Goal: Task Accomplishment & Management: Use online tool/utility

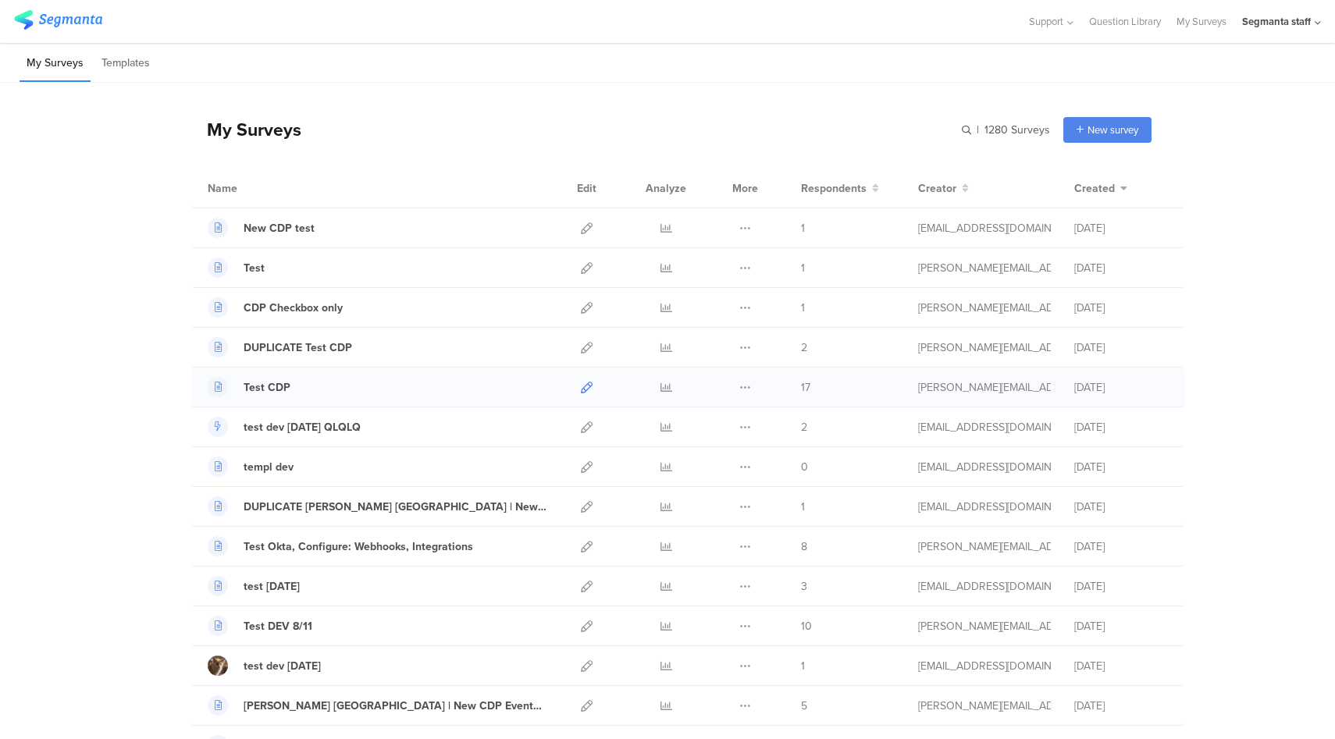
click at [581, 384] on icon at bounding box center [587, 388] width 12 height 12
click at [1275, 30] on div "Segmanta staff" at bounding box center [1281, 21] width 79 height 43
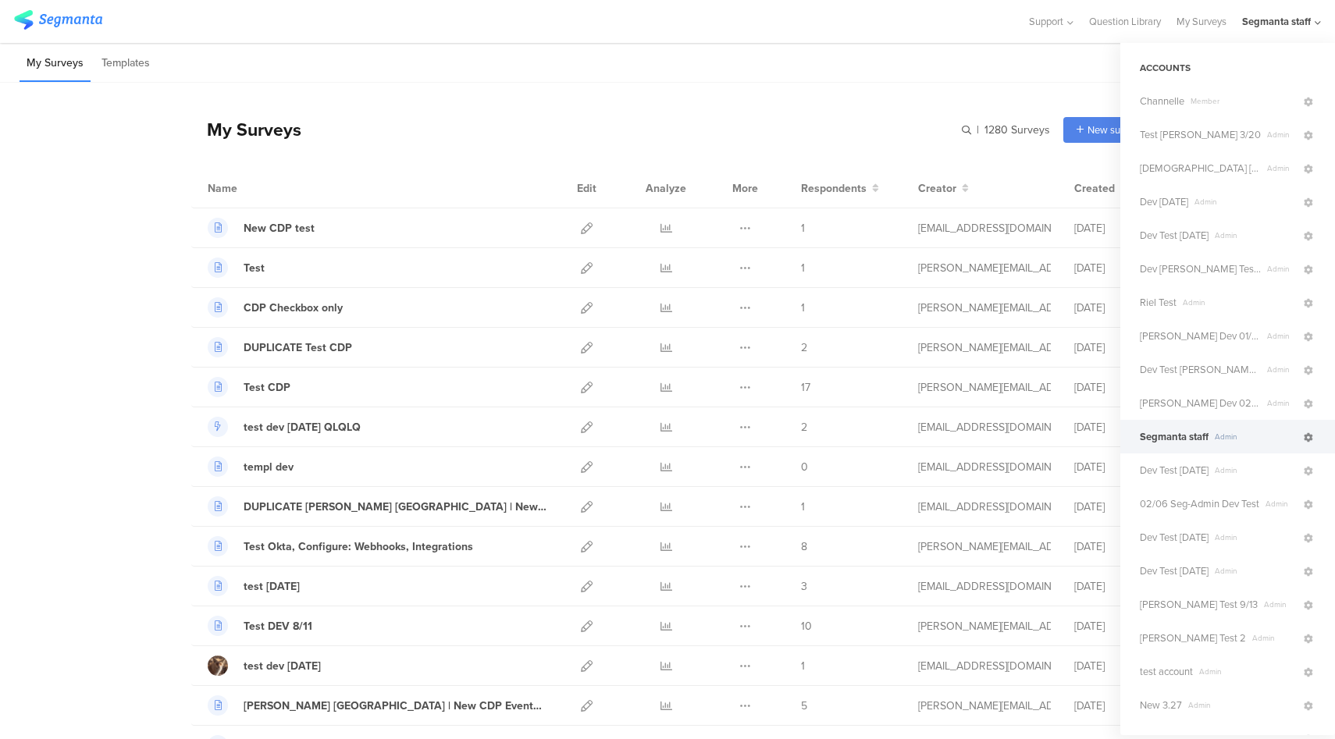
click at [1303, 439] on icon at bounding box center [1307, 437] width 9 height 9
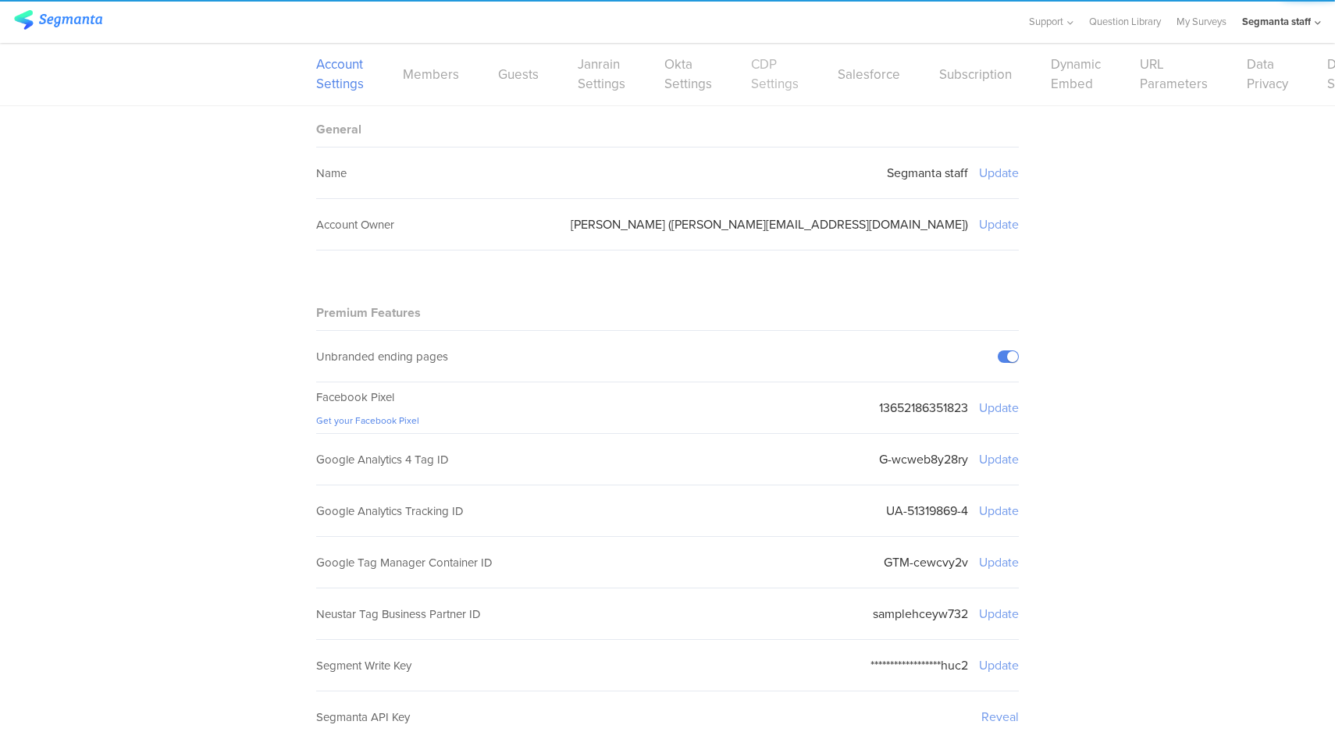
click at [771, 84] on link "CDP Settings" at bounding box center [775, 74] width 48 height 39
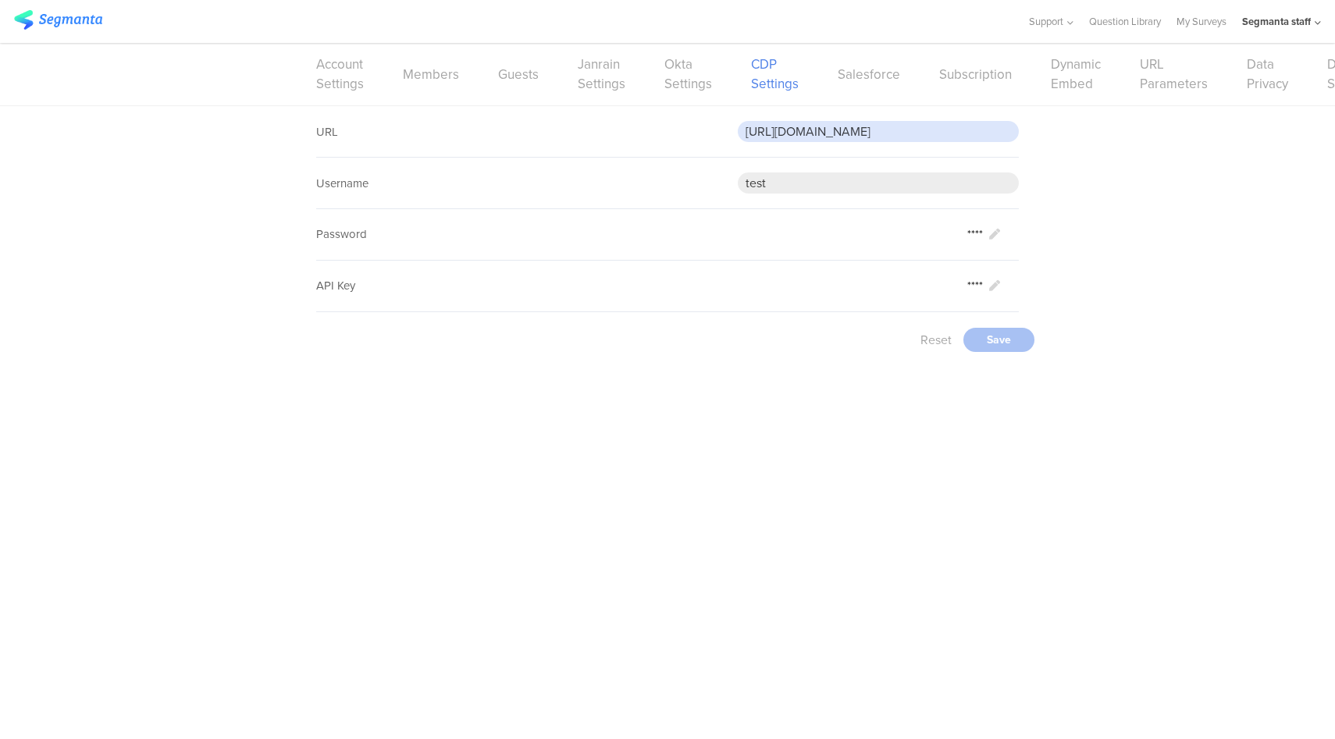
click at [884, 133] on input "https://eoc9msrrw03bdii.m.pipedream.net" at bounding box center [878, 131] width 281 height 21
paste input "5wmzhoyu3nzo"
type input "https://eo5wmzhoyu3nzo.m.pipedream.net"
click at [996, 343] on div "Save" at bounding box center [998, 340] width 71 height 24
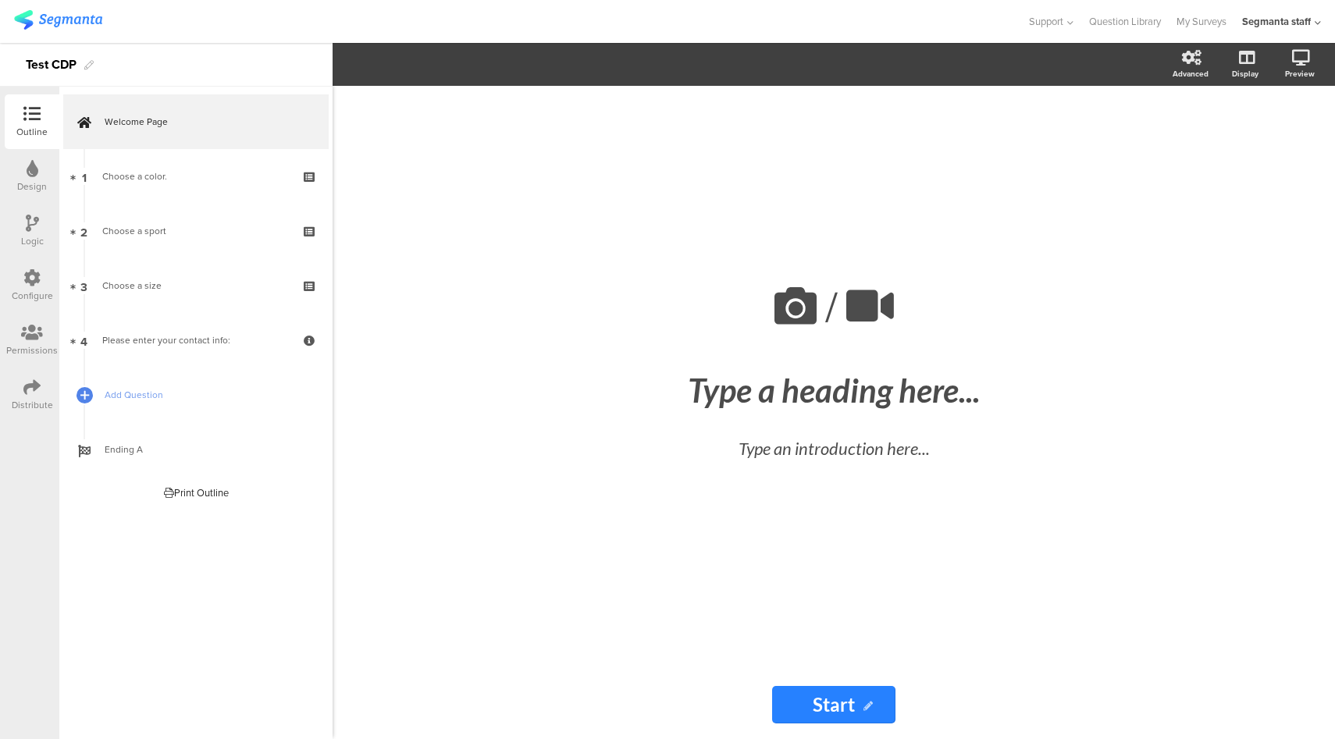
click at [30, 286] on div at bounding box center [31, 279] width 17 height 20
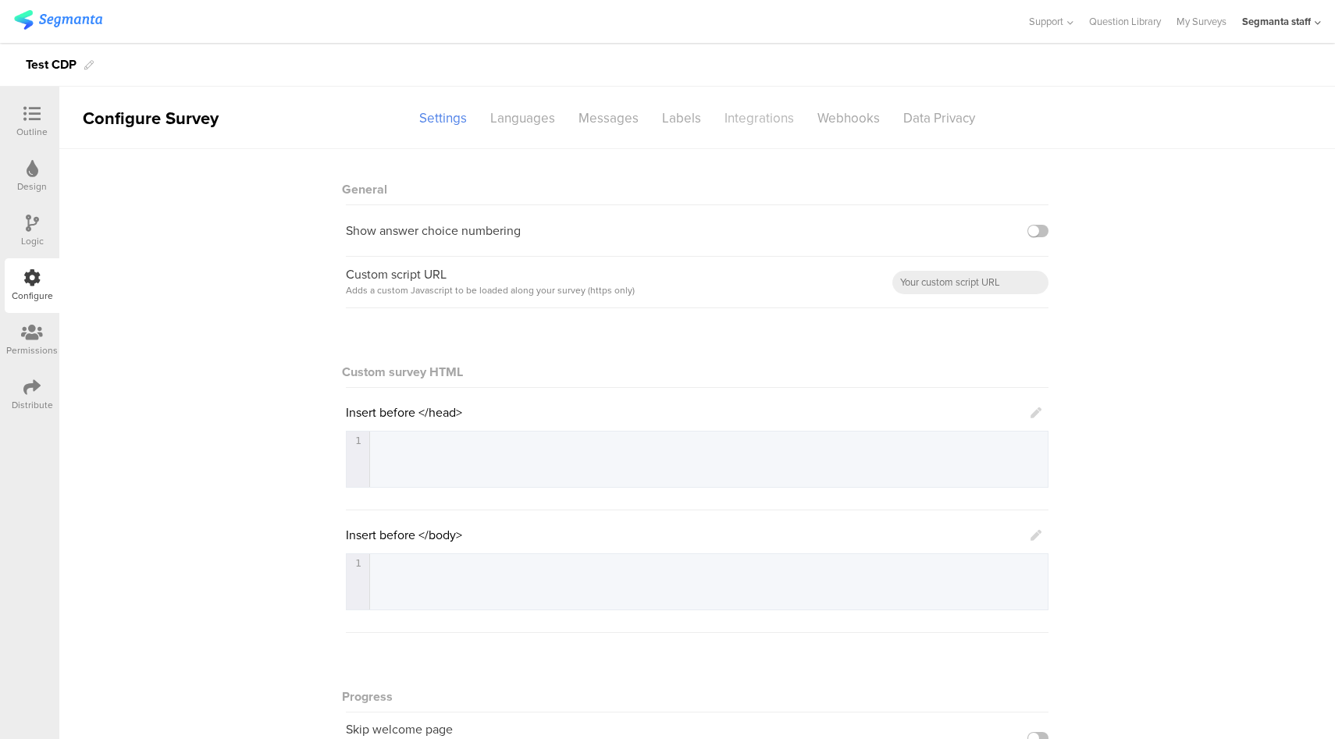
click at [747, 121] on div "Integrations" at bounding box center [759, 118] width 93 height 27
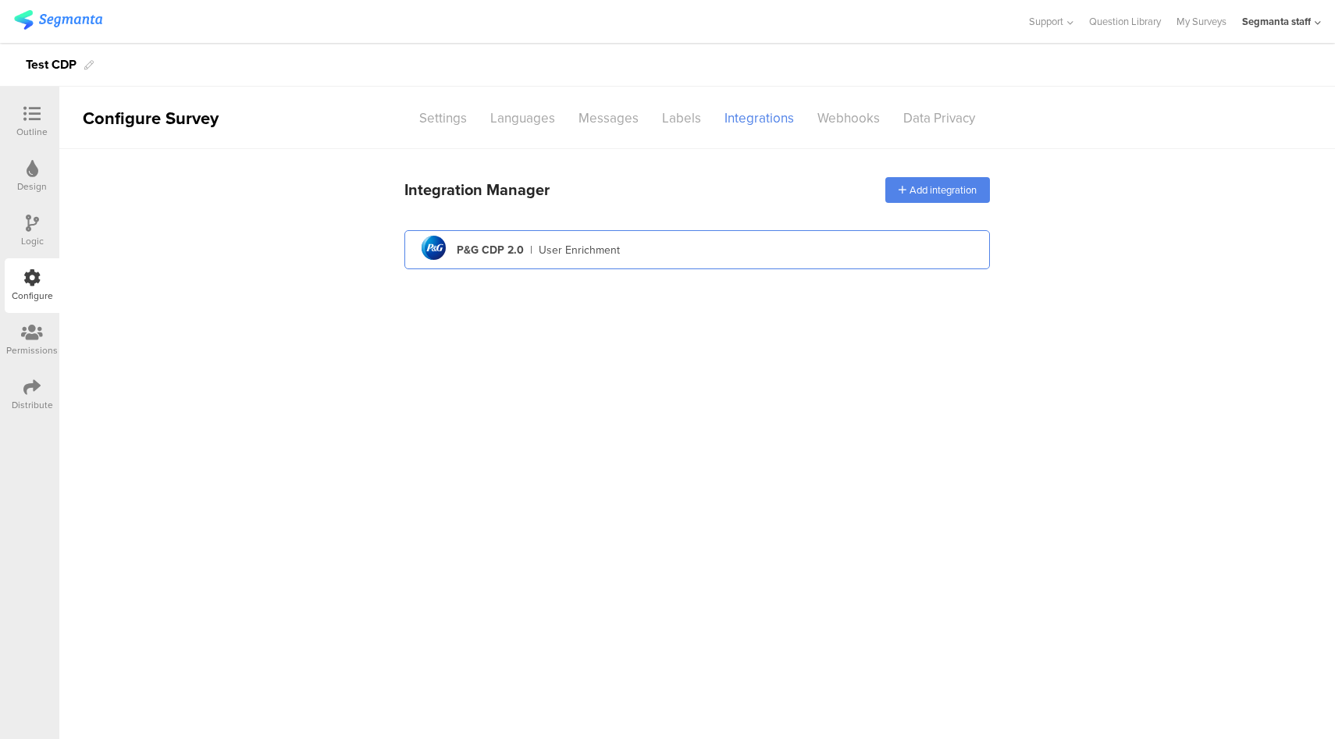
click at [638, 257] on div "pg logo P&G CDP 2.0 | User Enrichment" at bounding box center [697, 250] width 560 height 38
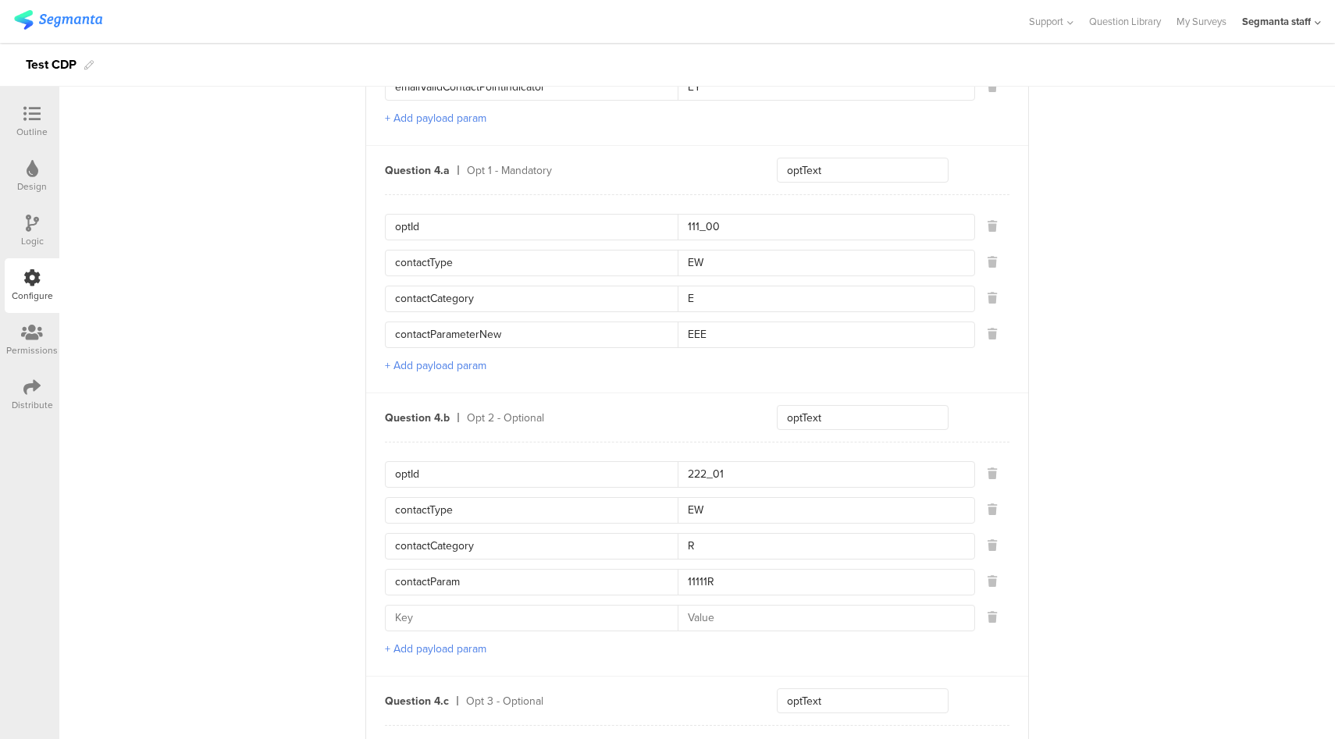
scroll to position [1483, 0]
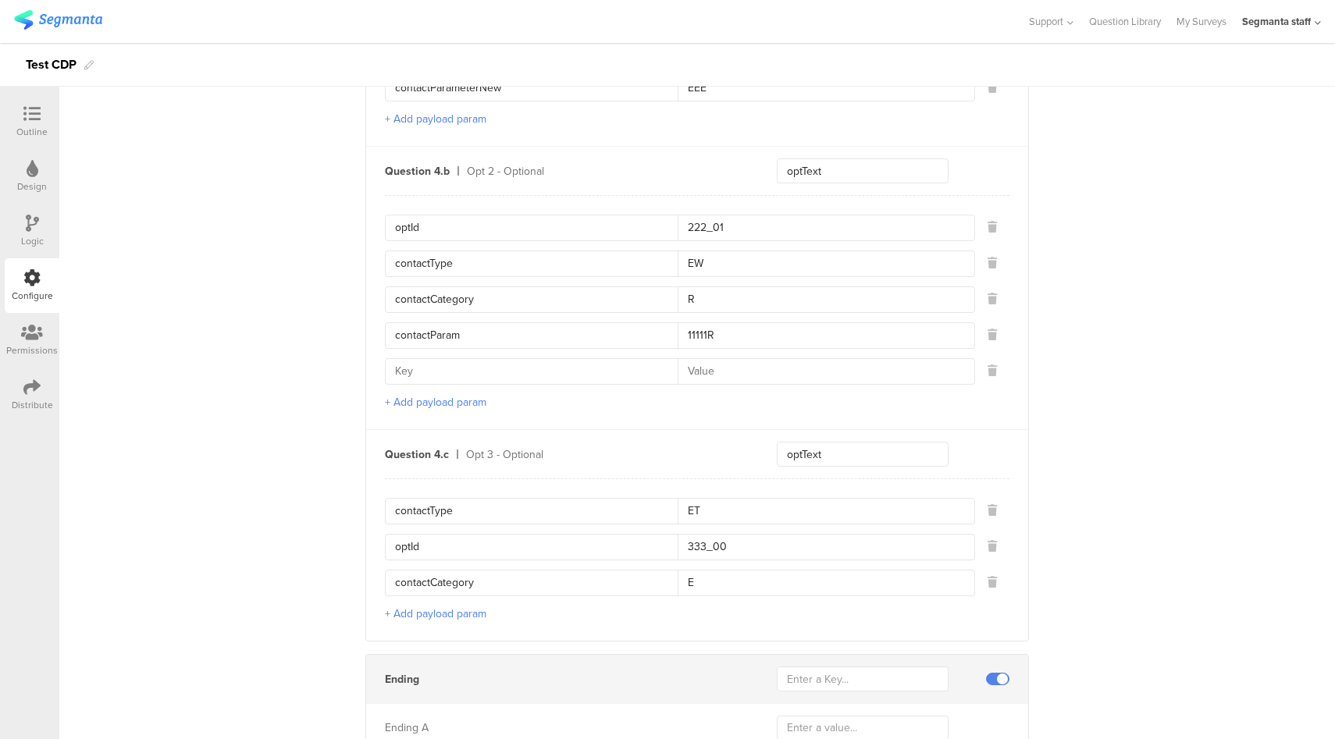
click at [29, 396] on div at bounding box center [31, 389] width 17 height 20
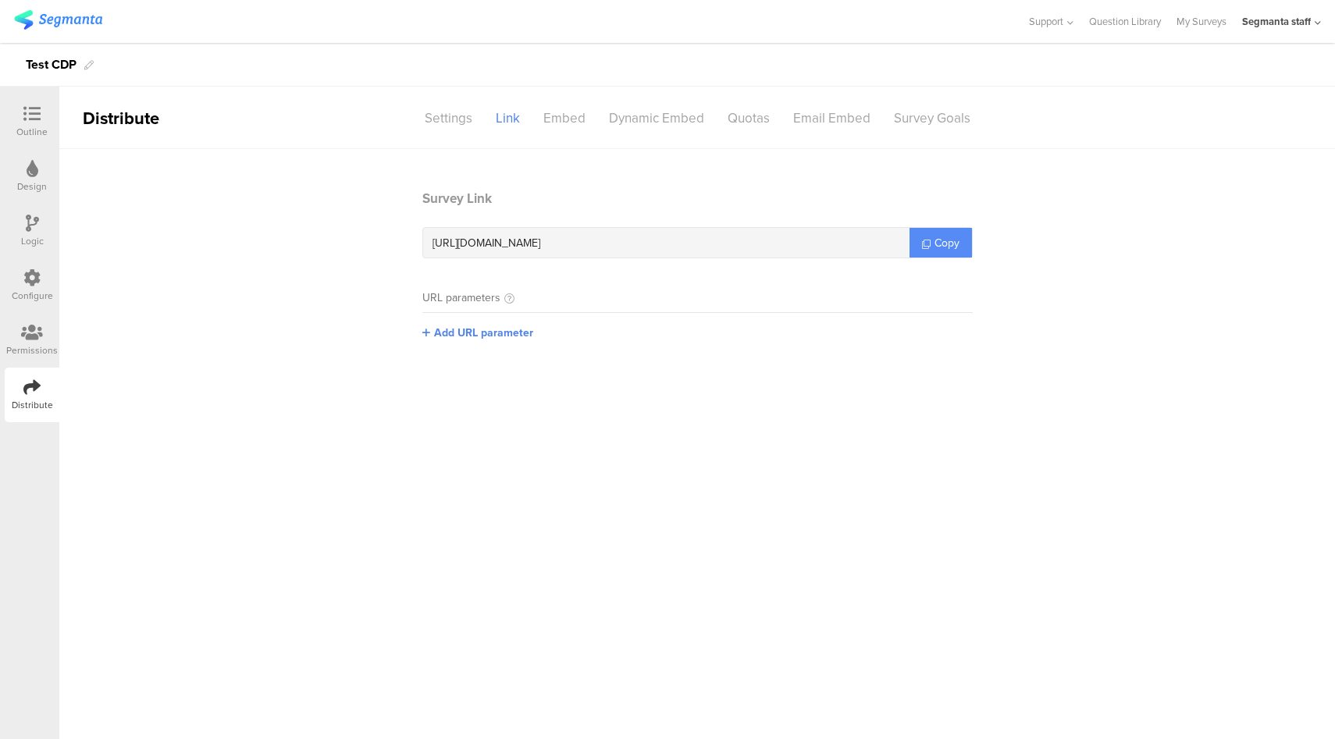
click at [943, 244] on span "Copy" at bounding box center [946, 243] width 25 height 16
click at [46, 283] on div "Configure" at bounding box center [32, 285] width 55 height 55
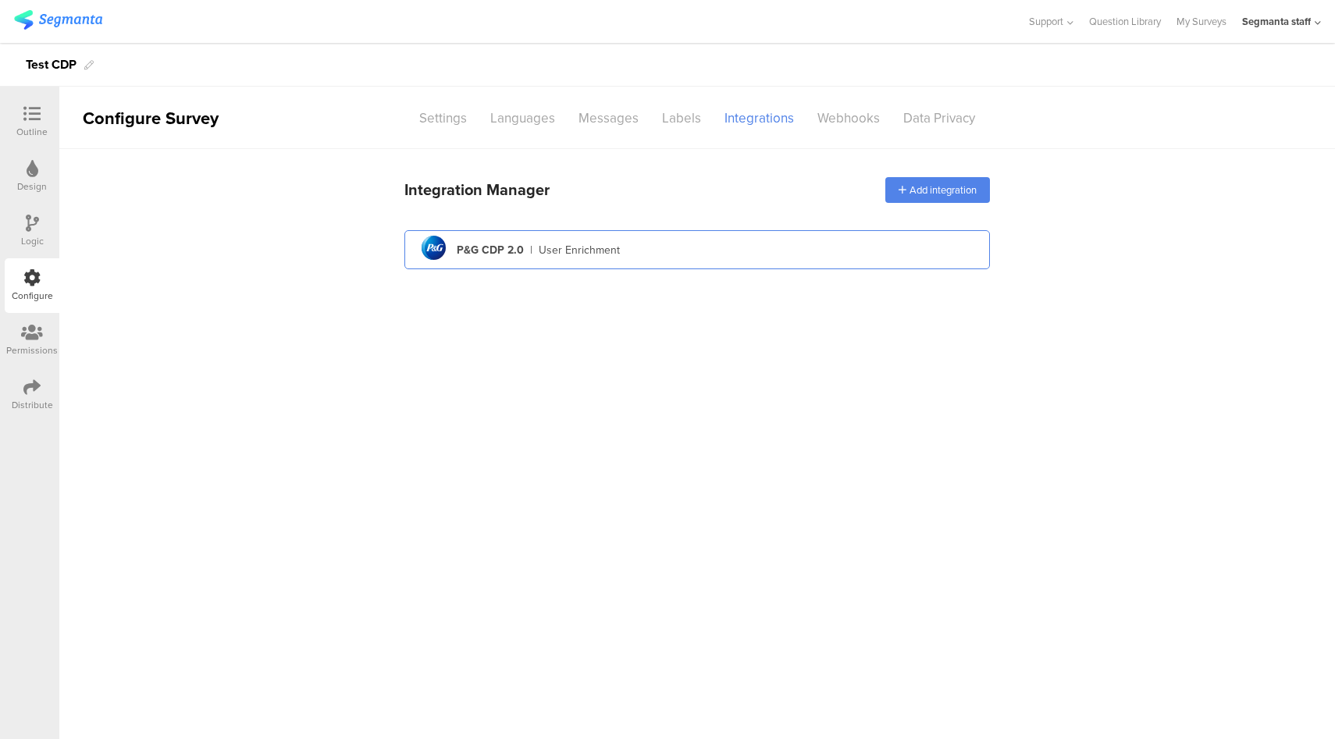
click at [801, 252] on div "pg logo P&G CDP 2.0 | User Enrichment" at bounding box center [697, 250] width 560 height 38
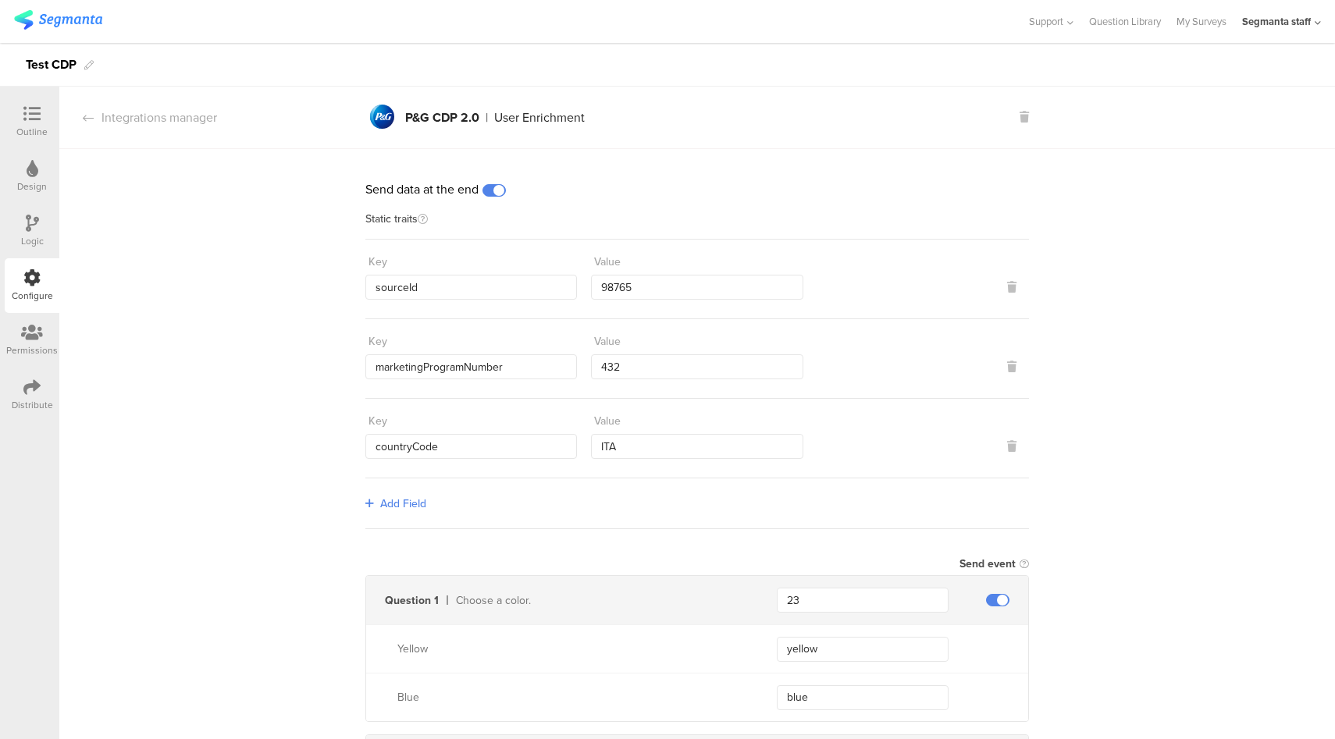
click at [46, 389] on div "Distribute" at bounding box center [32, 395] width 55 height 55
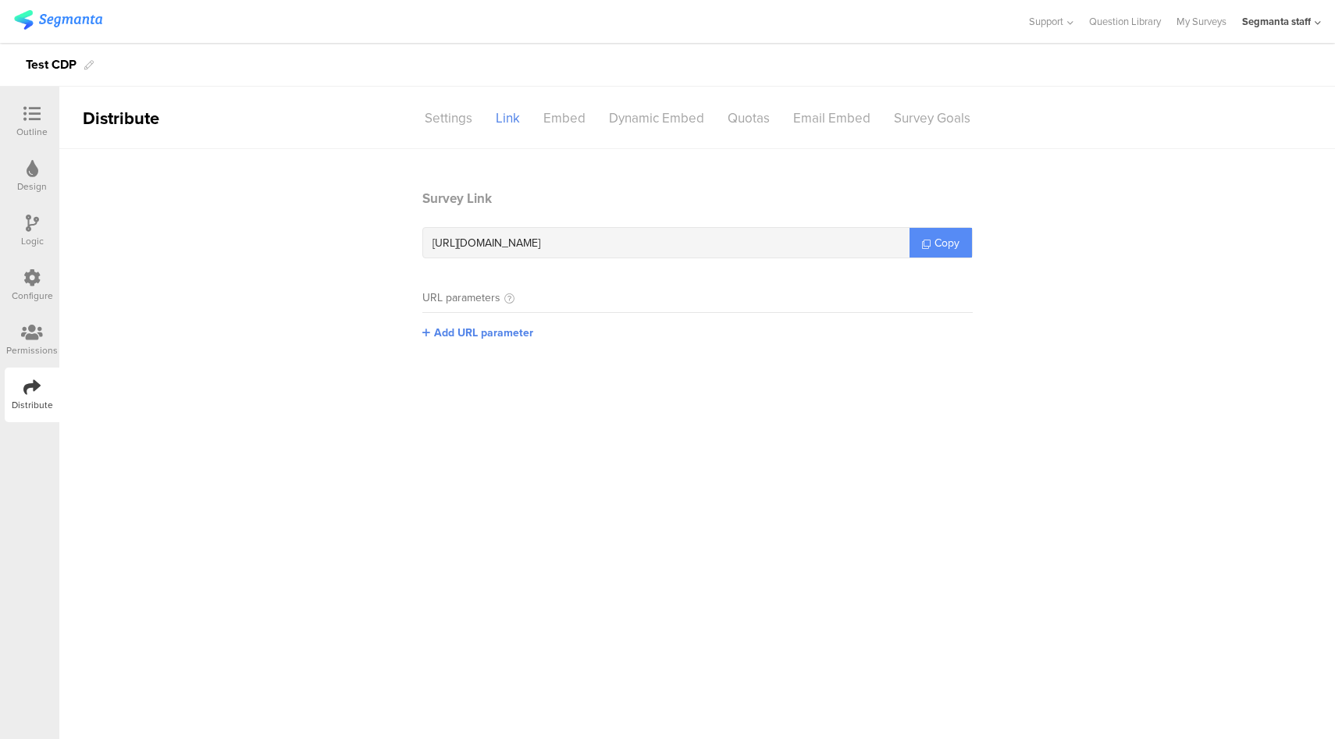
click at [947, 250] on link "Copy" at bounding box center [940, 243] width 62 height 30
click at [43, 290] on div "Configure" at bounding box center [32, 296] width 41 height 14
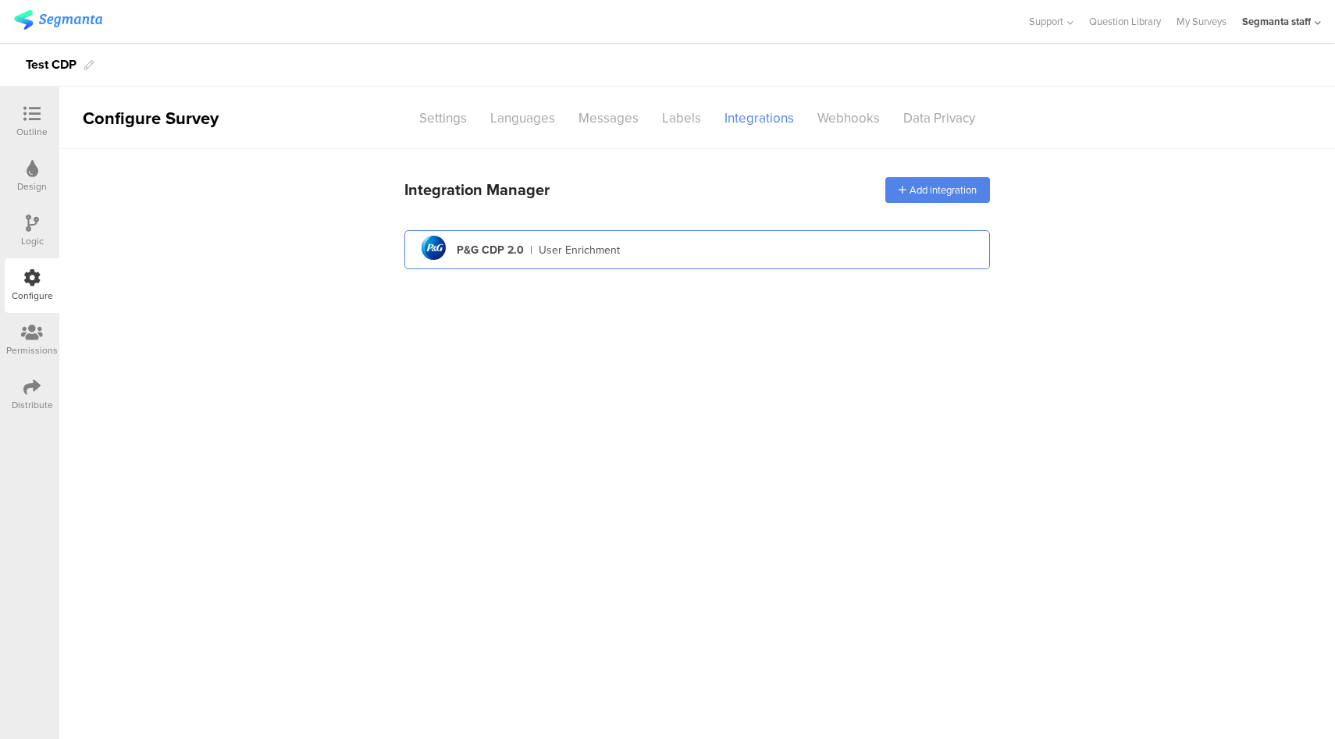
click at [745, 242] on div "pg logo P&G CDP 2.0 | User Enrichment" at bounding box center [697, 250] width 560 height 38
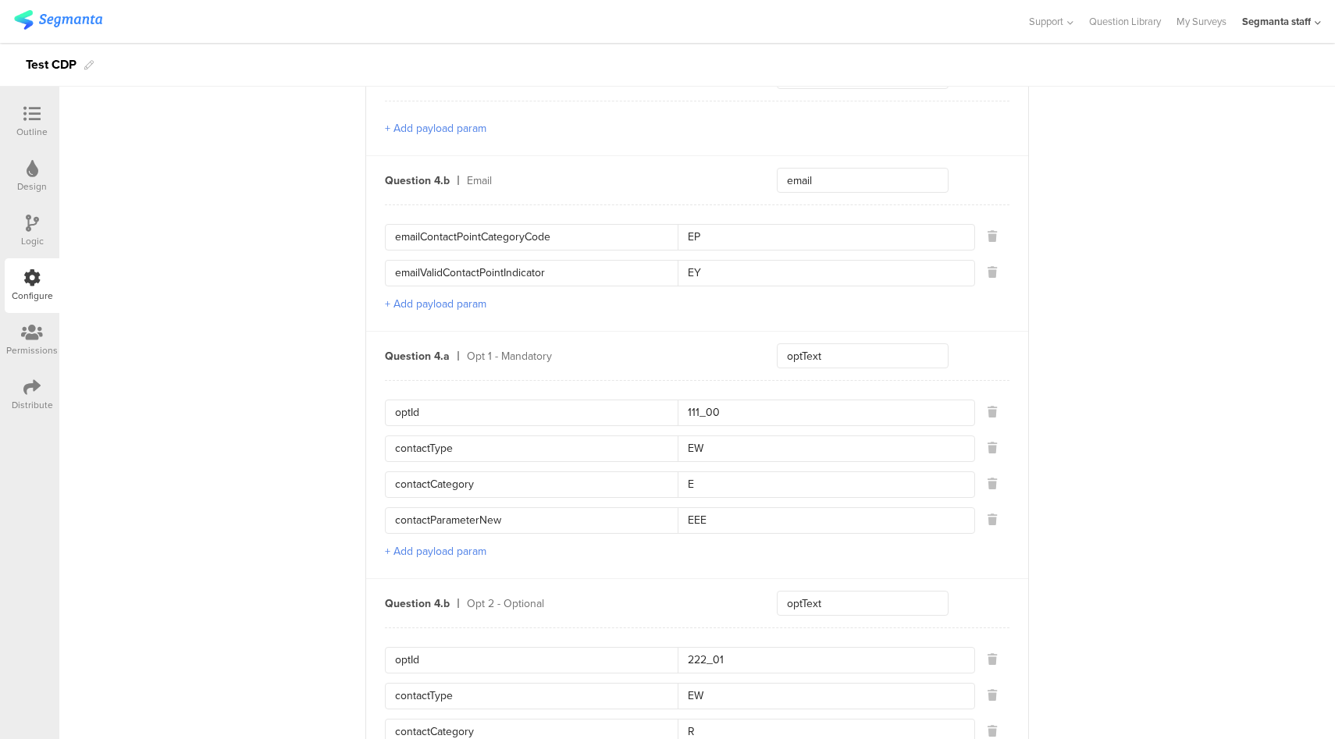
scroll to position [1175, 0]
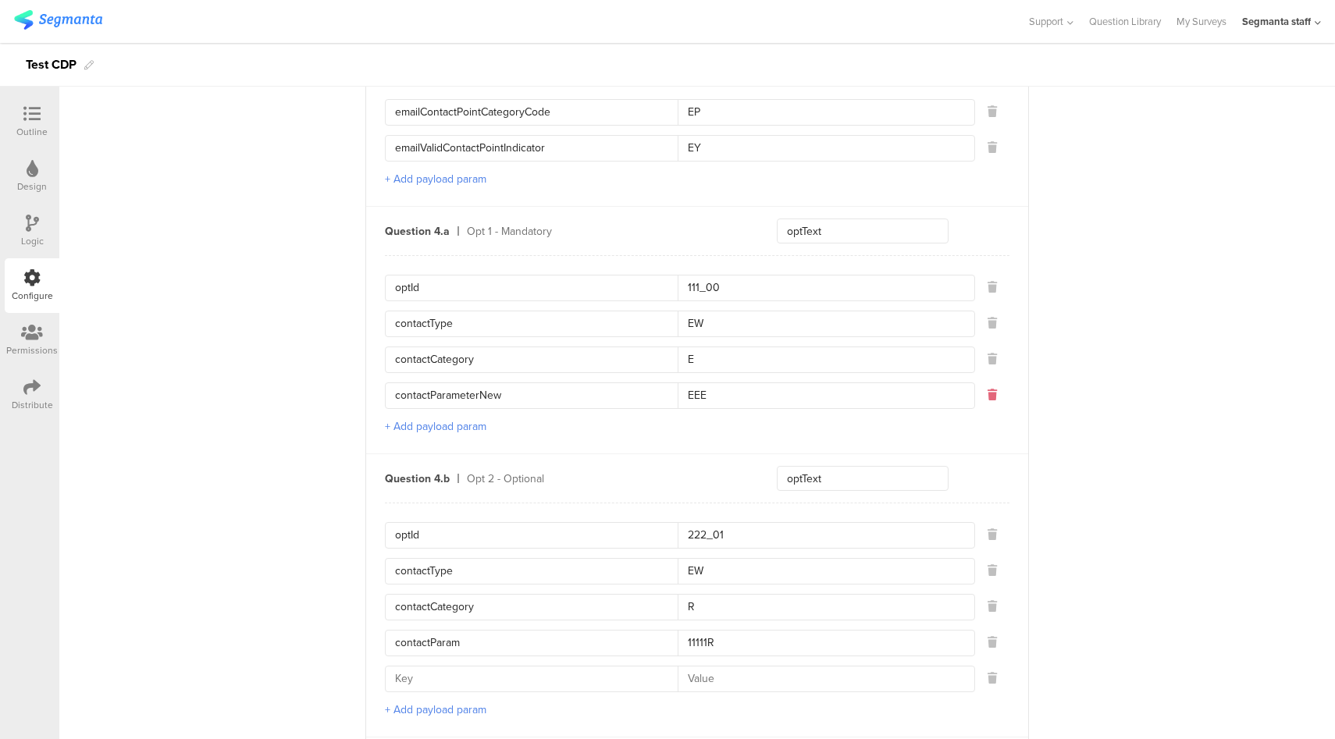
click at [987, 391] on icon at bounding box center [991, 394] width 9 height 11
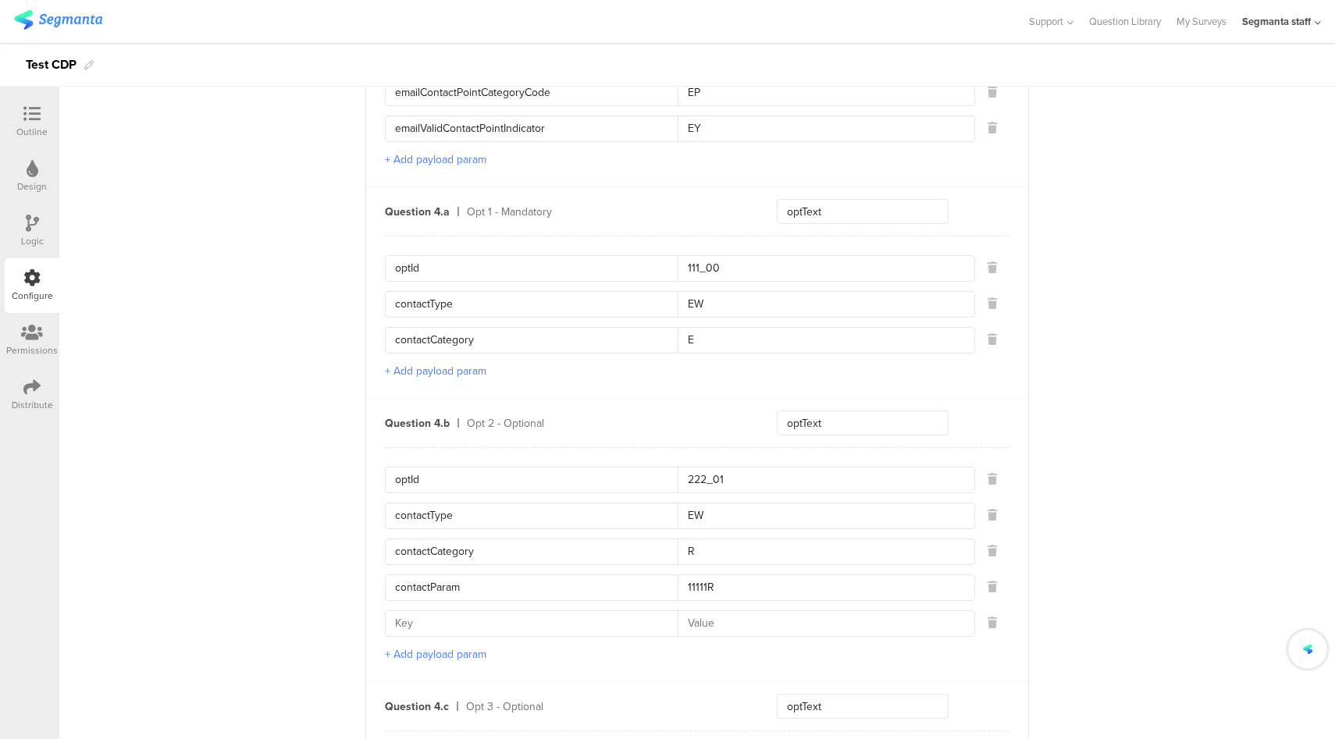
scroll to position [1205, 0]
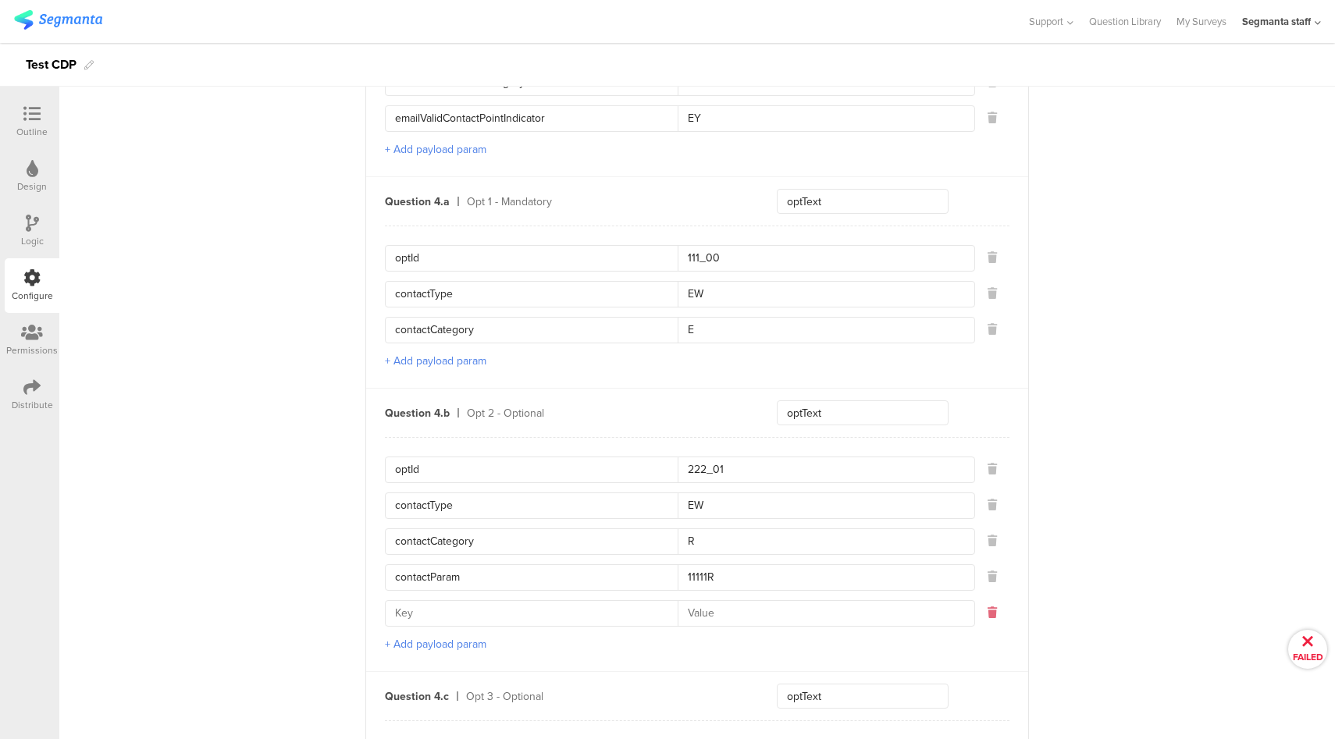
click at [987, 607] on icon at bounding box center [991, 612] width 9 height 11
click at [990, 571] on icon at bounding box center [991, 576] width 9 height 11
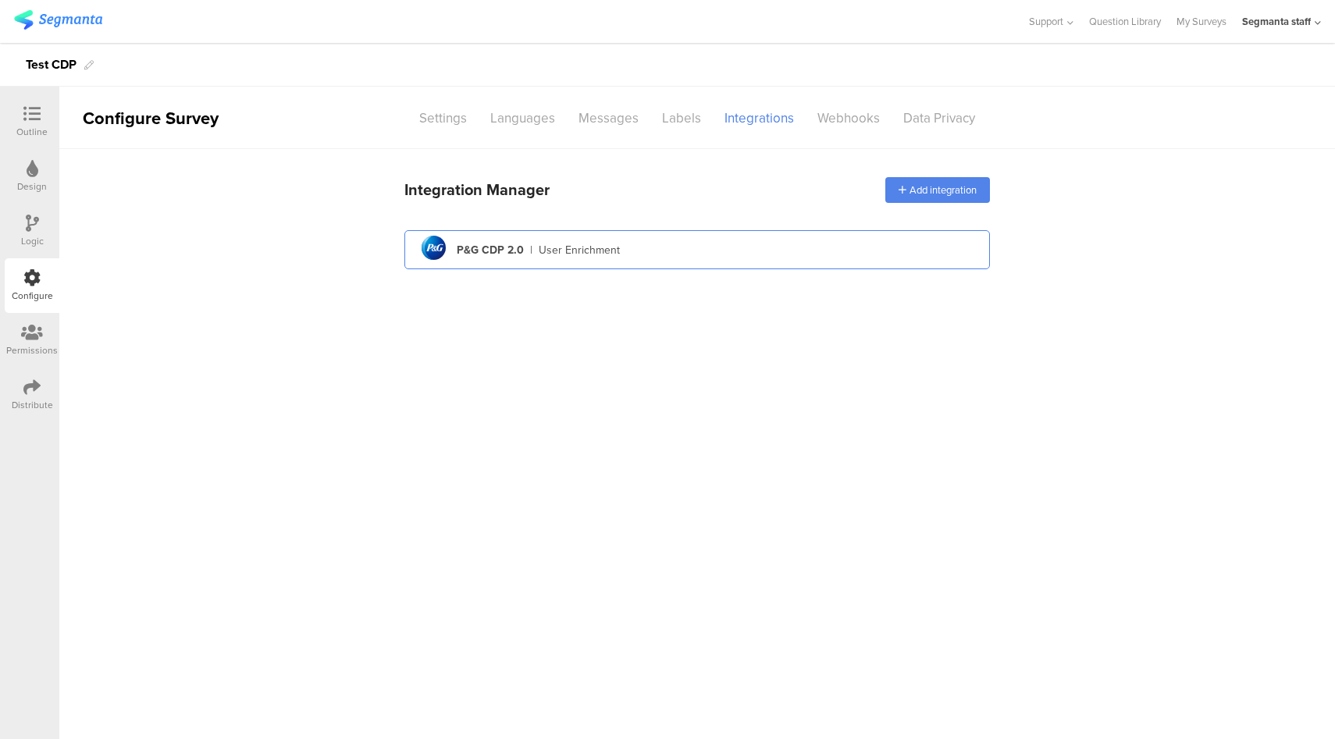
click at [654, 243] on div "pg logo P&G CDP 2.0 | User Enrichment" at bounding box center [697, 250] width 560 height 38
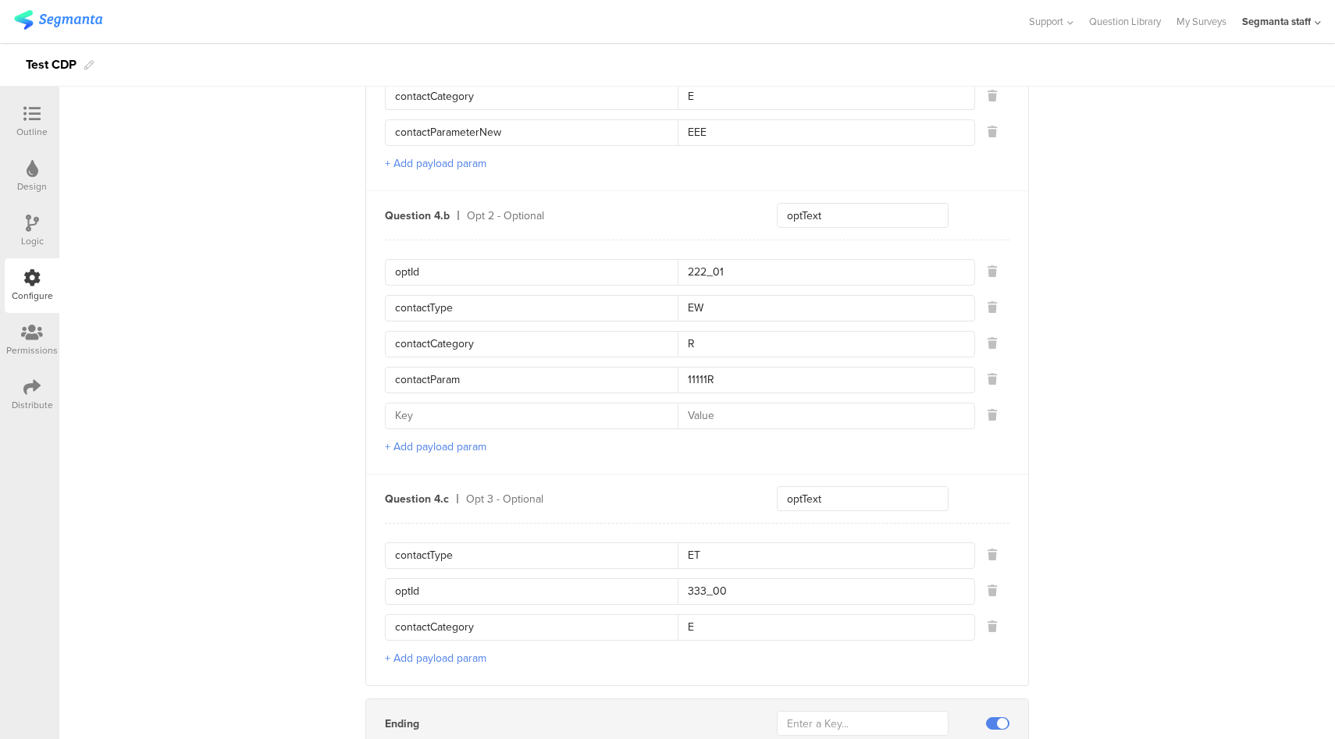
scroll to position [1539, 0]
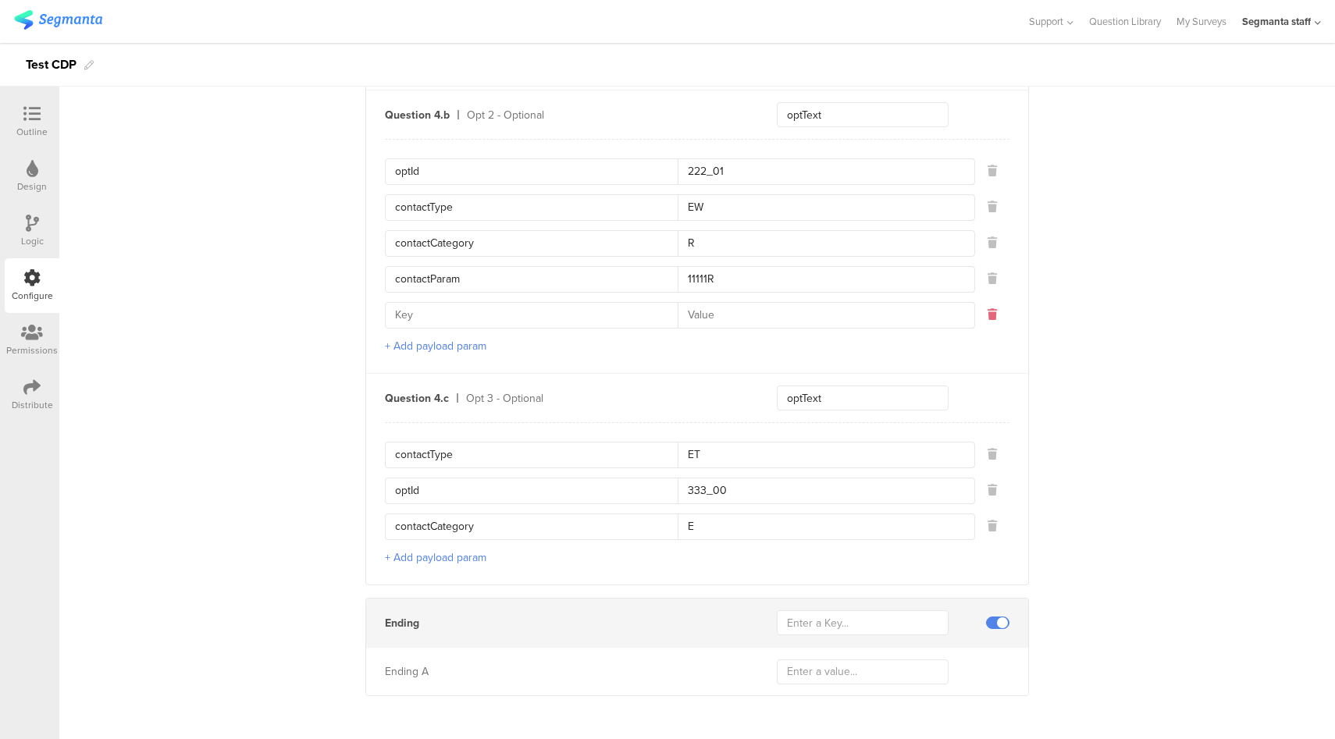
click at [989, 311] on icon at bounding box center [991, 314] width 9 height 11
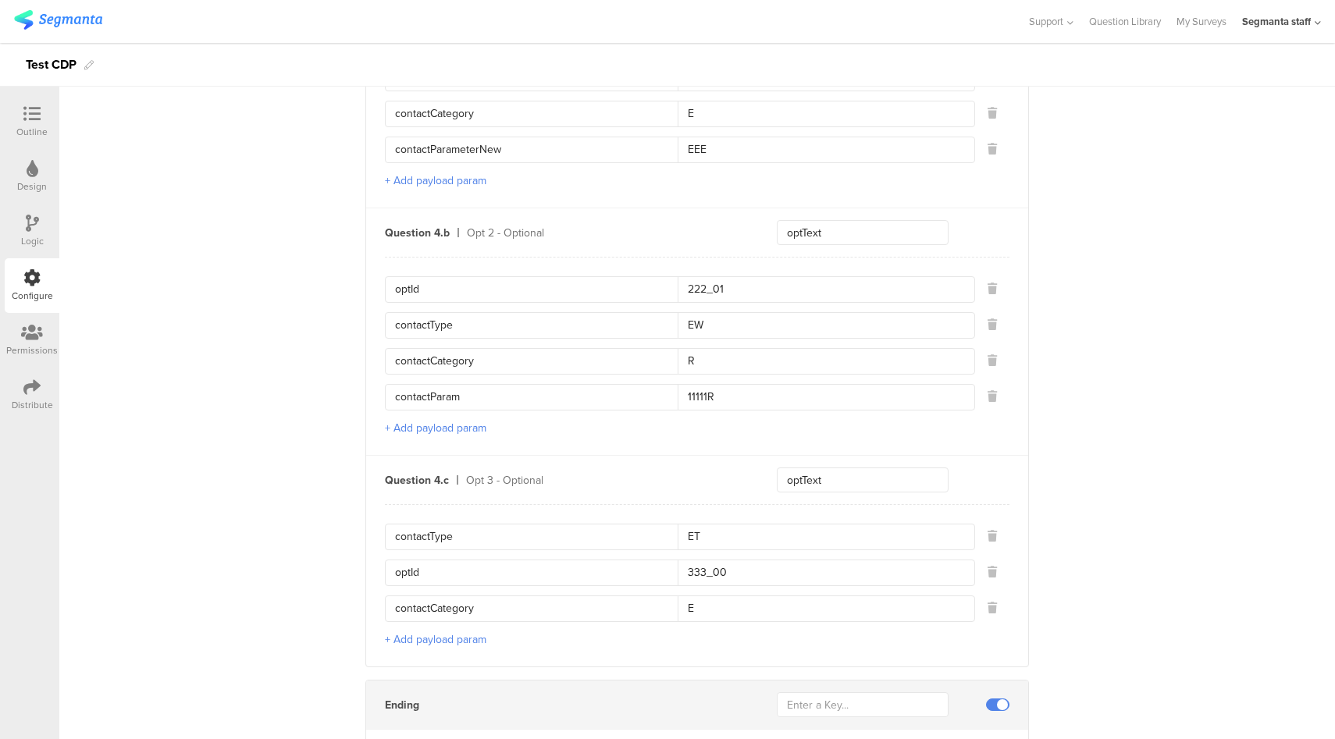
scroll to position [1411, 0]
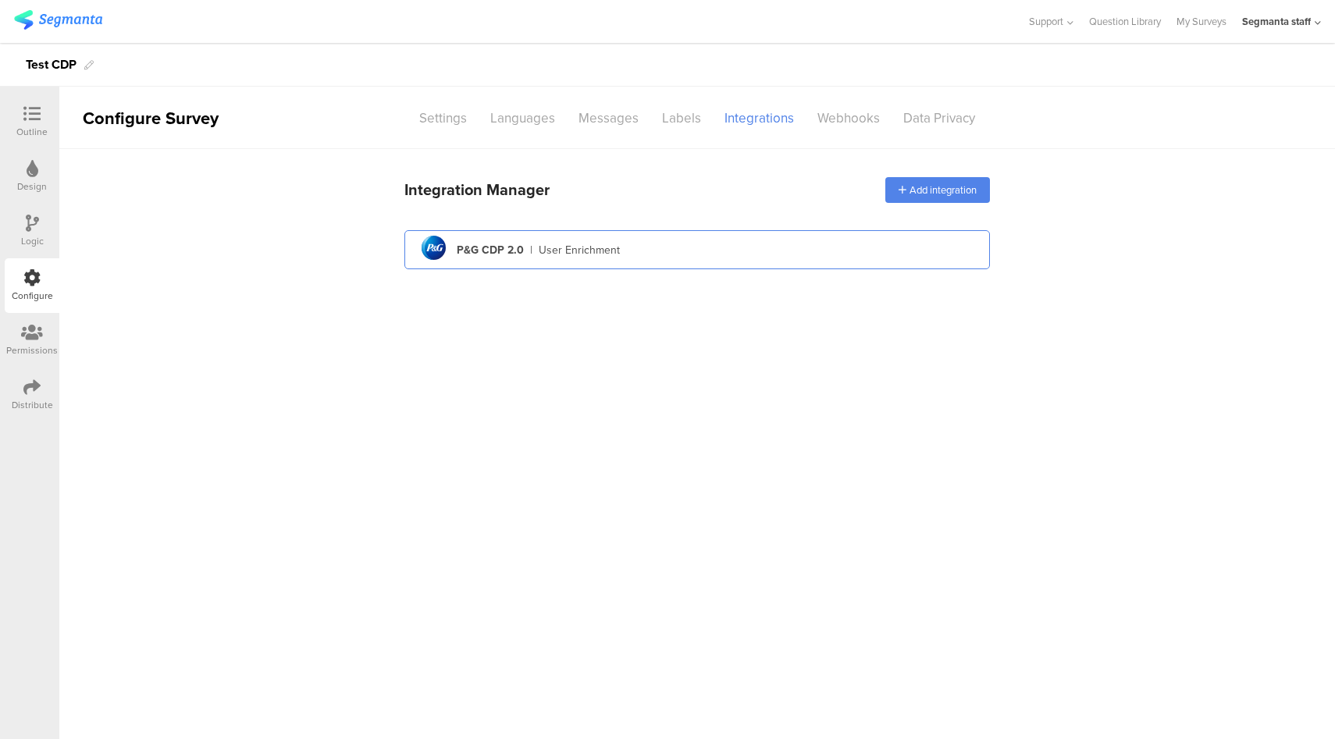
click at [704, 262] on div "pg logo P&G CDP 2.0 | User Enrichment" at bounding box center [697, 250] width 560 height 38
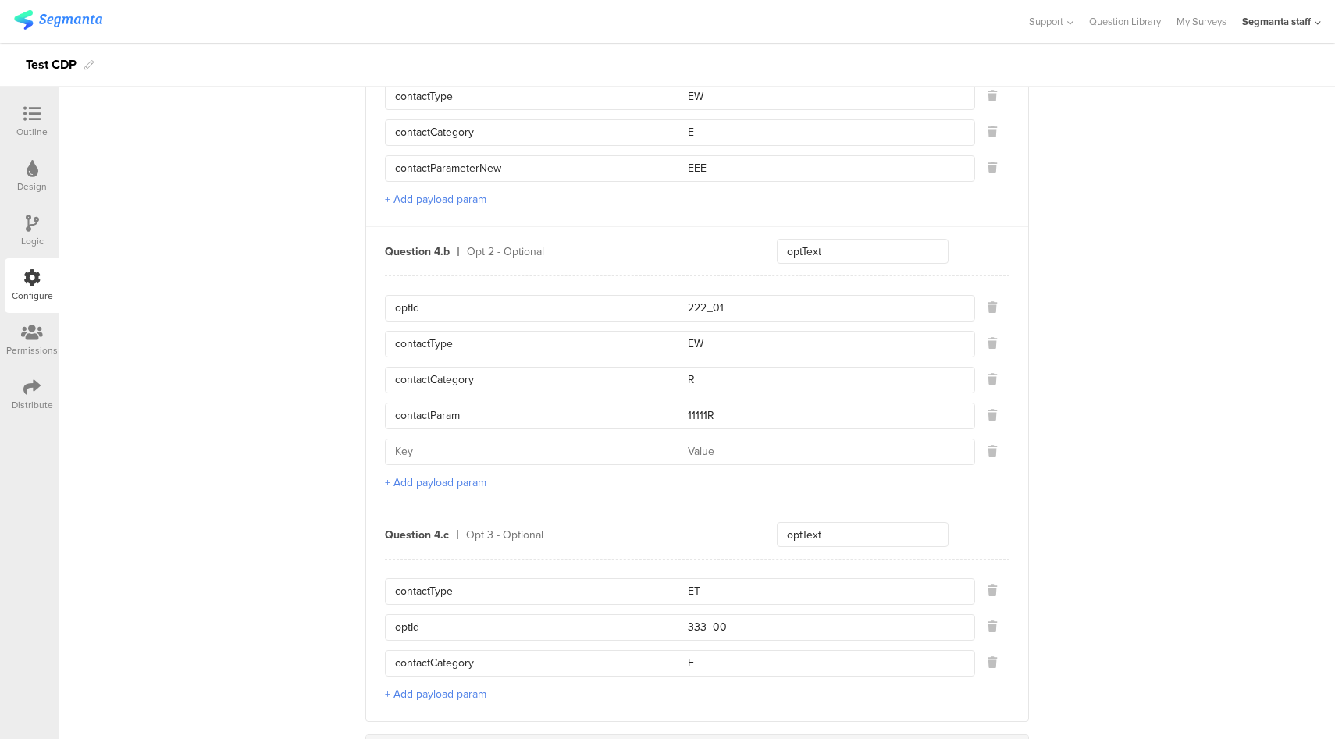
scroll to position [1197, 0]
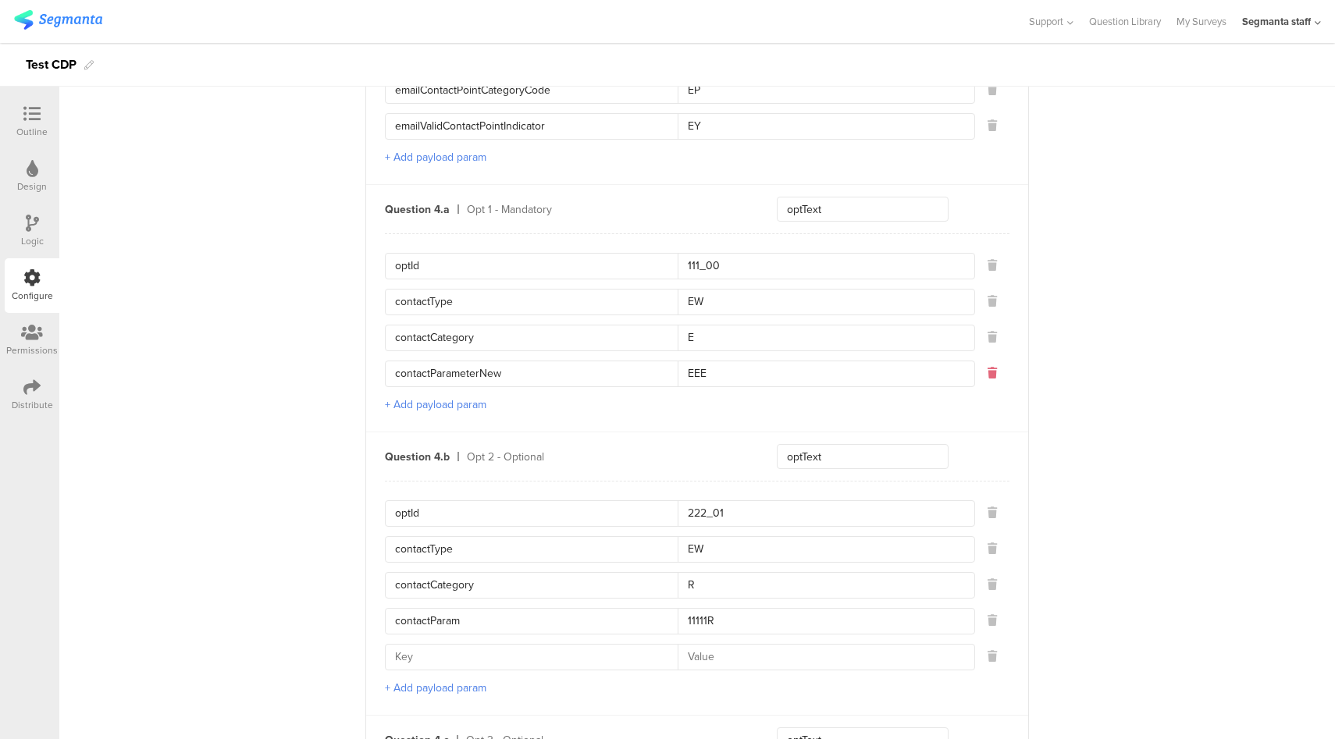
click at [987, 368] on icon at bounding box center [991, 373] width 9 height 11
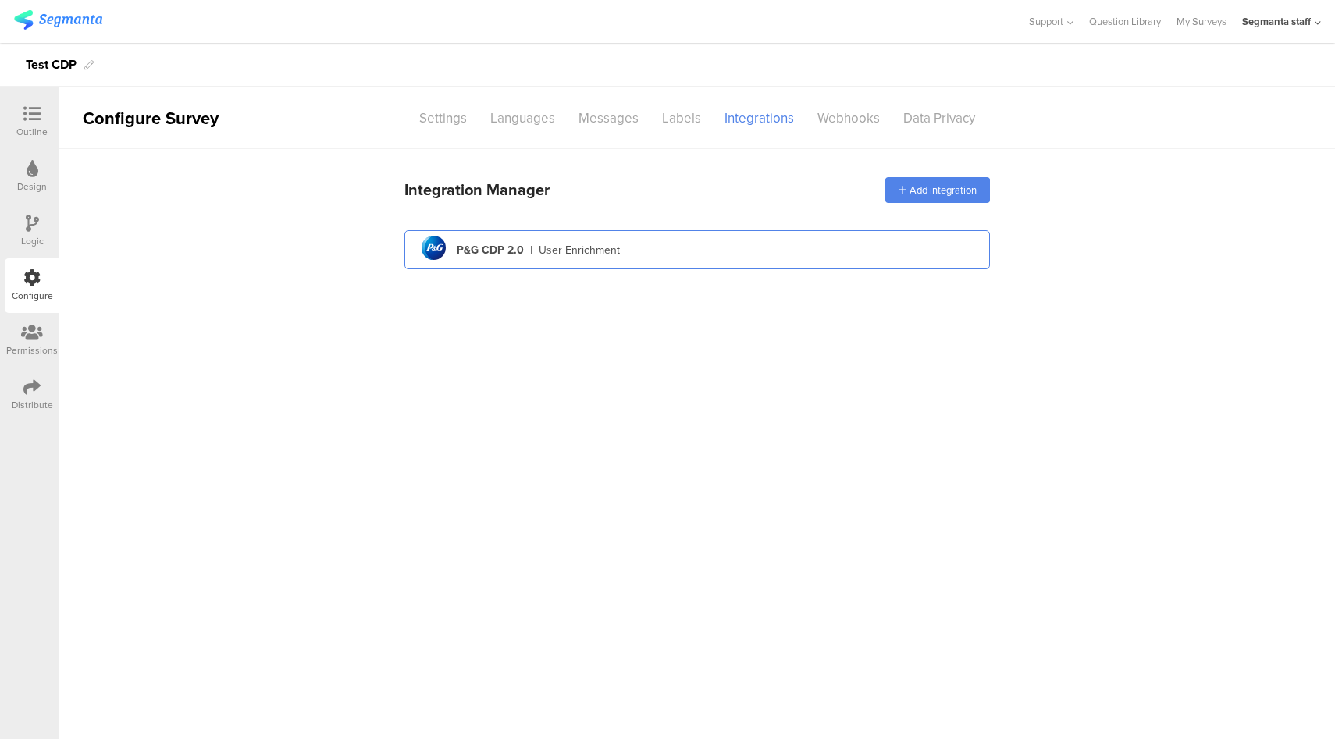
click at [741, 256] on div "pg logo P&G CDP 2.0 | User Enrichment" at bounding box center [697, 250] width 560 height 38
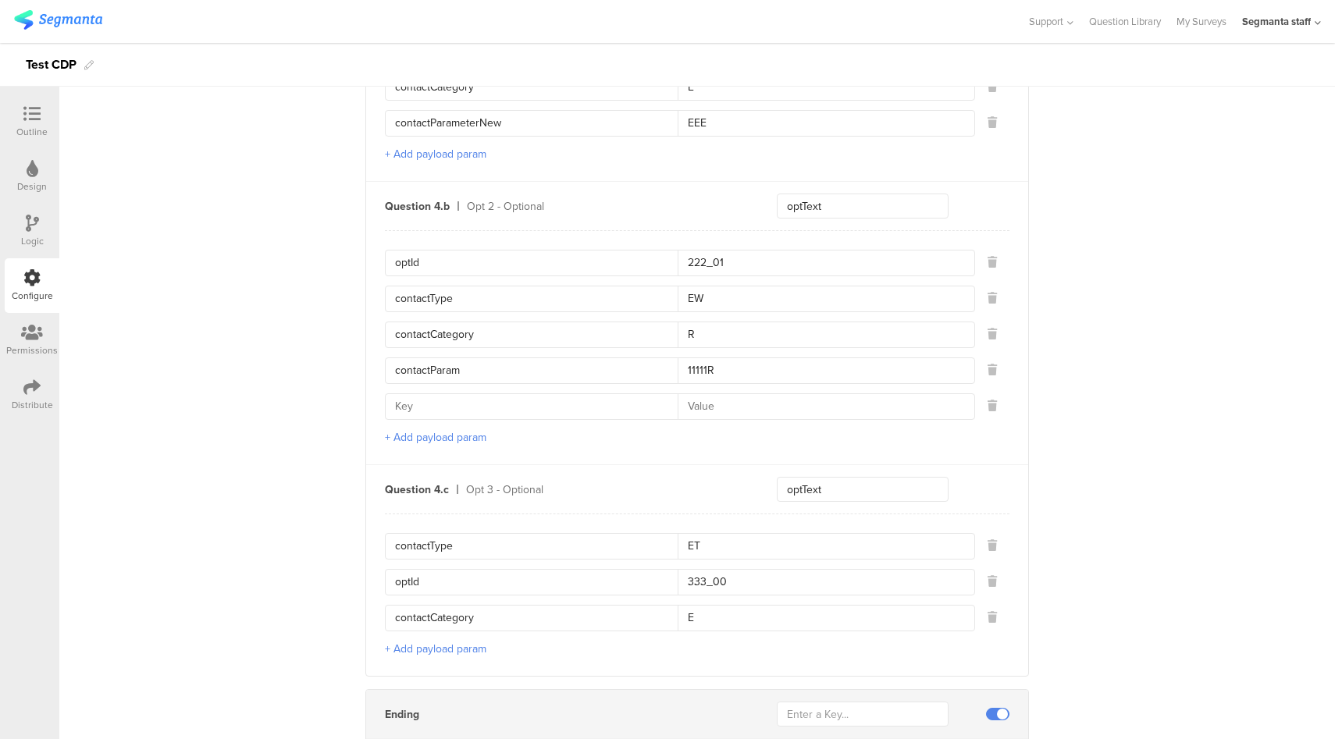
scroll to position [1539, 0]
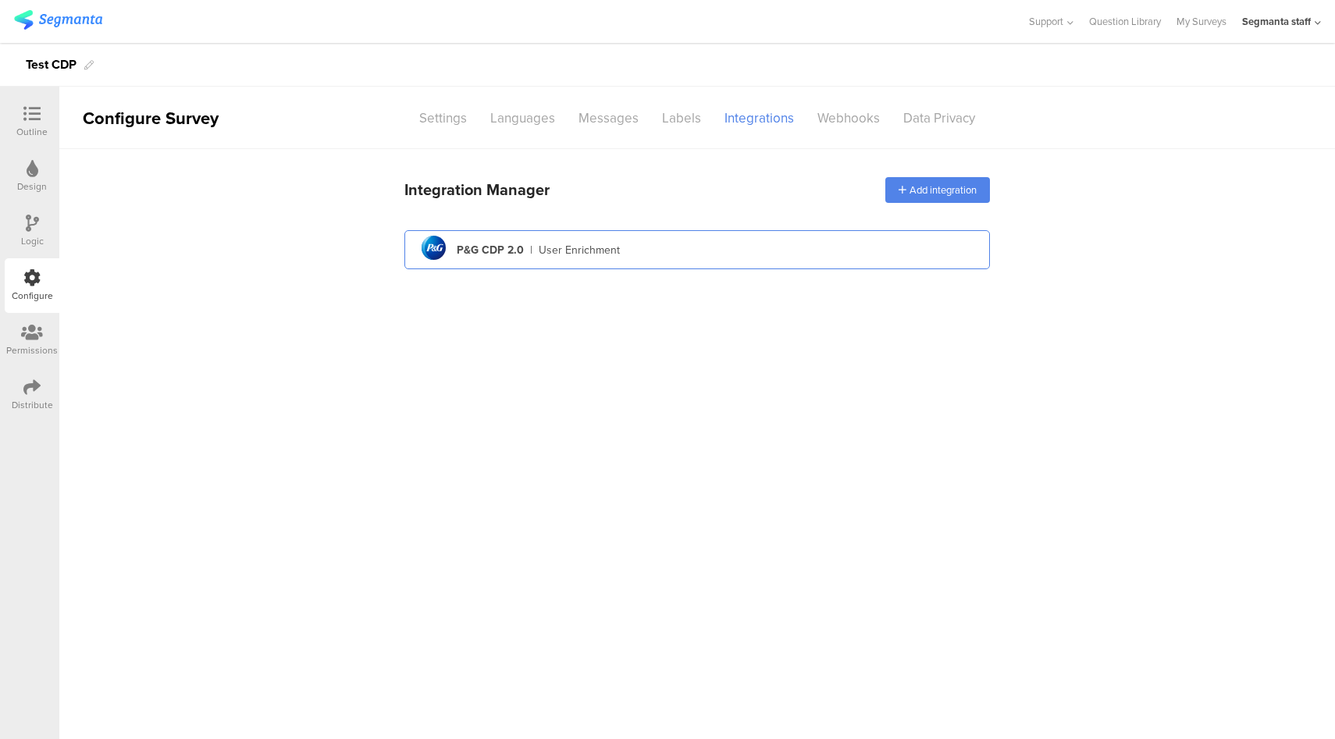
click at [676, 259] on div "pg logo P&G CDP 2.0 | User Enrichment" at bounding box center [697, 250] width 560 height 38
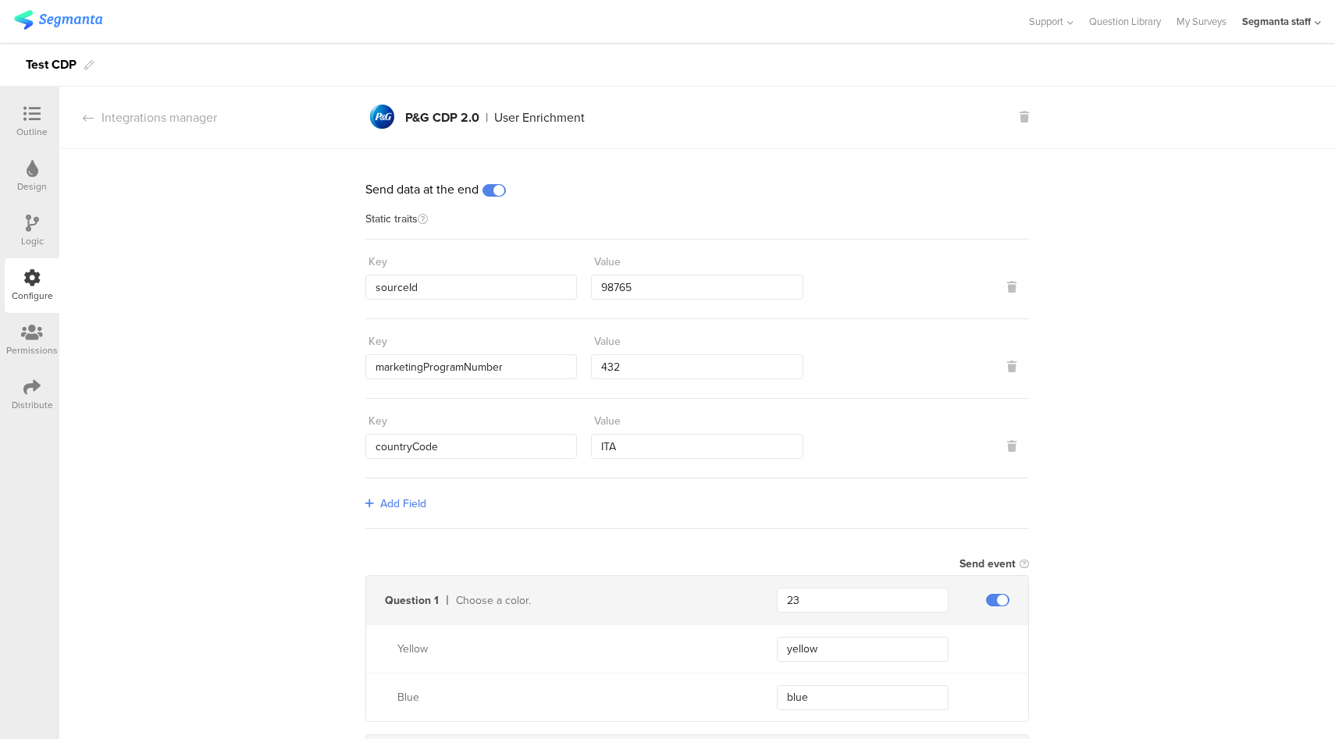
click at [34, 394] on icon at bounding box center [31, 387] width 17 height 17
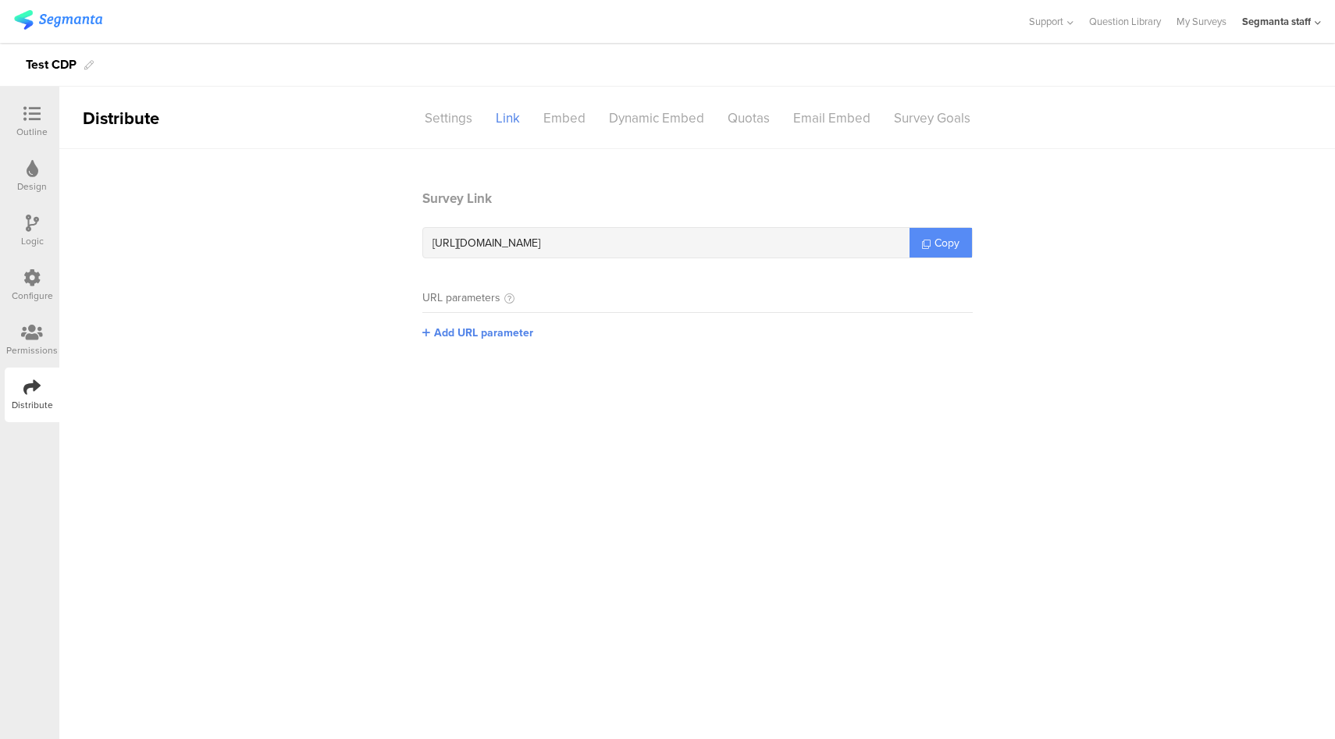
click at [929, 236] on link "Copy" at bounding box center [940, 243] width 62 height 30
click at [18, 282] on div "Configure" at bounding box center [32, 285] width 55 height 55
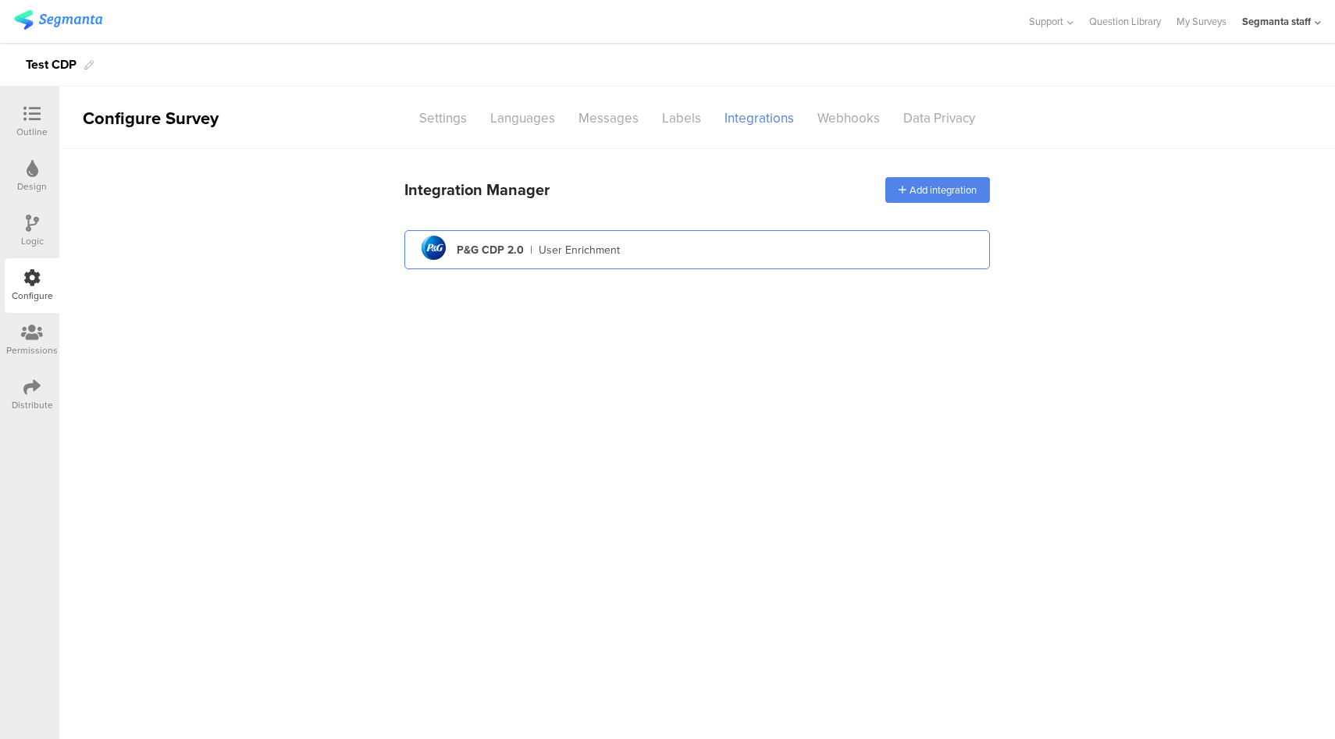
click at [713, 232] on div "pg logo P&G CDP 2.0 | User Enrichment" at bounding box center [697, 250] width 560 height 38
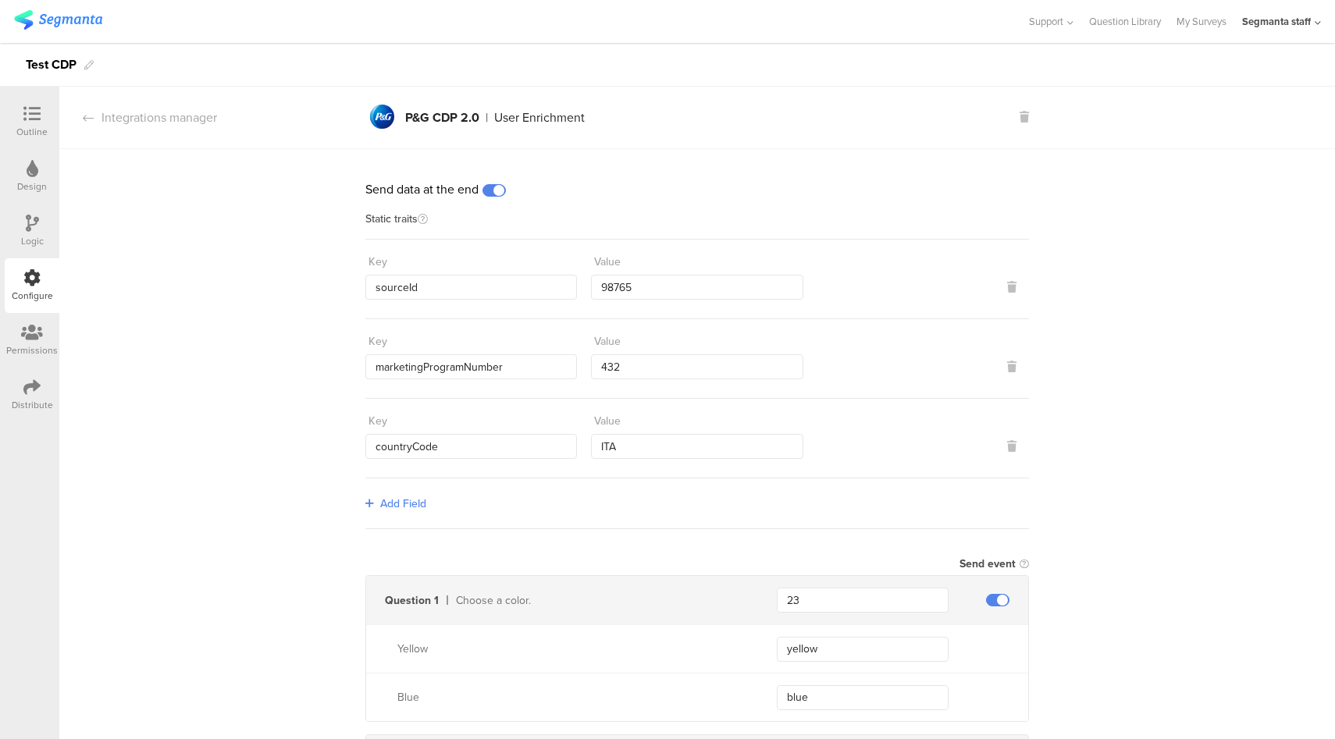
click at [713, 231] on div "Static traits" at bounding box center [696, 227] width 663 height 26
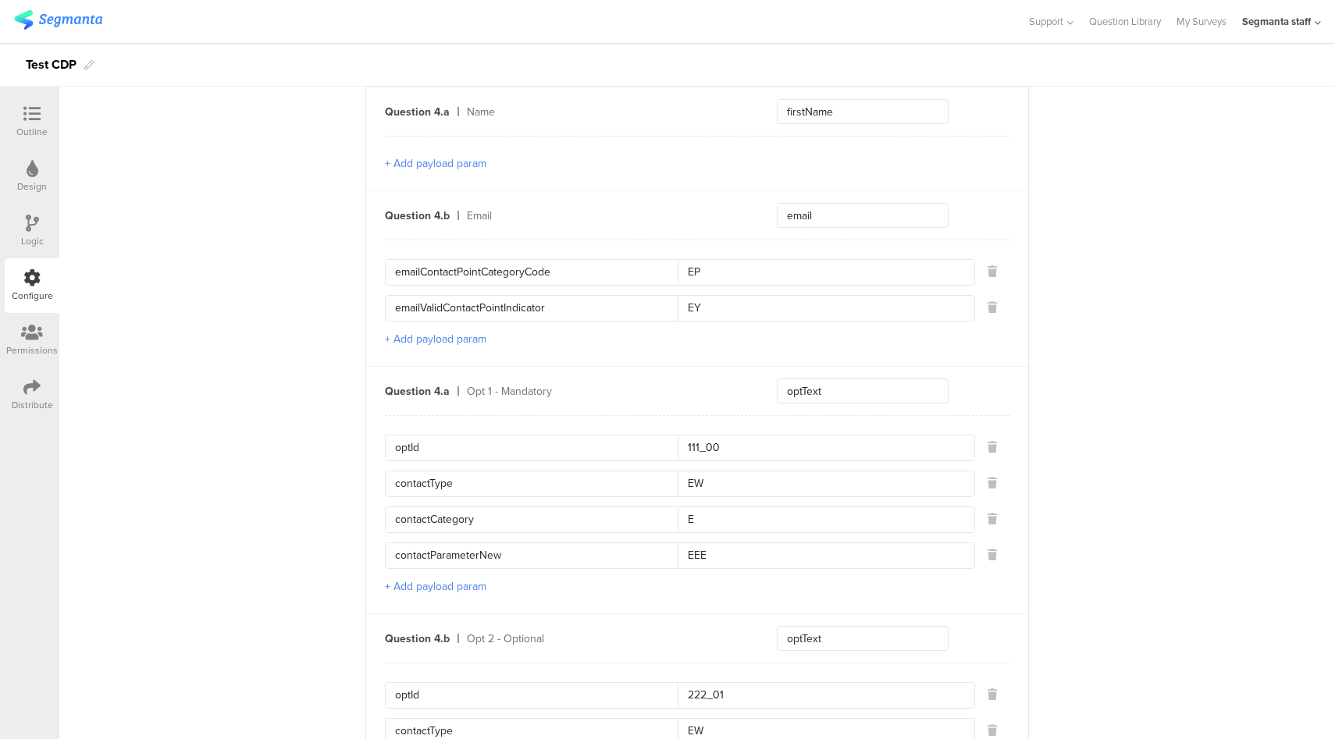
scroll to position [1087, 0]
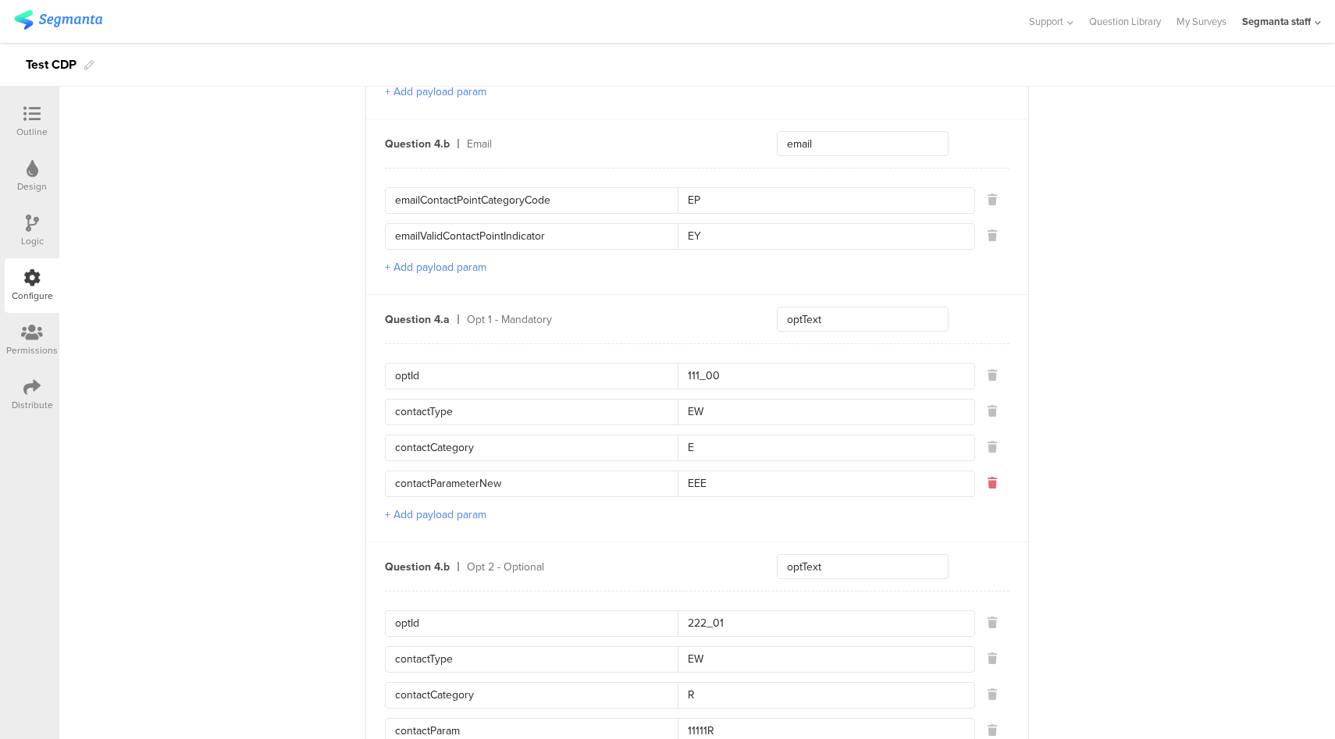
click at [987, 479] on icon at bounding box center [991, 483] width 9 height 11
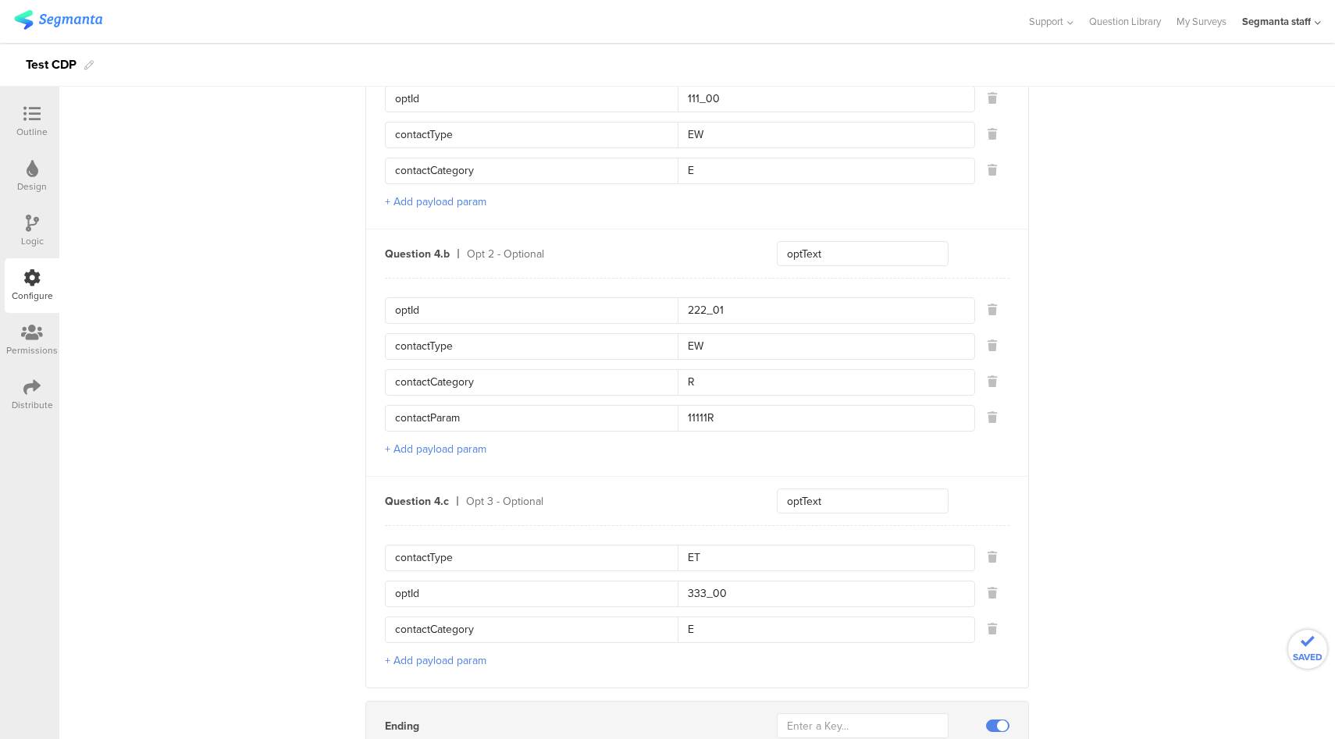
scroll to position [1467, 0]
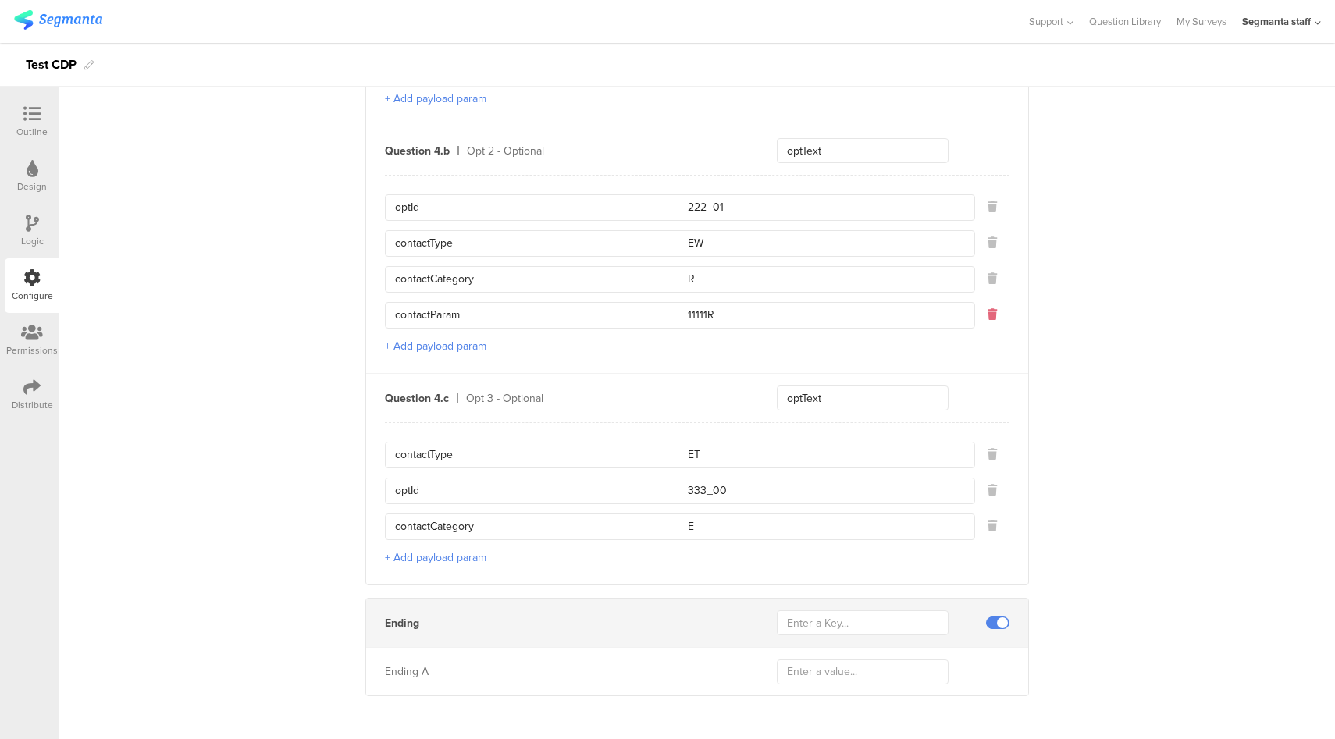
click at [989, 309] on icon at bounding box center [991, 314] width 9 height 11
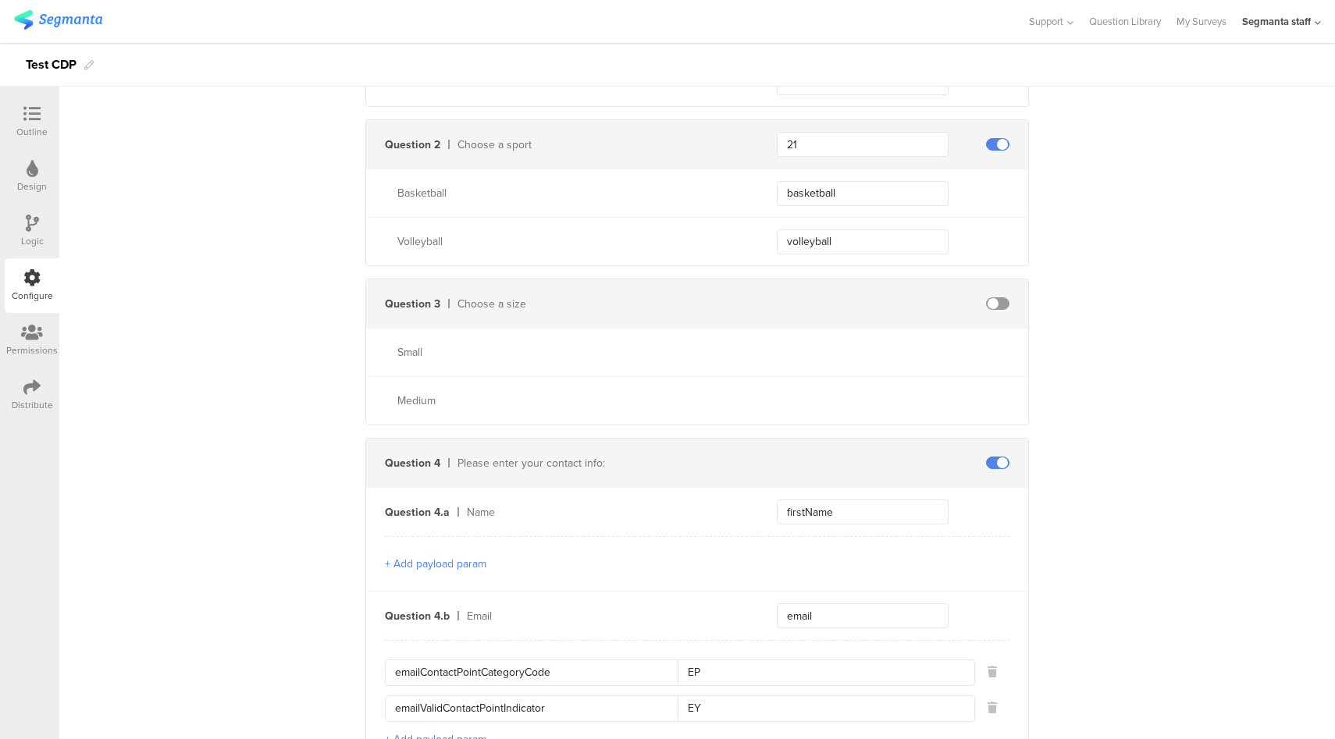
scroll to position [479, 0]
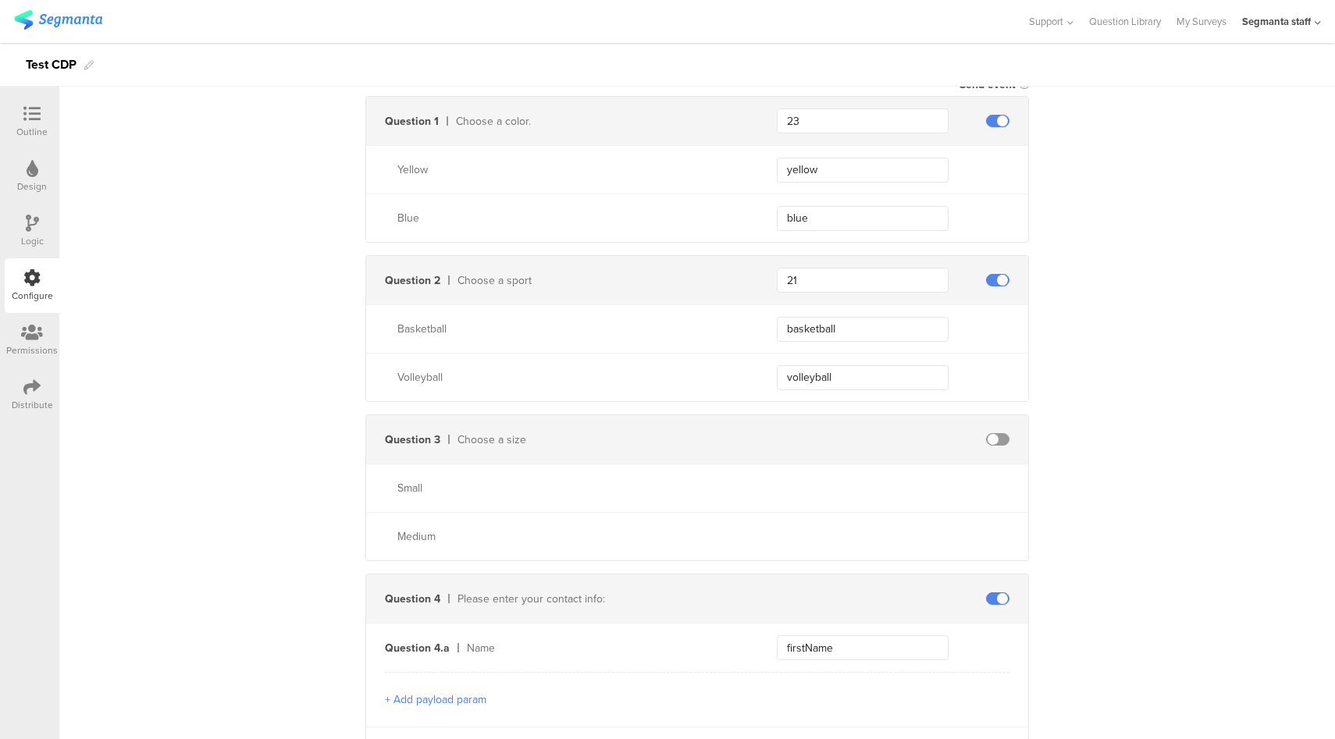
click at [1102, 411] on div "Send data at the end Static traits Key sourceId Value 98765 Key marketingProgra…" at bounding box center [696, 665] width 1275 height 1991
click at [32, 115] on icon at bounding box center [31, 113] width 17 height 17
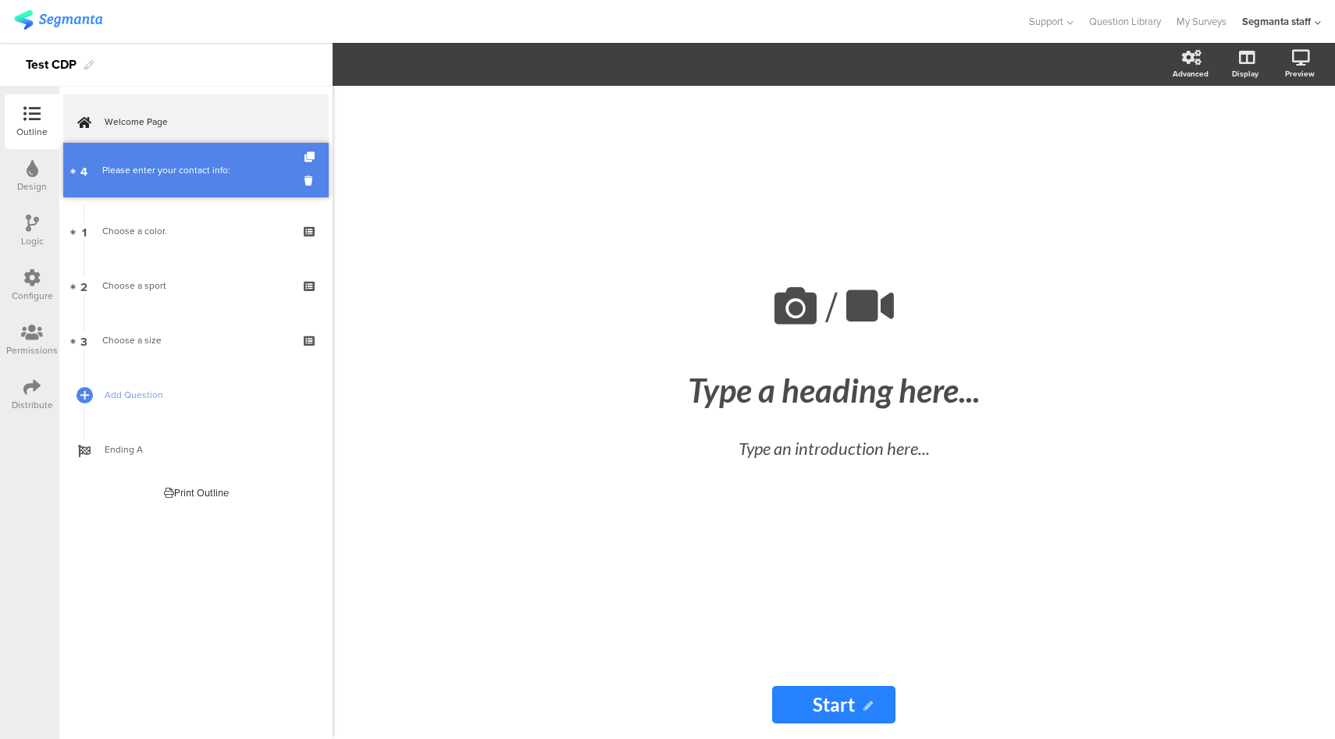
drag, startPoint x: 220, startPoint y: 339, endPoint x: 211, endPoint y: 169, distance: 170.4
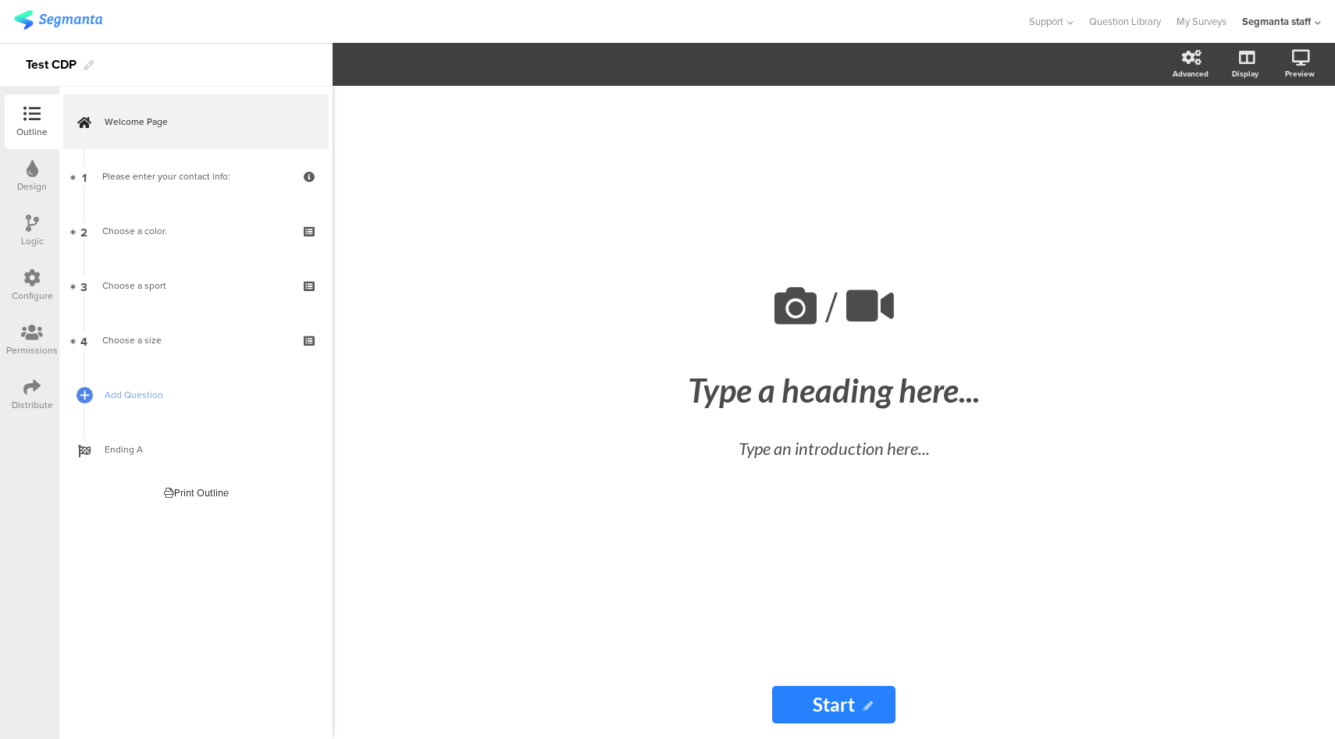
click at [36, 287] on div at bounding box center [31, 279] width 17 height 20
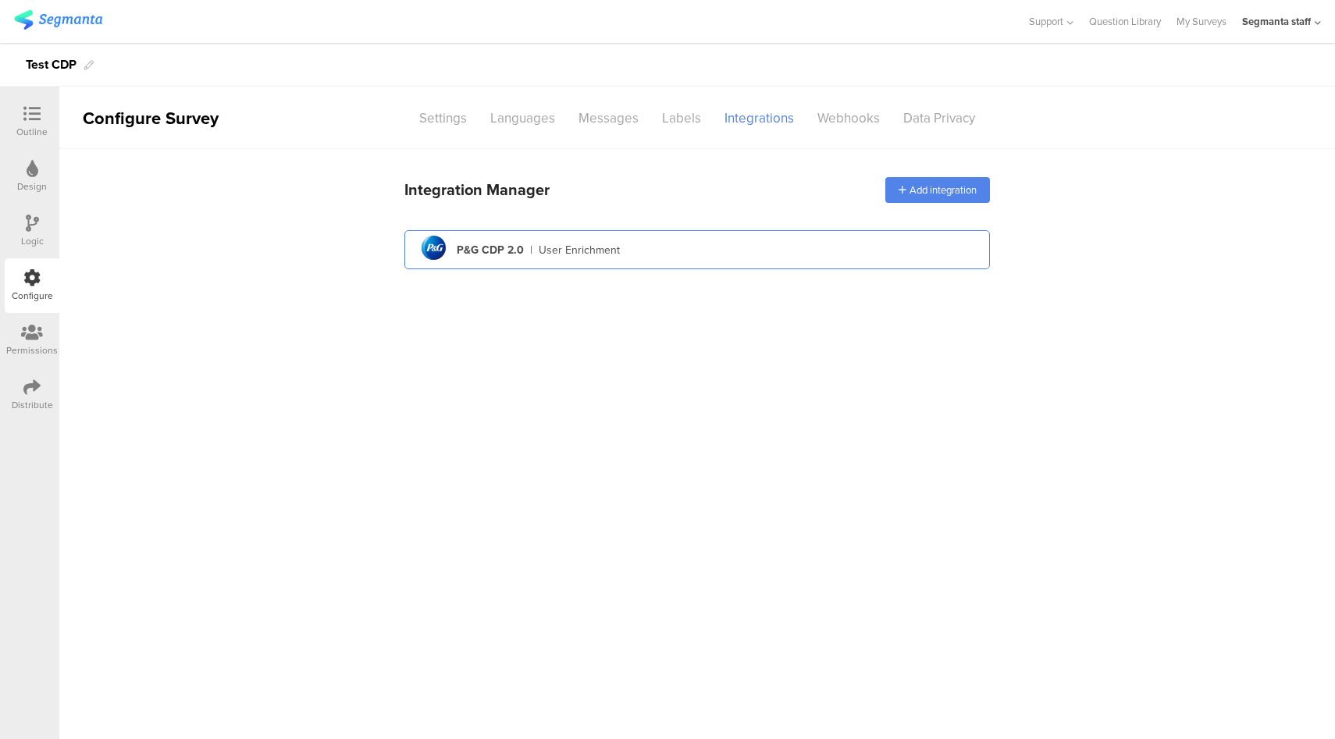
click at [621, 254] on div "pg logo P&G CDP 2.0 | User Enrichment" at bounding box center [697, 250] width 560 height 38
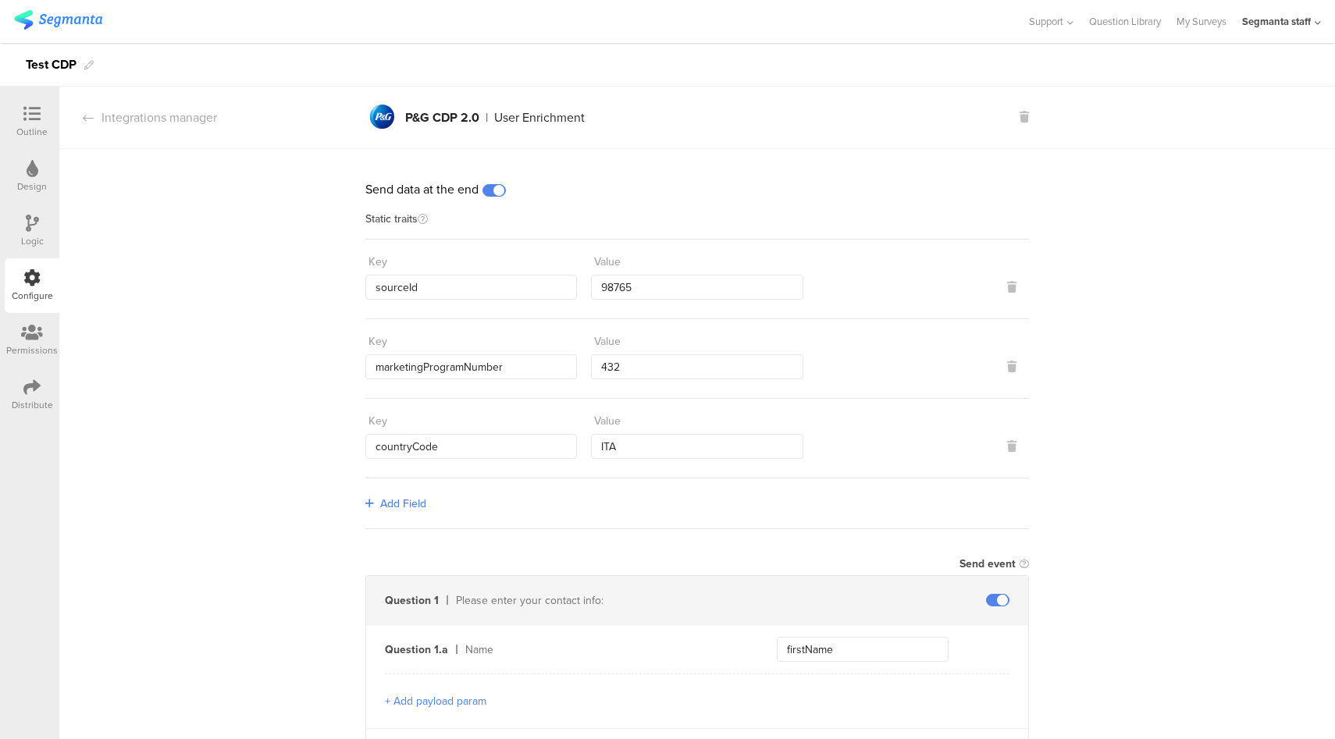
click at [495, 193] on span at bounding box center [493, 190] width 23 height 12
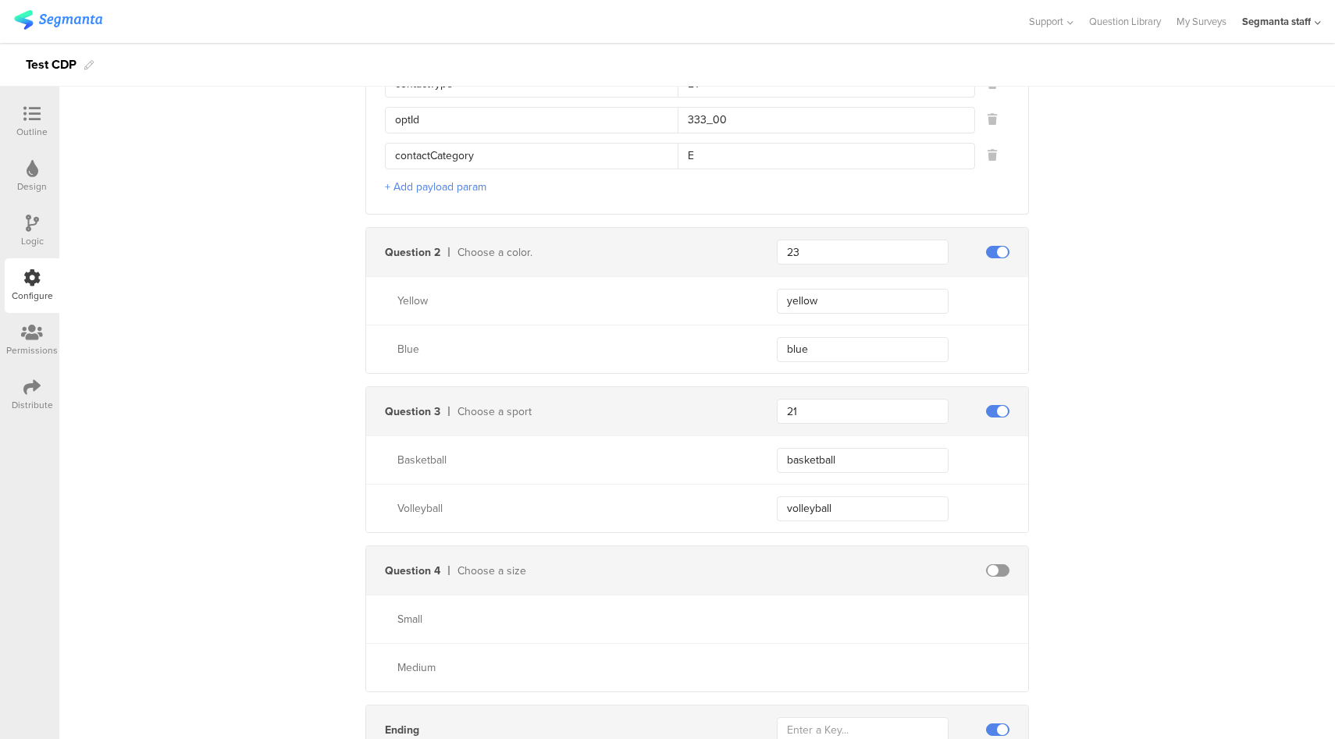
scroll to position [1431, 0]
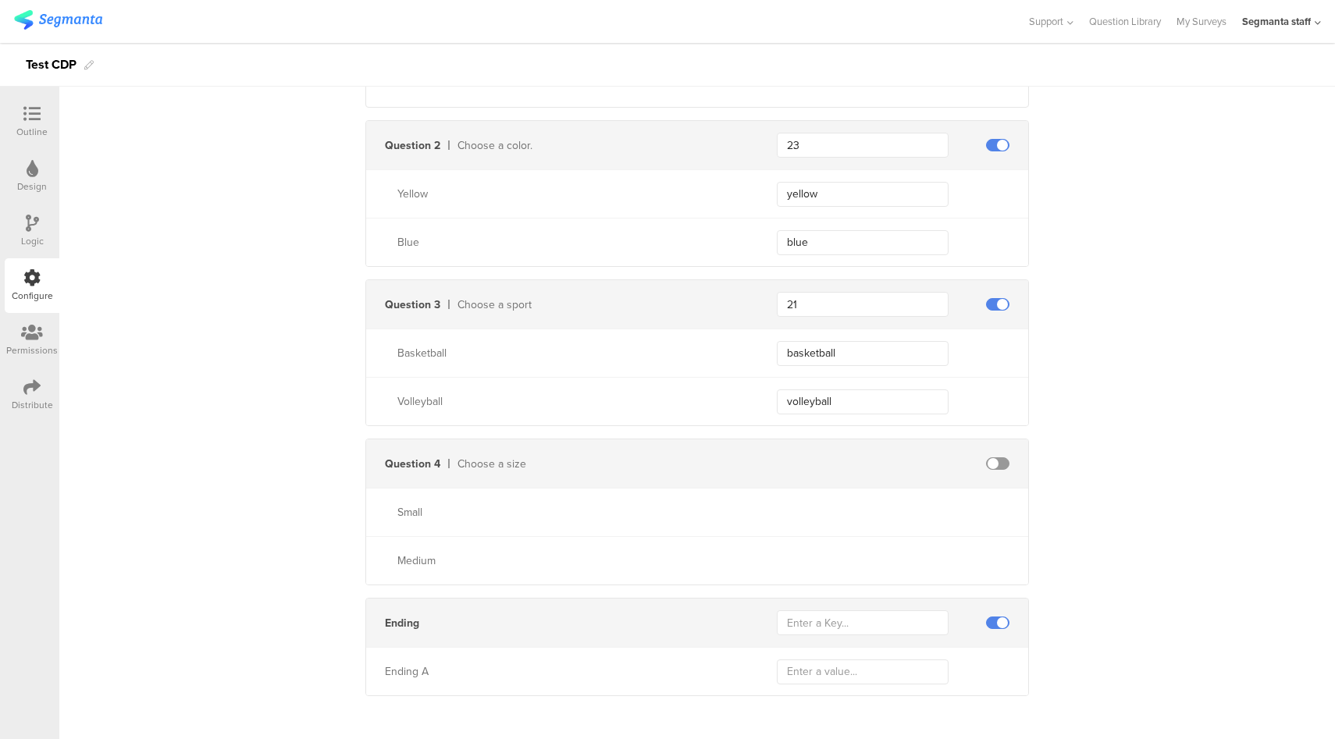
click at [997, 617] on span at bounding box center [997, 623] width 23 height 12
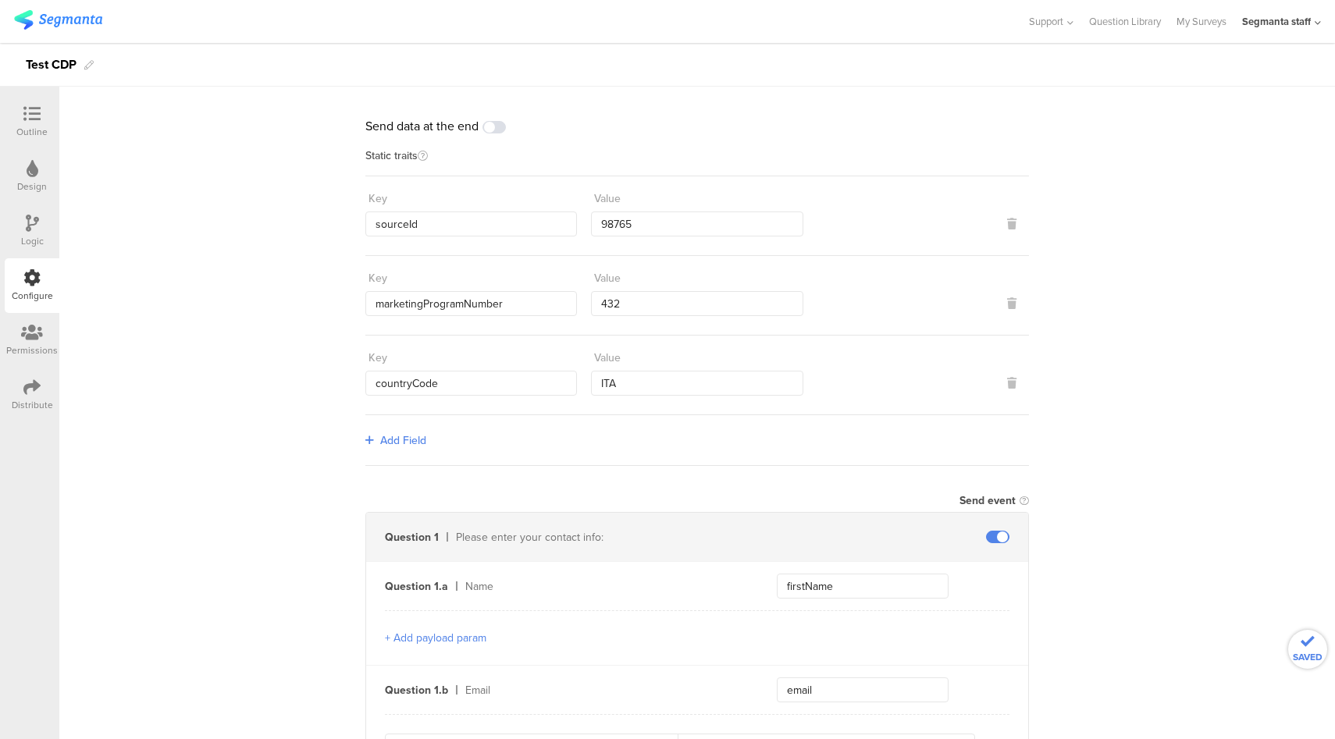
scroll to position [0, 0]
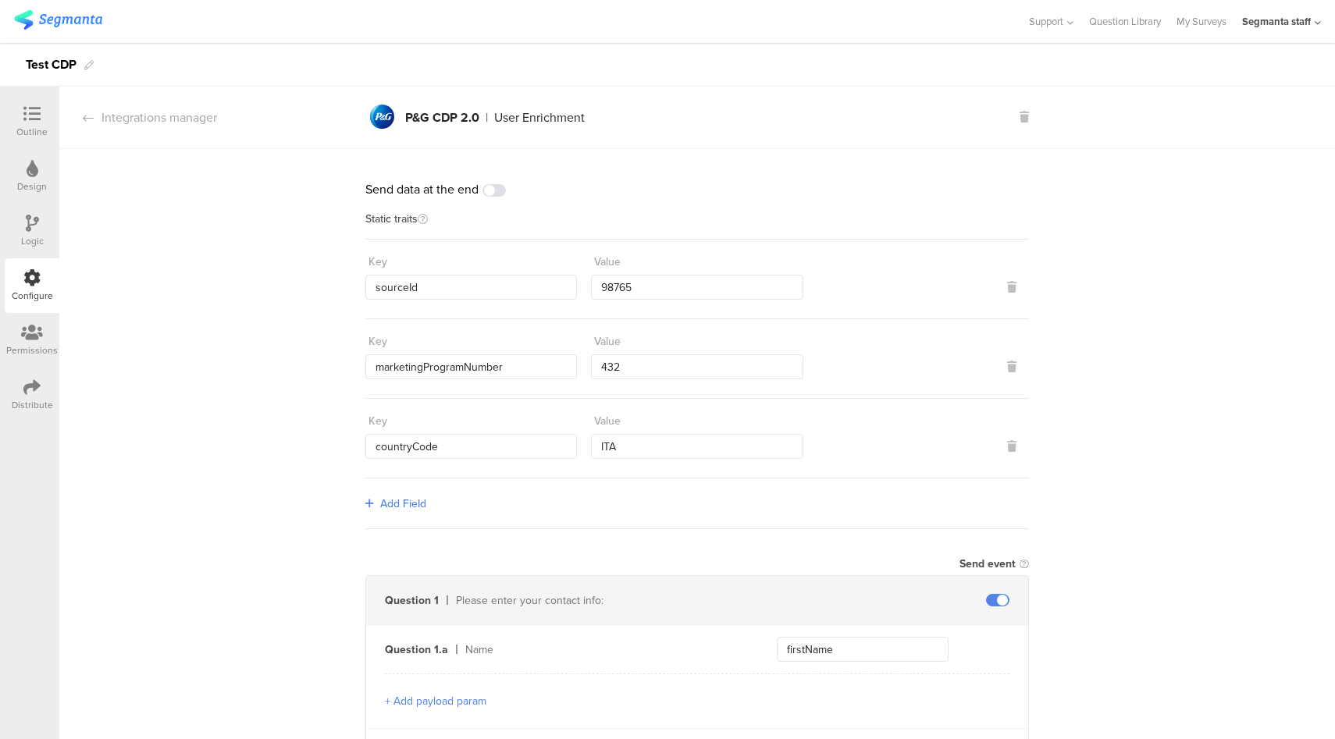
click at [41, 397] on div "Distribute" at bounding box center [32, 395] width 55 height 55
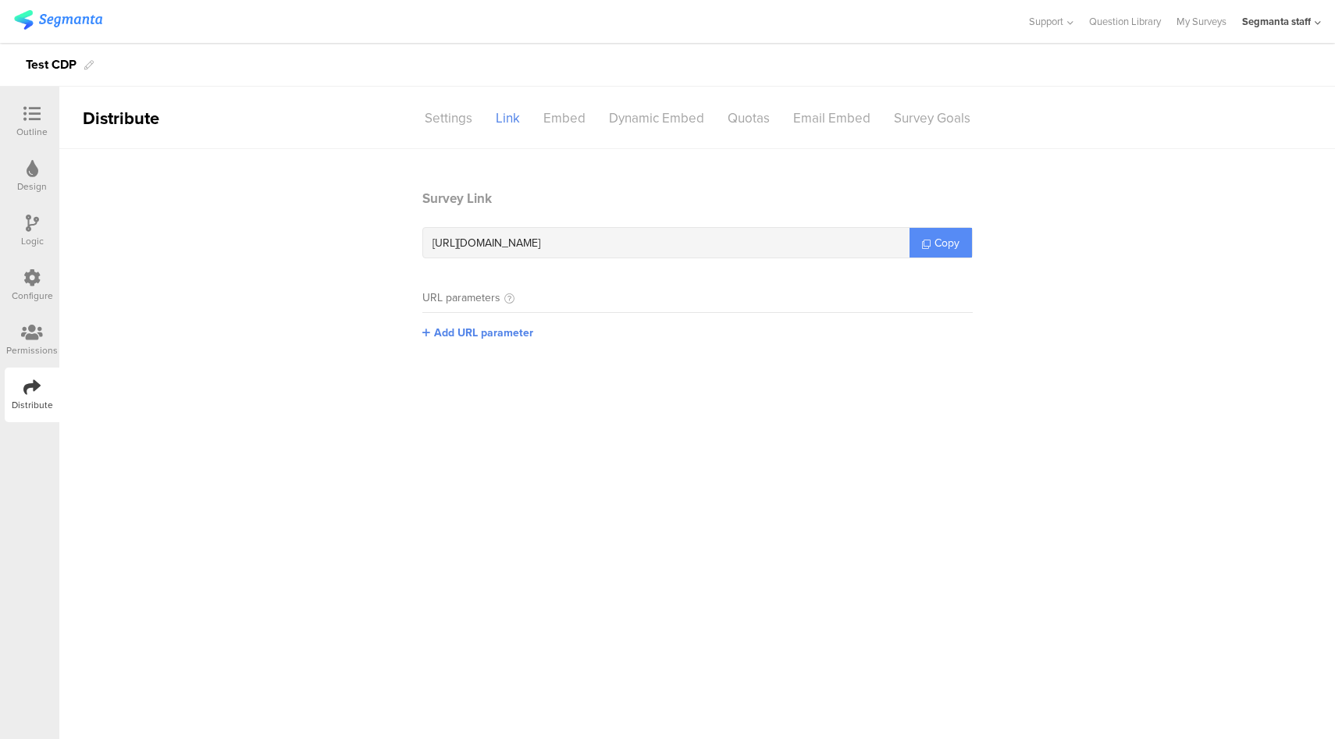
click at [928, 243] on icon at bounding box center [926, 244] width 9 height 9
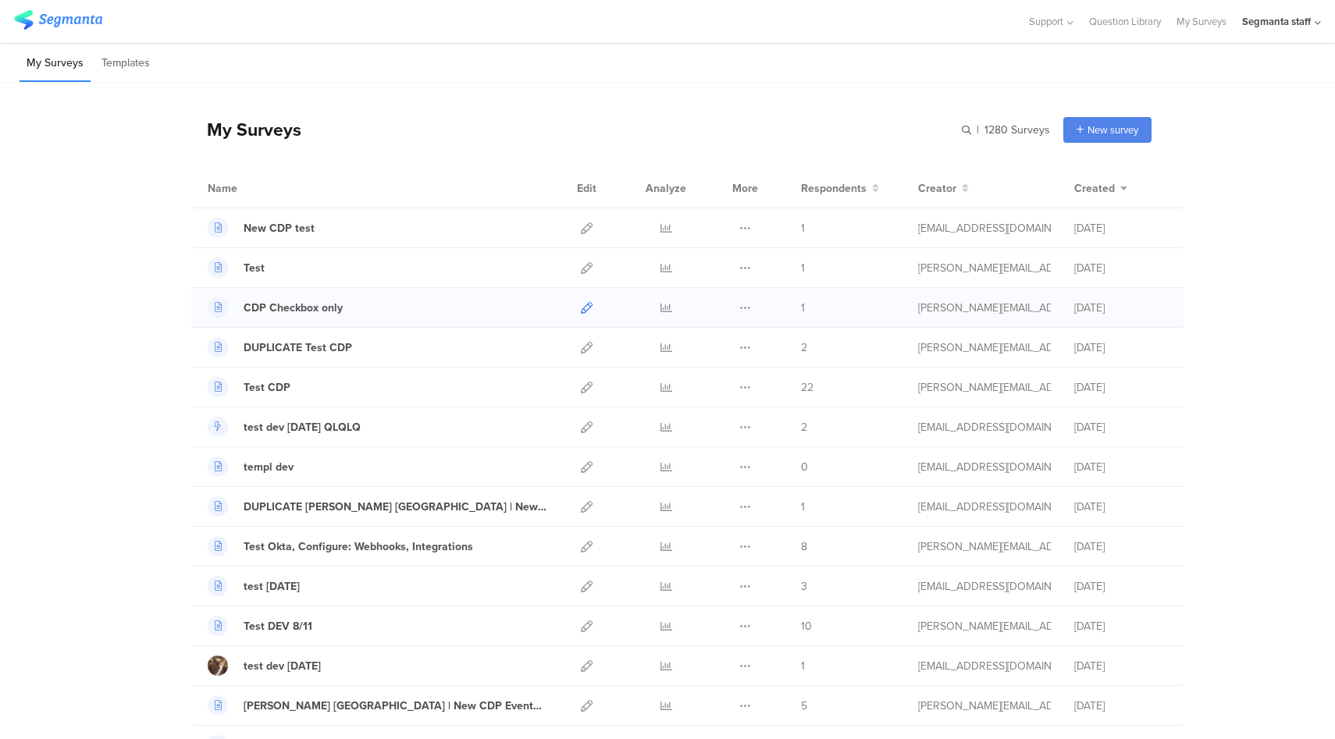
click at [583, 310] on icon at bounding box center [587, 308] width 12 height 12
click at [992, 131] on input "text" at bounding box center [940, 130] width 219 height 26
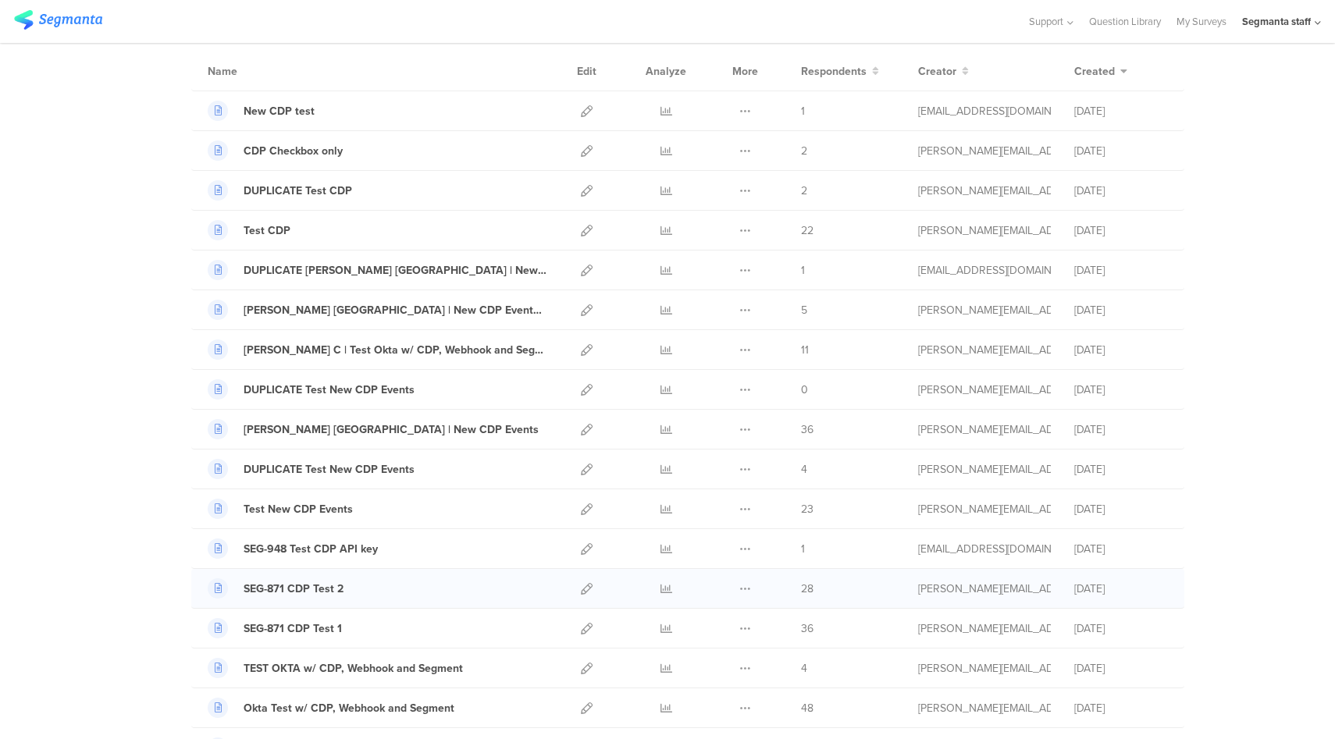
scroll to position [118, 0]
type input "cdp"
click at [583, 627] on icon at bounding box center [587, 628] width 12 height 12
click at [583, 590] on icon at bounding box center [587, 588] width 12 height 12
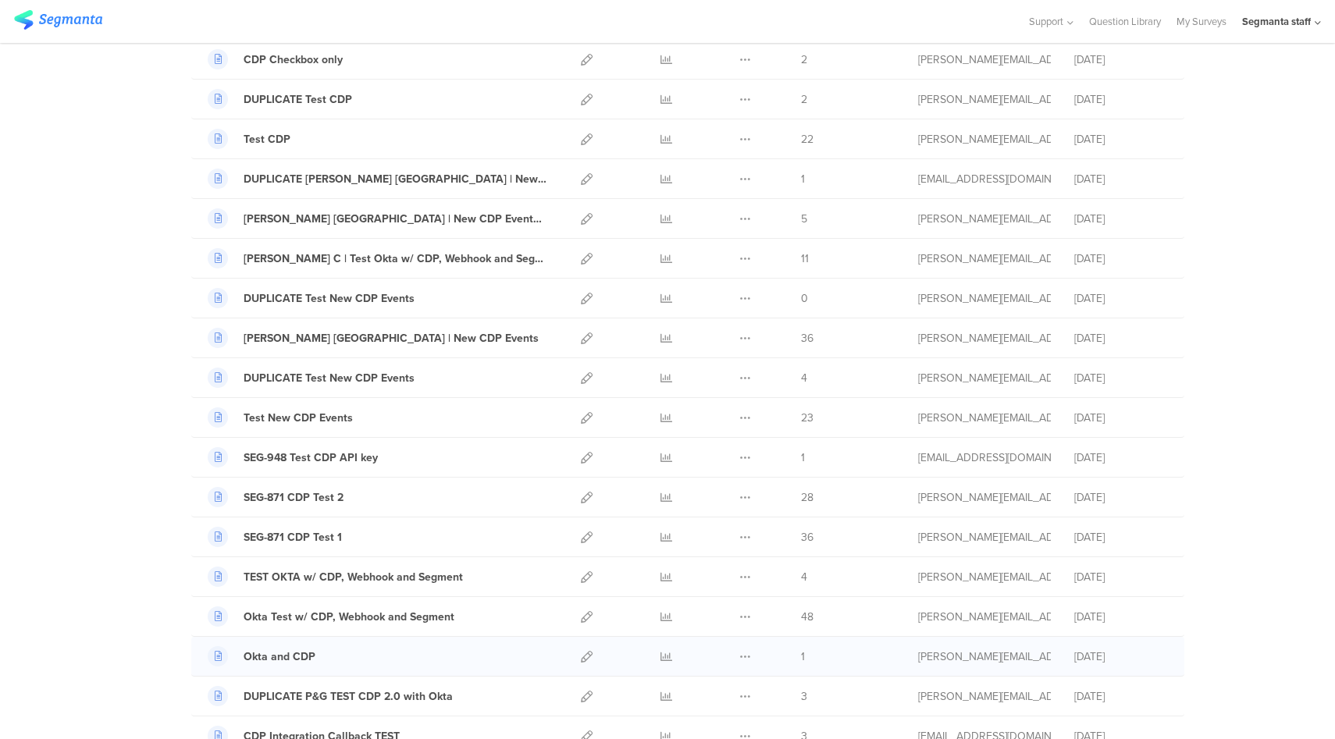
scroll to position [272, 0]
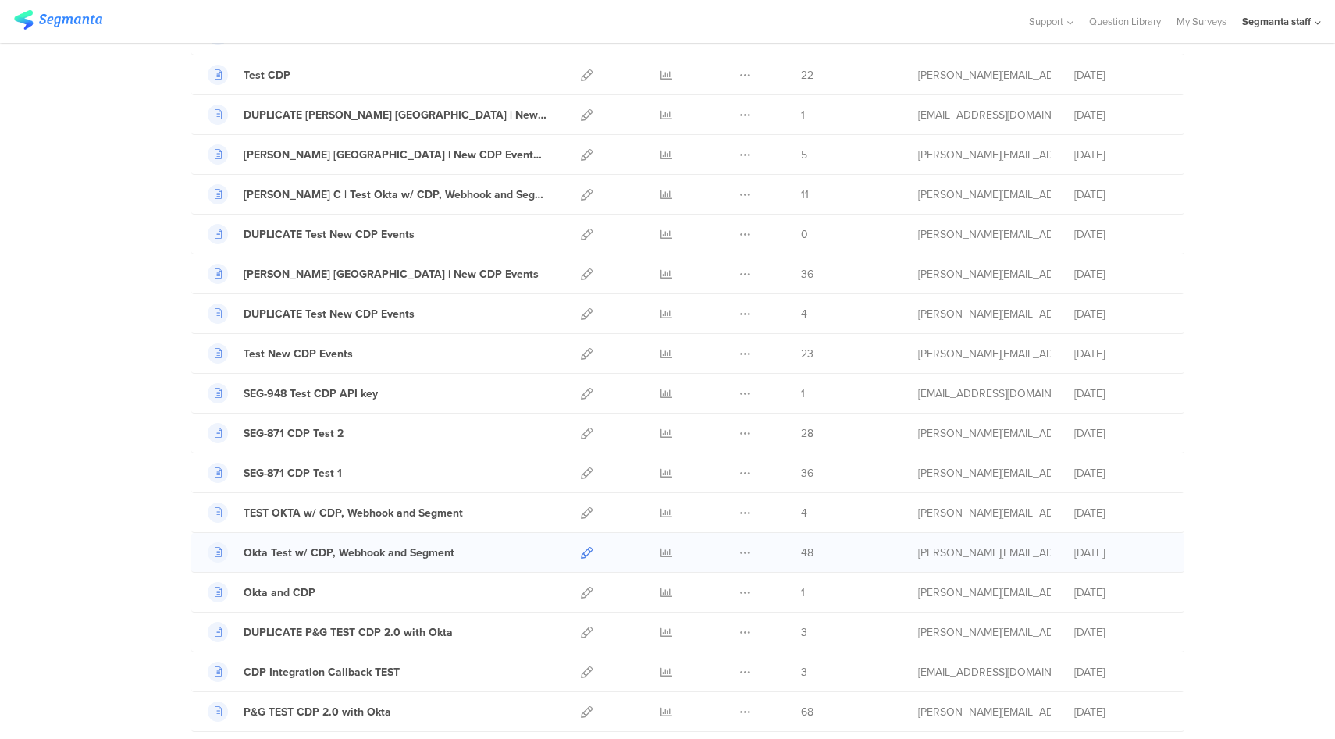
click at [581, 547] on icon at bounding box center [587, 553] width 12 height 12
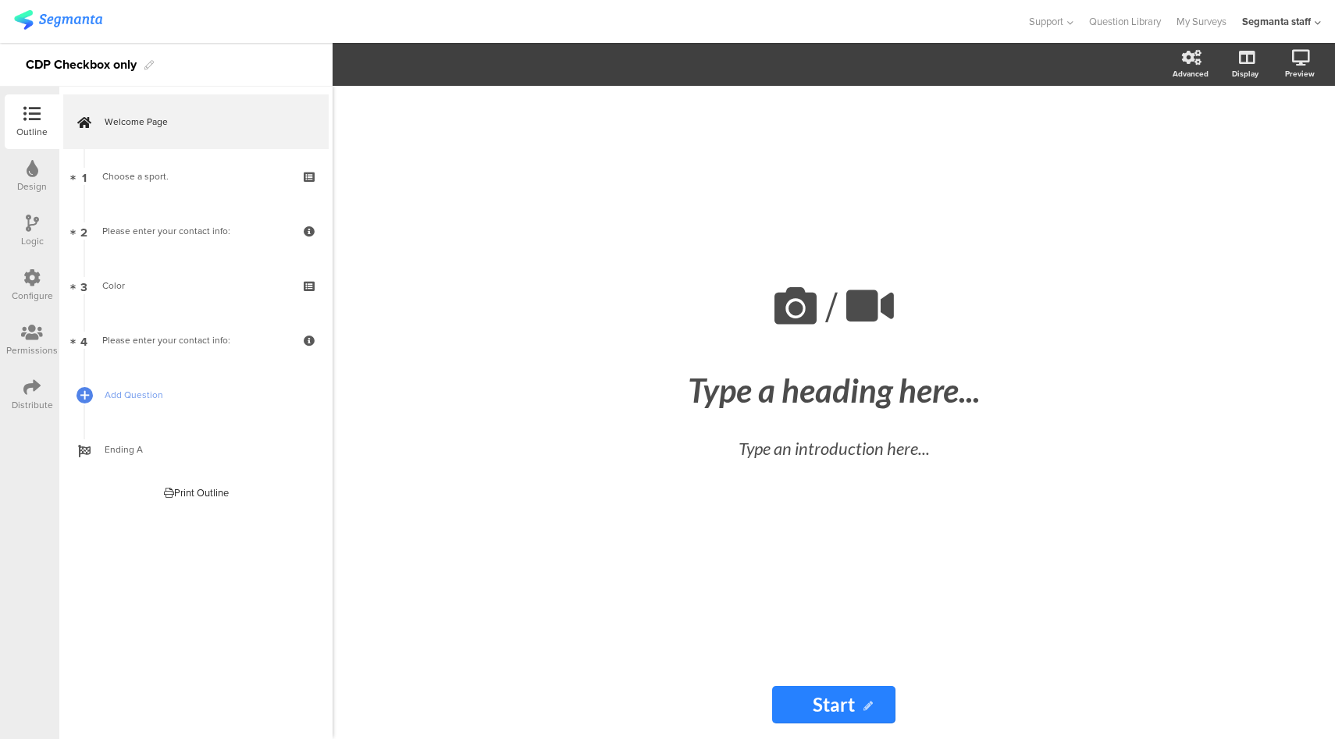
click at [30, 286] on icon at bounding box center [31, 277] width 17 height 17
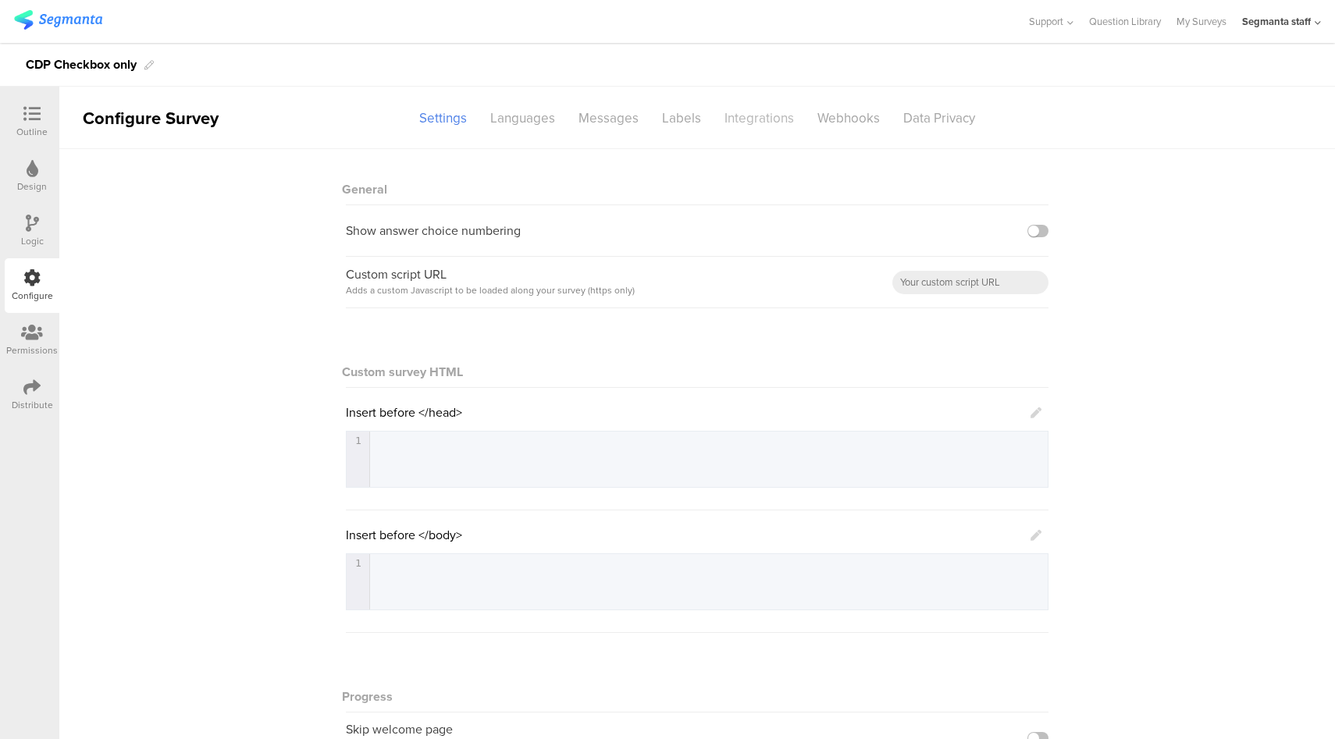
click at [754, 123] on div "Integrations" at bounding box center [759, 118] width 93 height 27
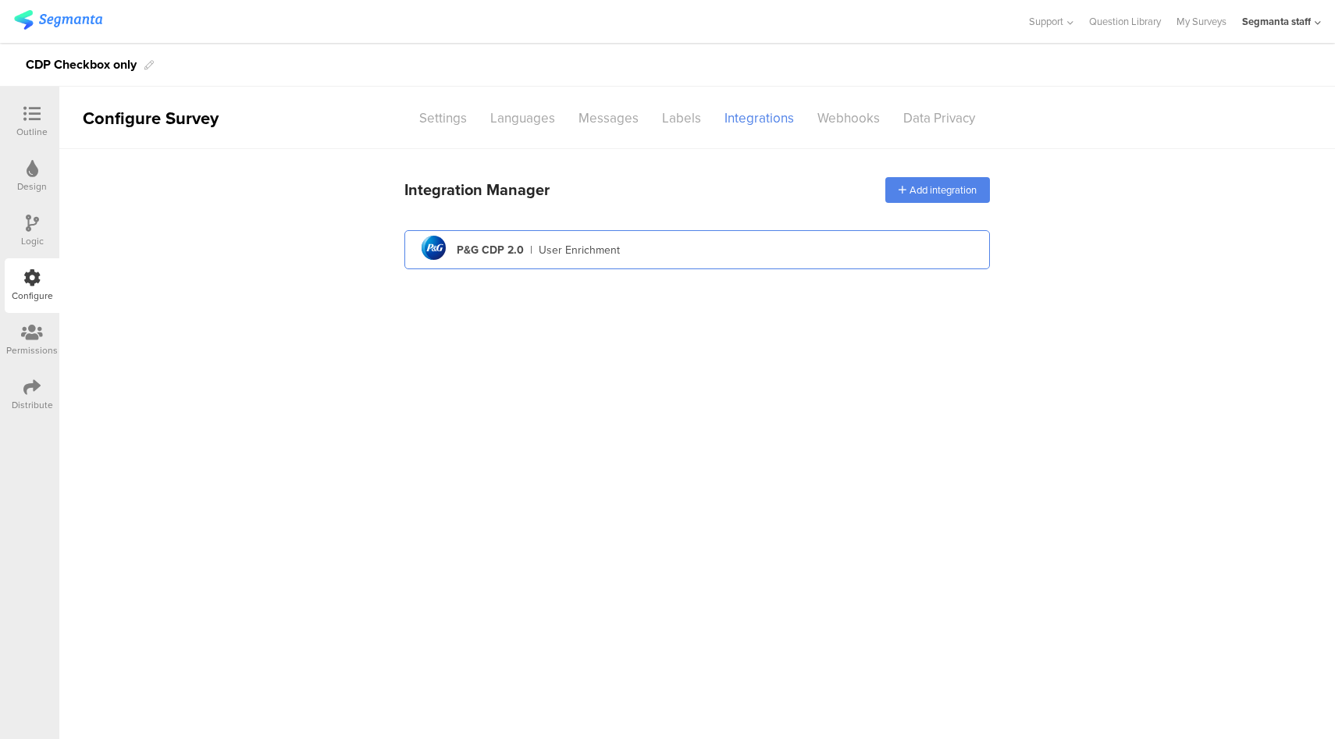
click at [613, 240] on div "pg logo P&G CDP 2.0 | User Enrichment" at bounding box center [697, 250] width 560 height 38
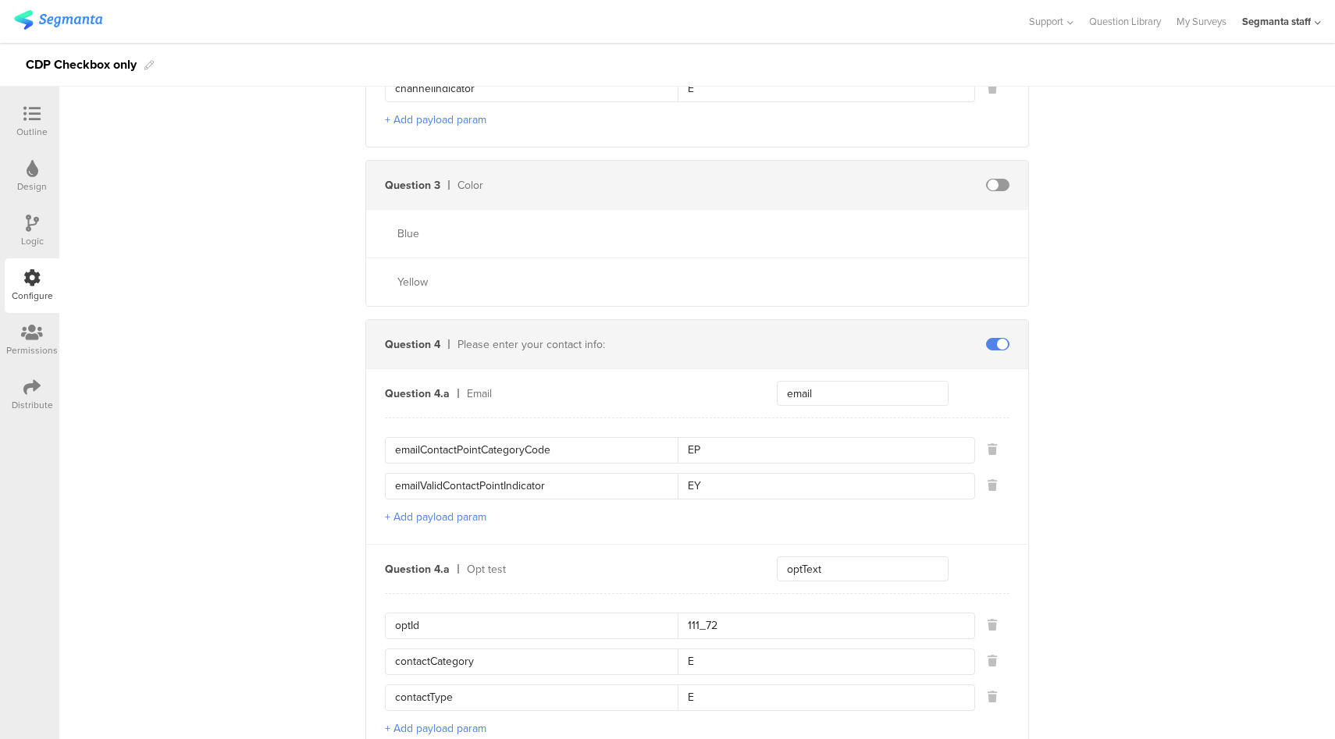
scroll to position [1065, 0]
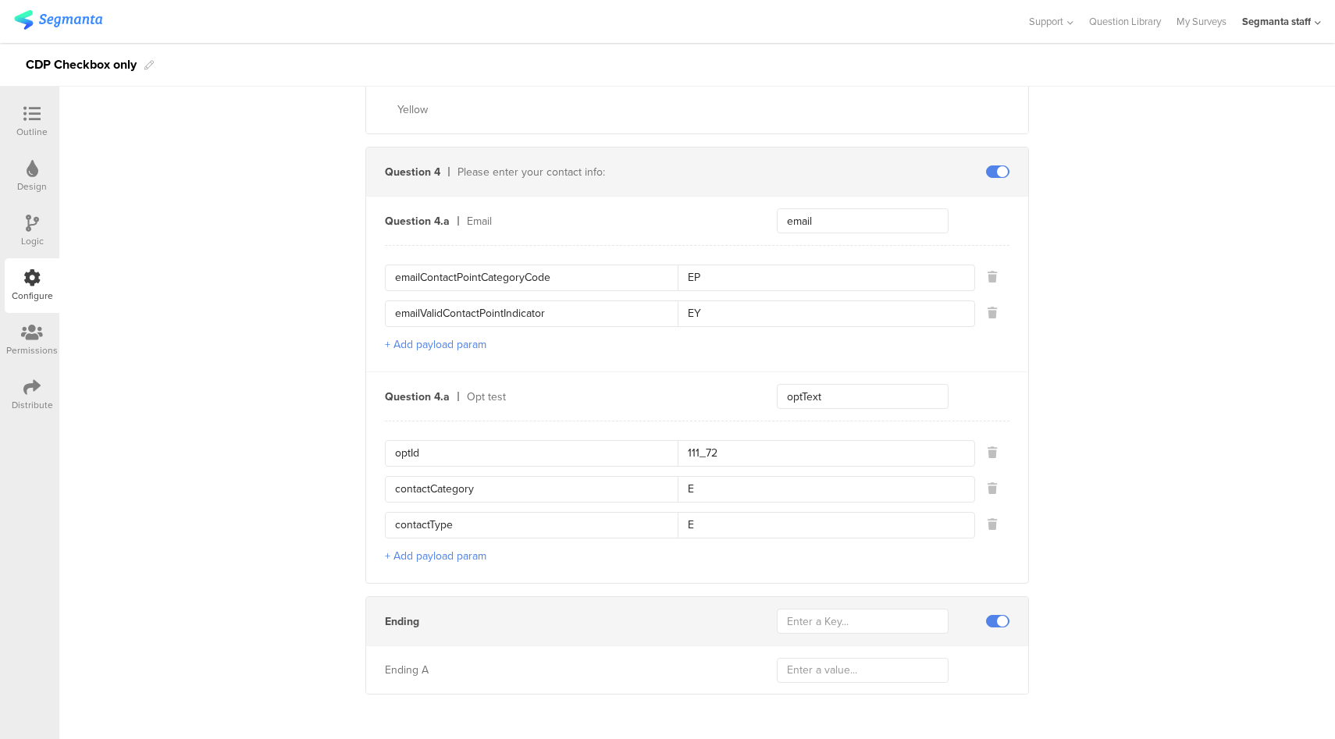
click at [27, 393] on icon at bounding box center [31, 387] width 17 height 17
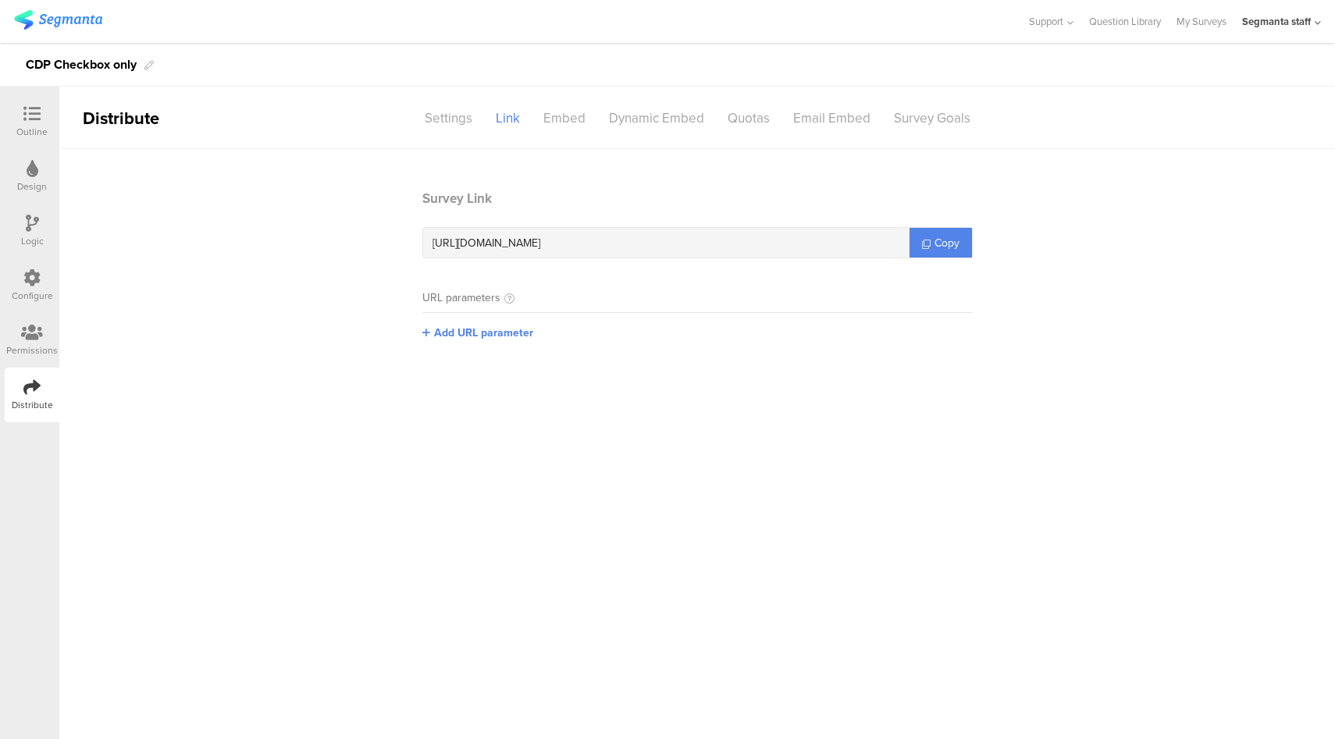
click at [35, 269] on icon at bounding box center [31, 277] width 17 height 17
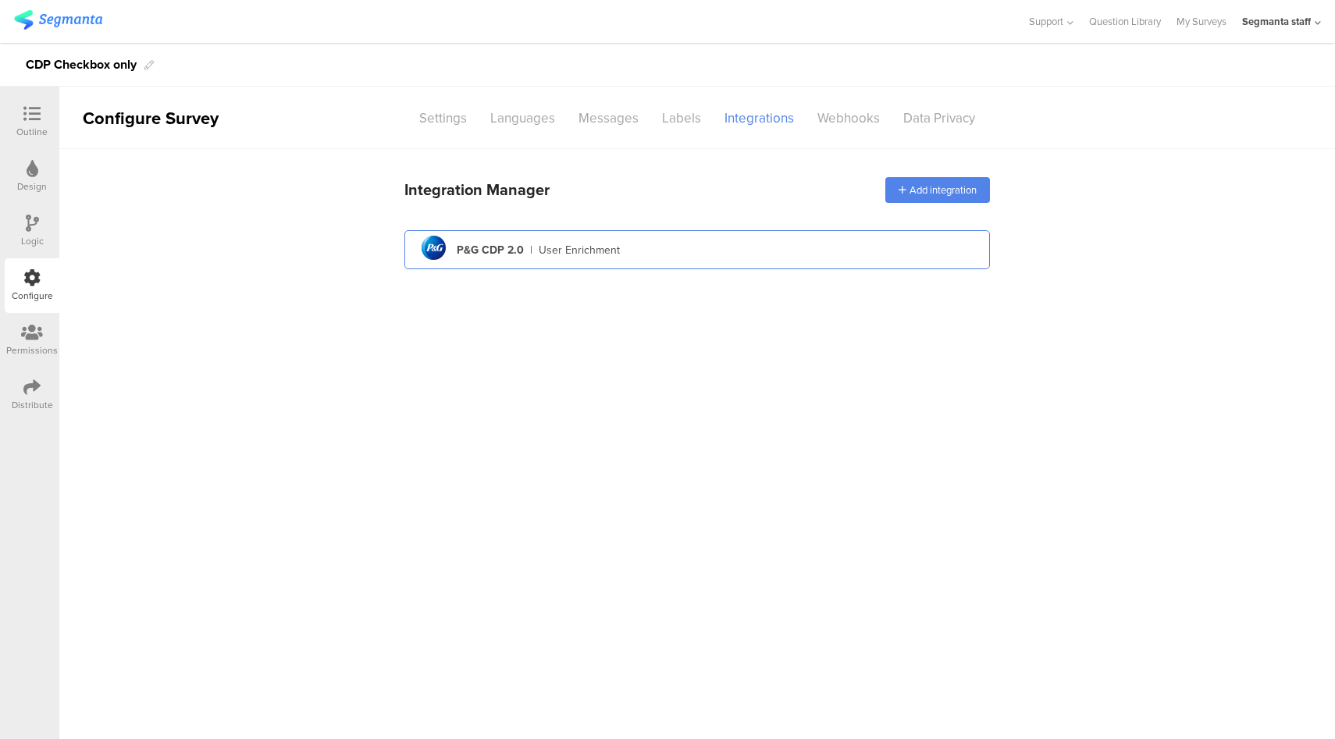
click at [654, 238] on div "pg logo P&G CDP 2.0 | User Enrichment" at bounding box center [697, 250] width 560 height 38
click at [521, 236] on div "pg logo P&G CDP 2.0 | User Enrichment" at bounding box center [697, 250] width 560 height 38
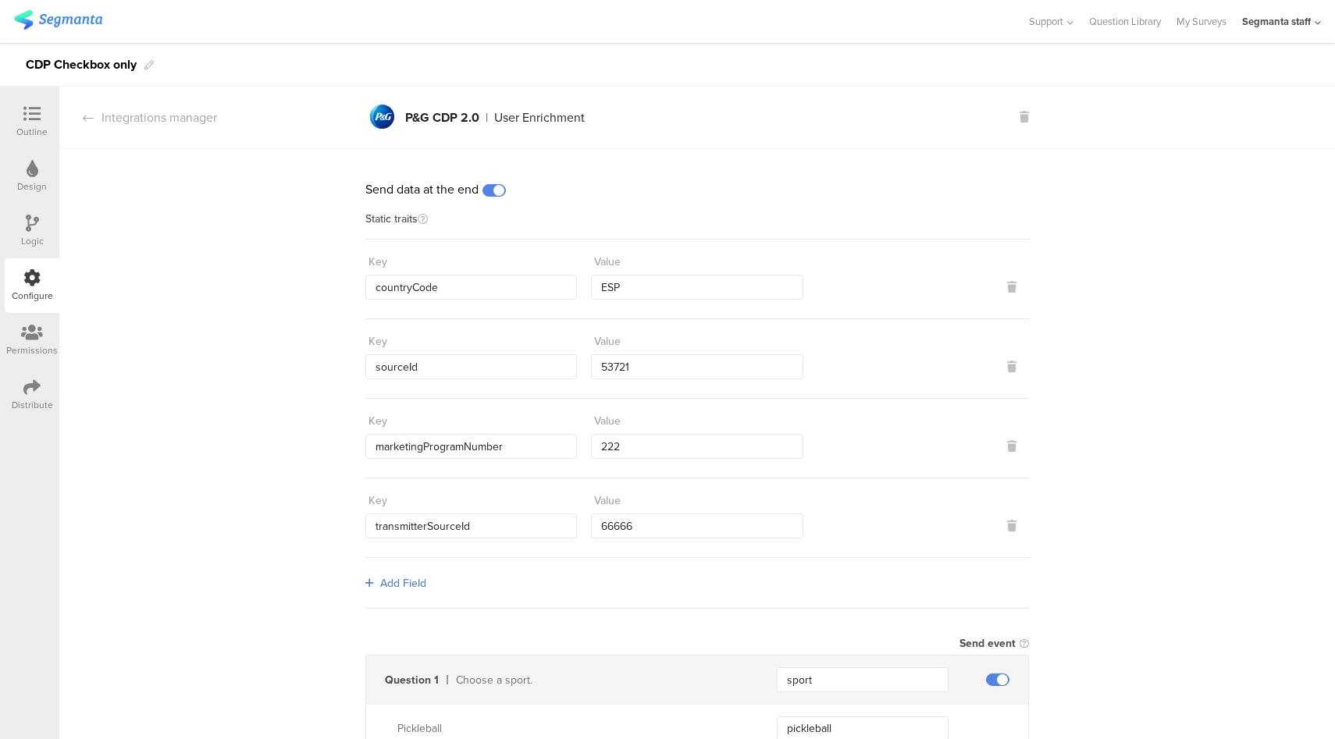
click at [30, 400] on div "Distribute" at bounding box center [32, 405] width 41 height 14
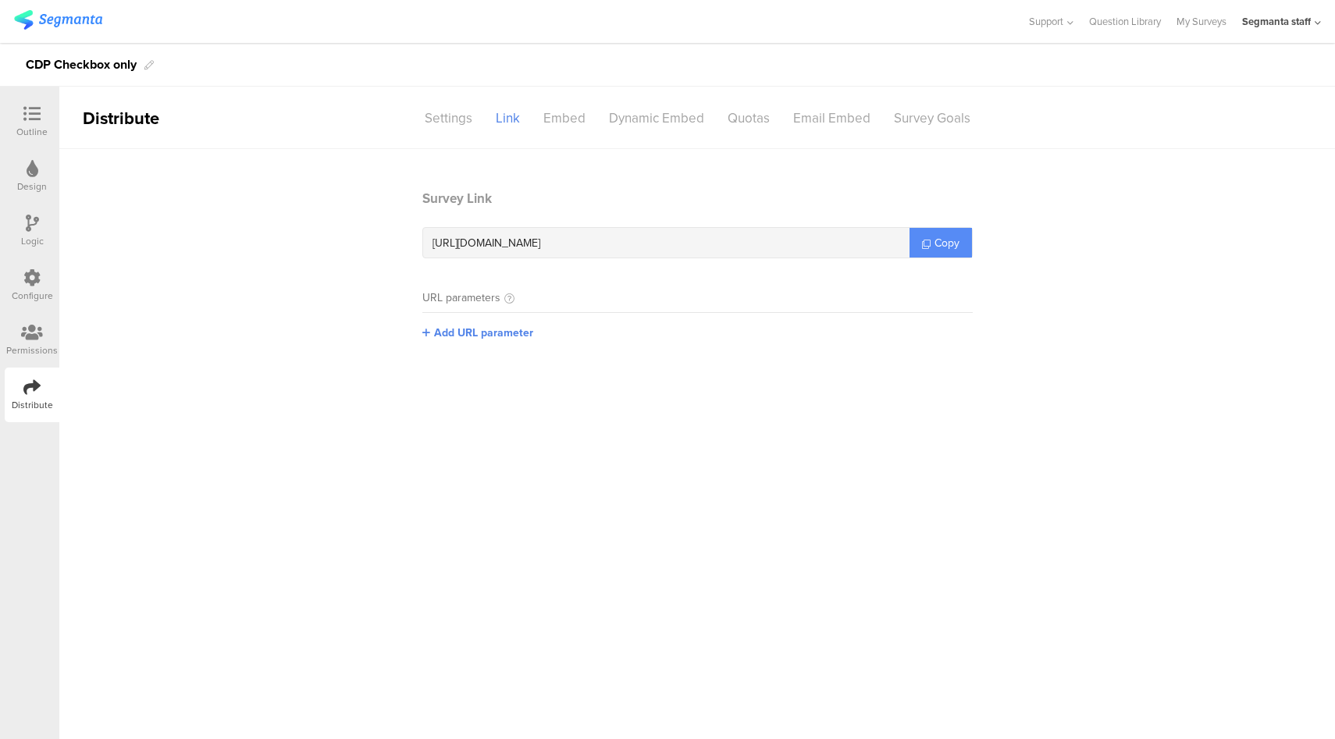
click at [941, 233] on link "Copy" at bounding box center [940, 243] width 62 height 30
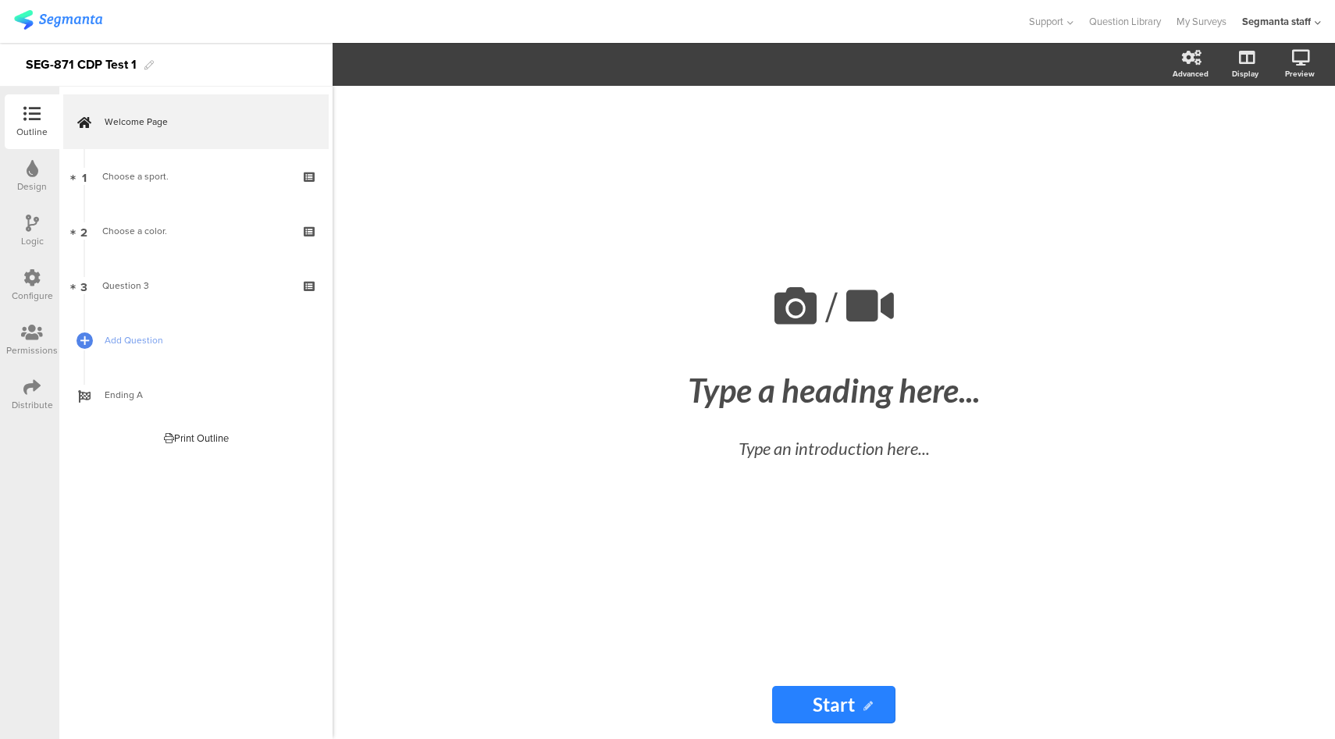
click at [37, 290] on div "Configure" at bounding box center [32, 296] width 41 height 14
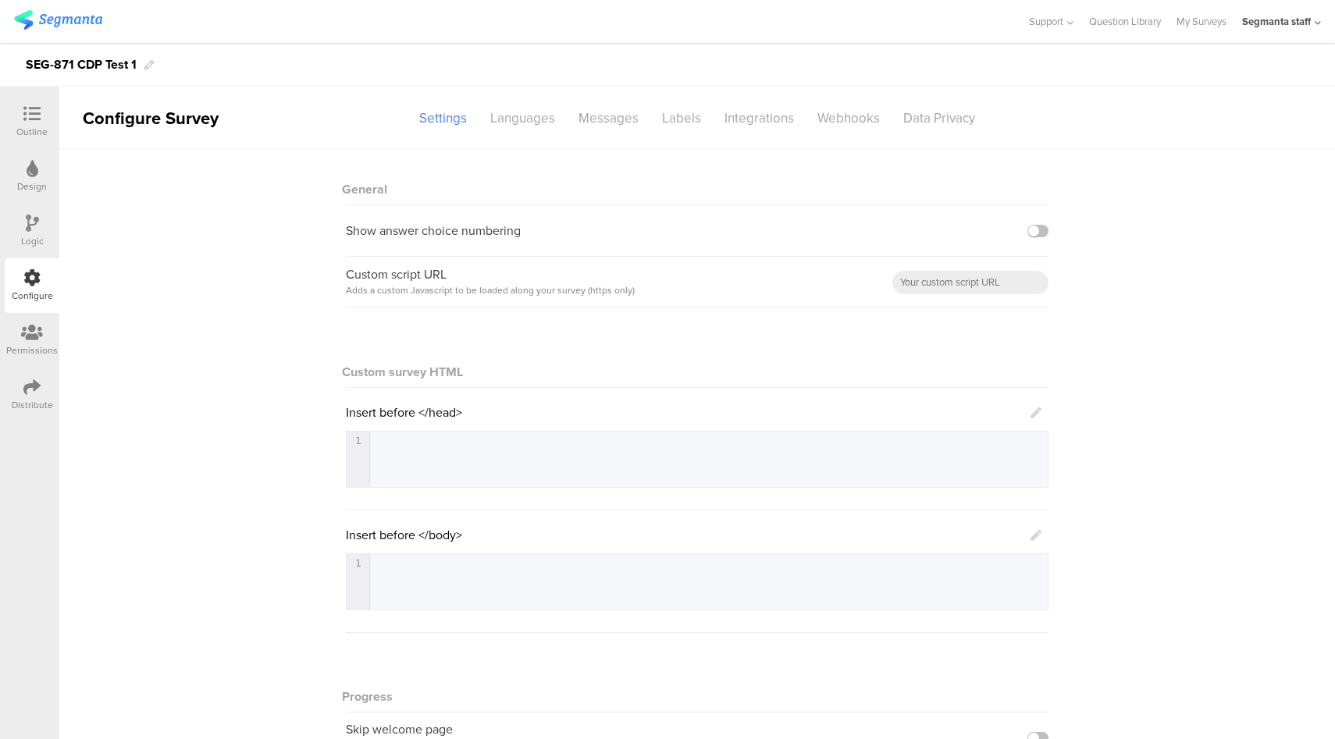
click at [27, 400] on div "Distribute" at bounding box center [32, 405] width 41 height 14
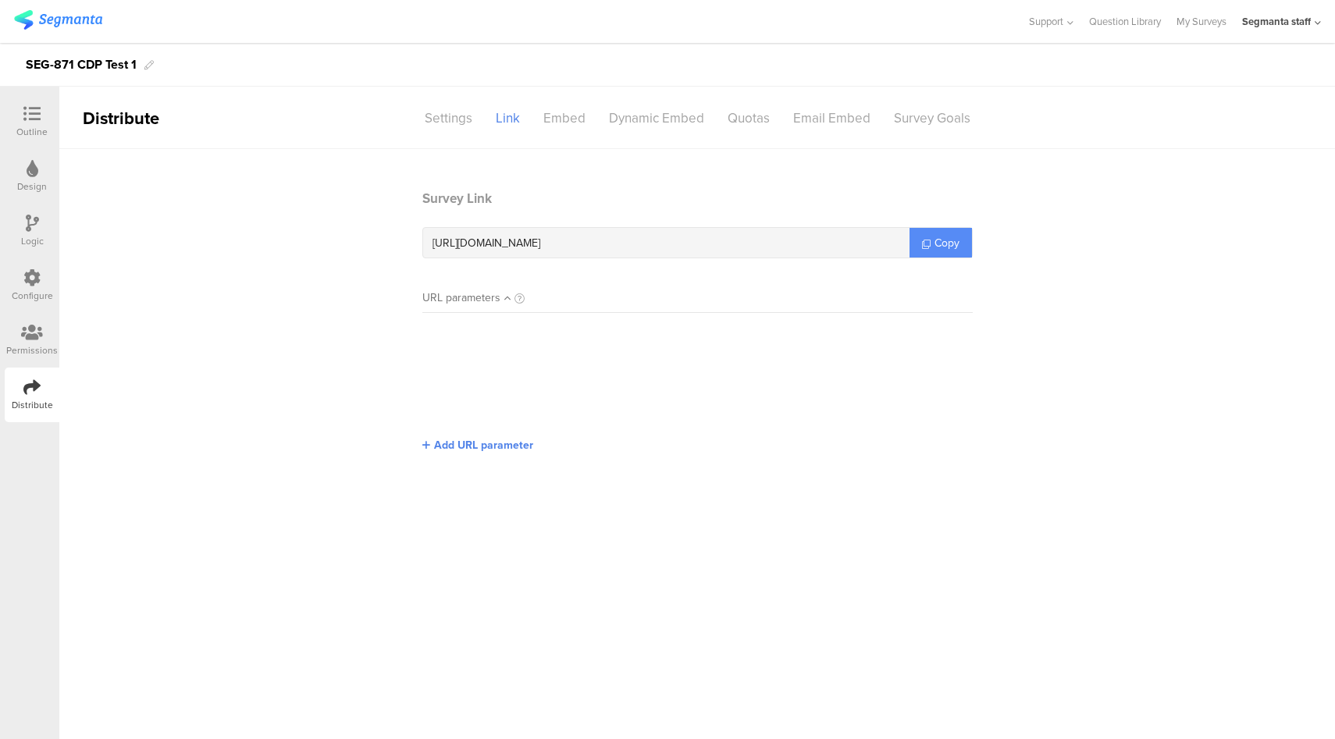
click at [937, 253] on link "Copy" at bounding box center [940, 243] width 62 height 30
click at [44, 277] on div "Configure" at bounding box center [32, 285] width 55 height 55
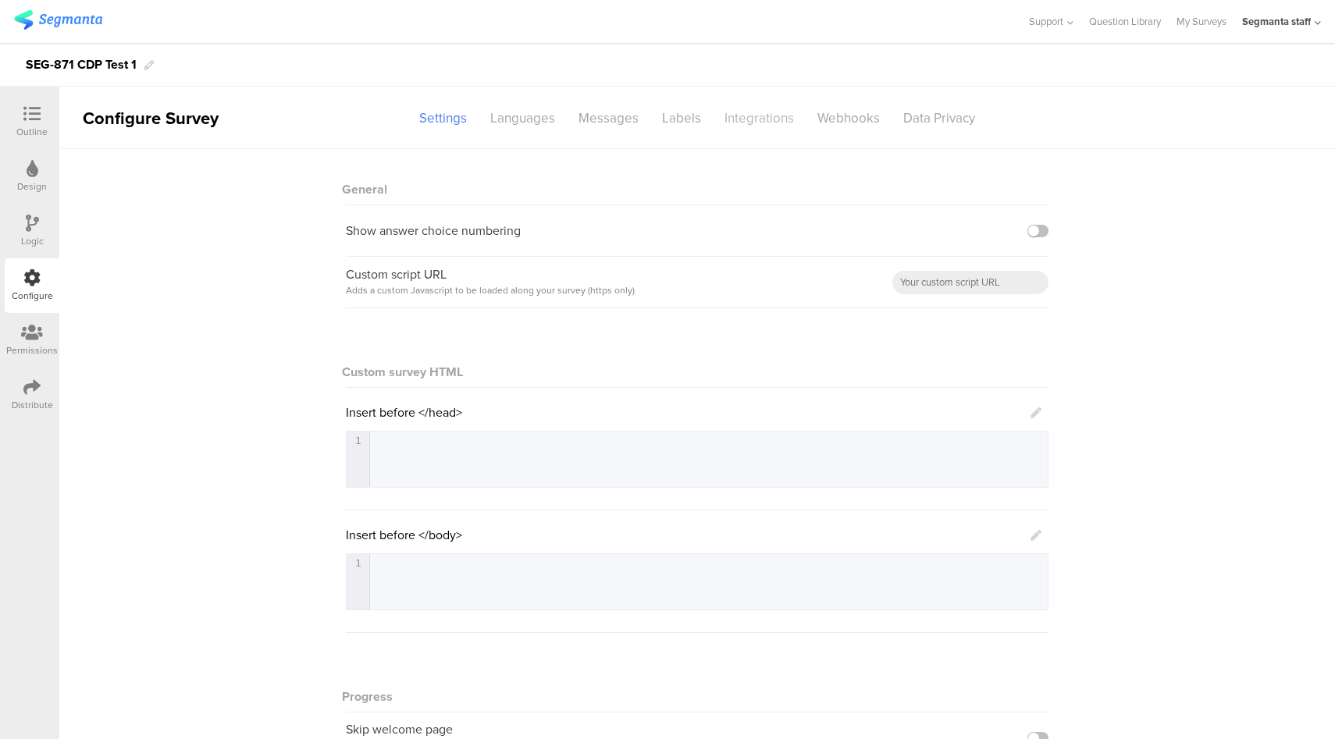
click at [756, 123] on div "Integrations" at bounding box center [759, 118] width 93 height 27
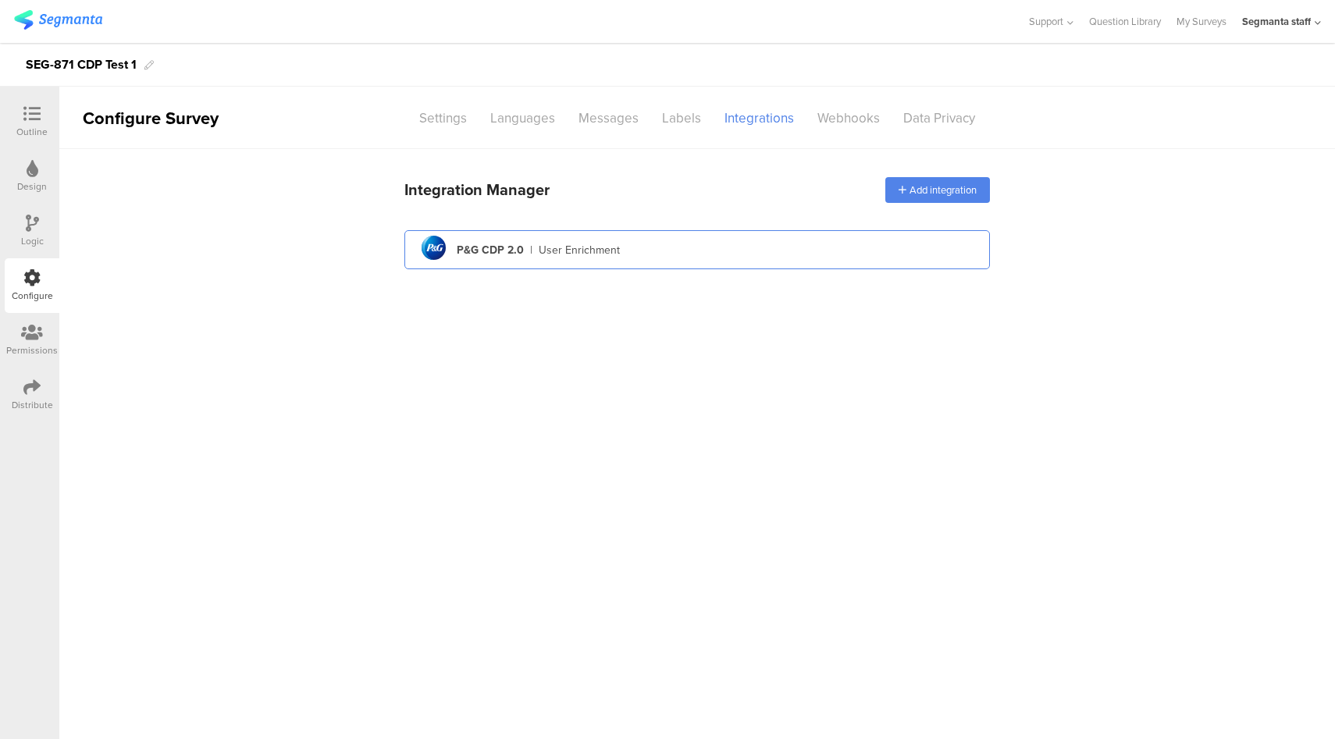
click at [688, 250] on div "pg logo P&G CDP 2.0 | User Enrichment" at bounding box center [697, 250] width 560 height 38
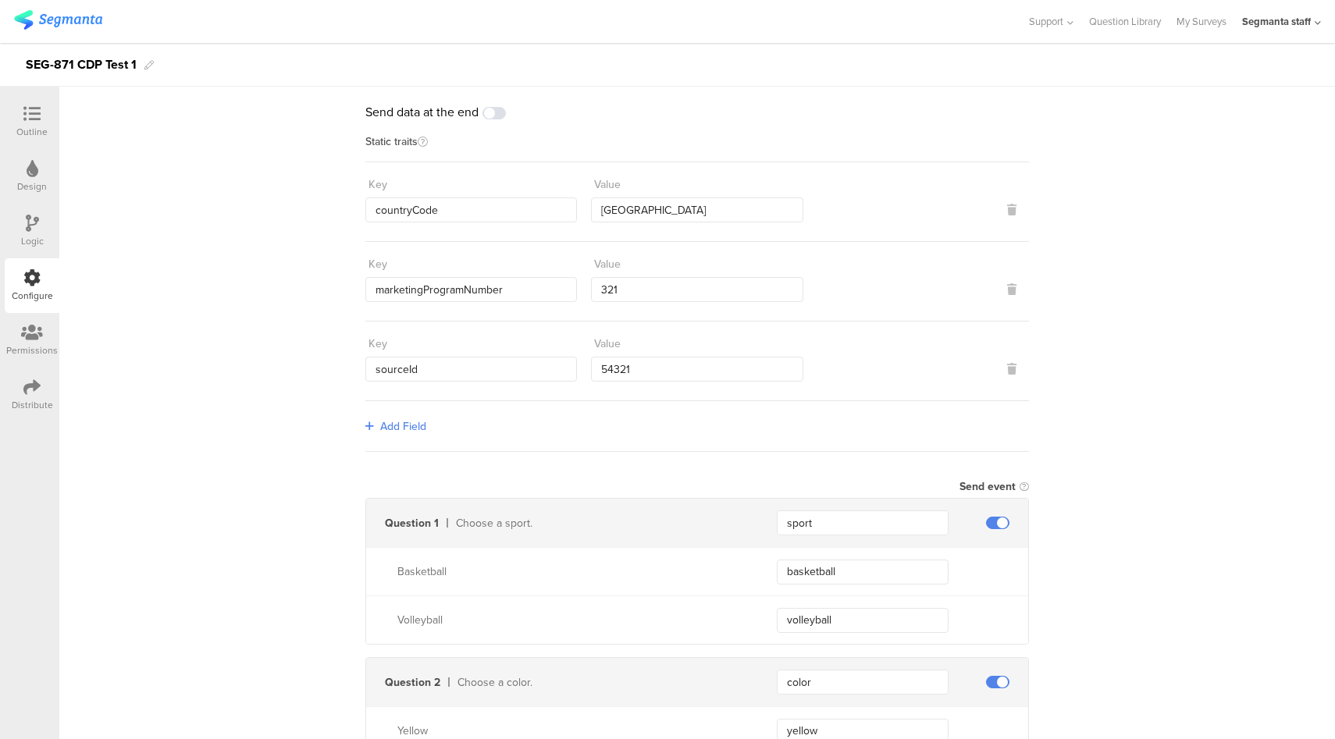
scroll to position [64, 0]
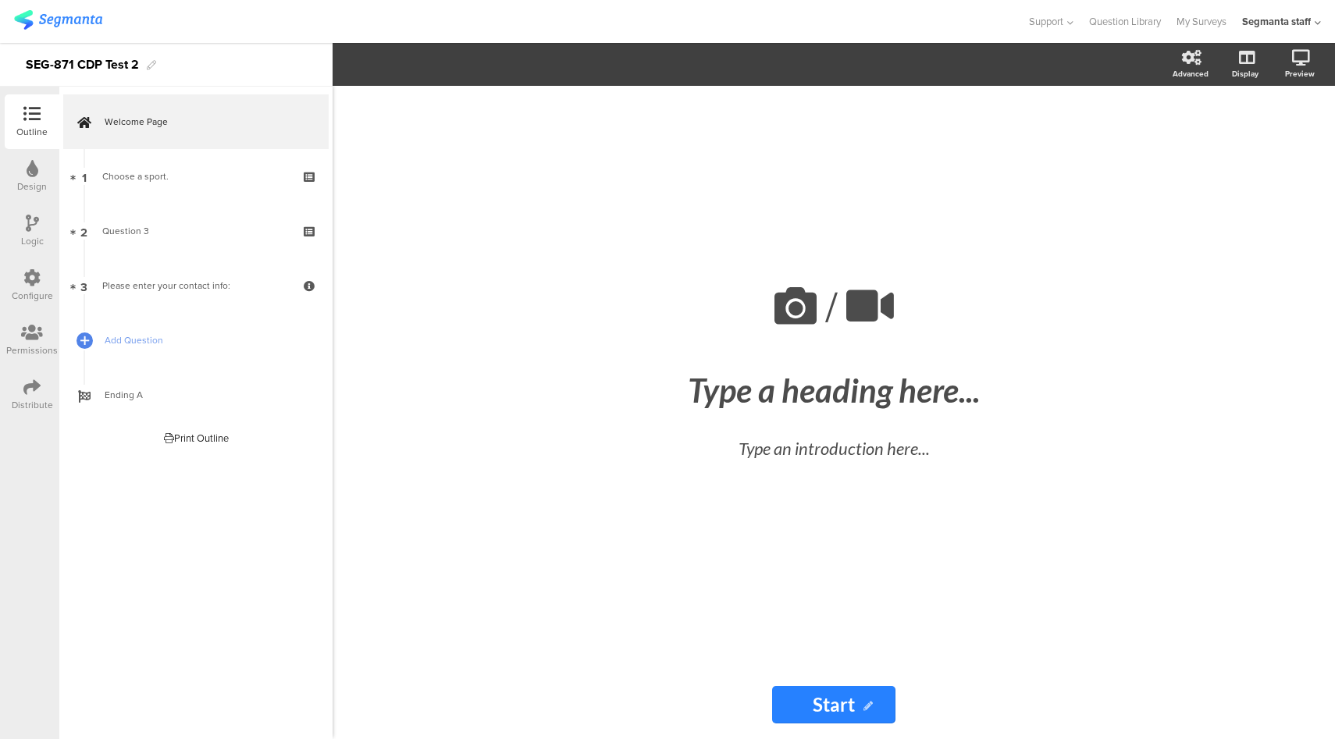
click at [37, 286] on div at bounding box center [31, 279] width 17 height 20
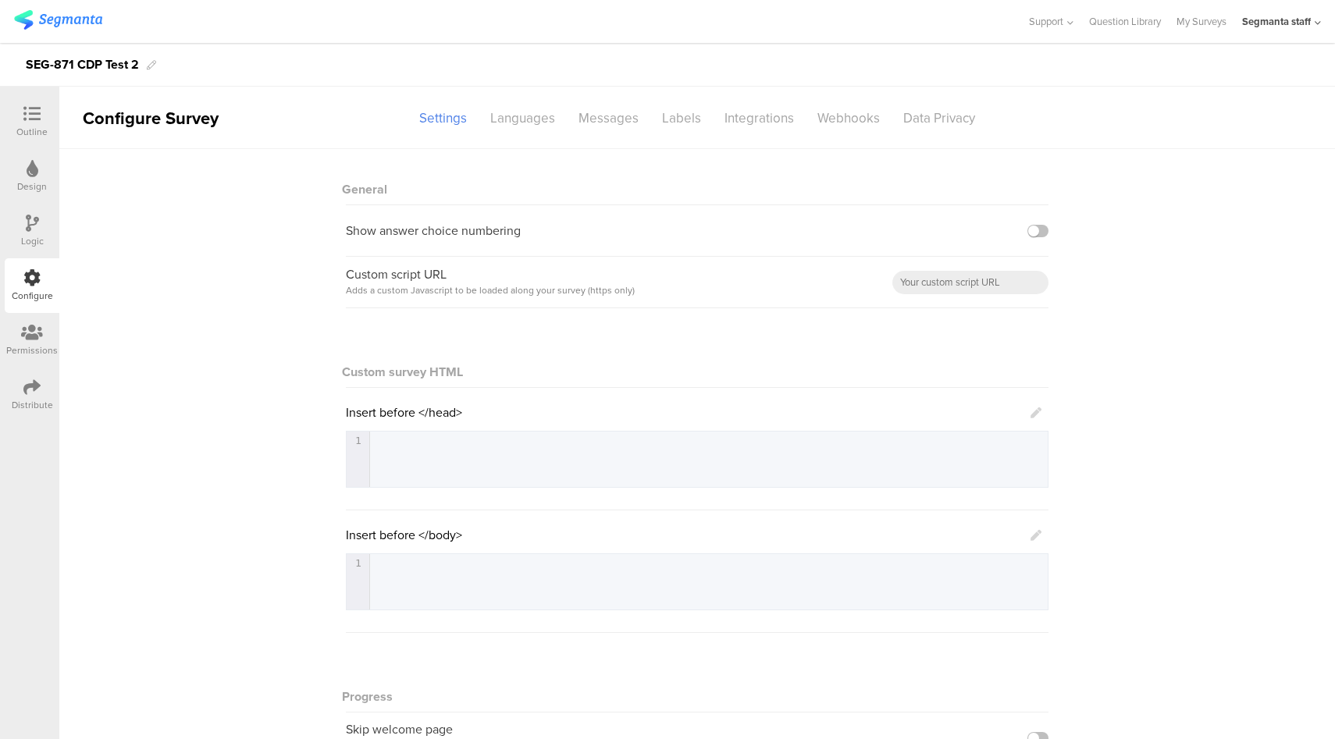
click at [35, 120] on icon at bounding box center [31, 113] width 17 height 17
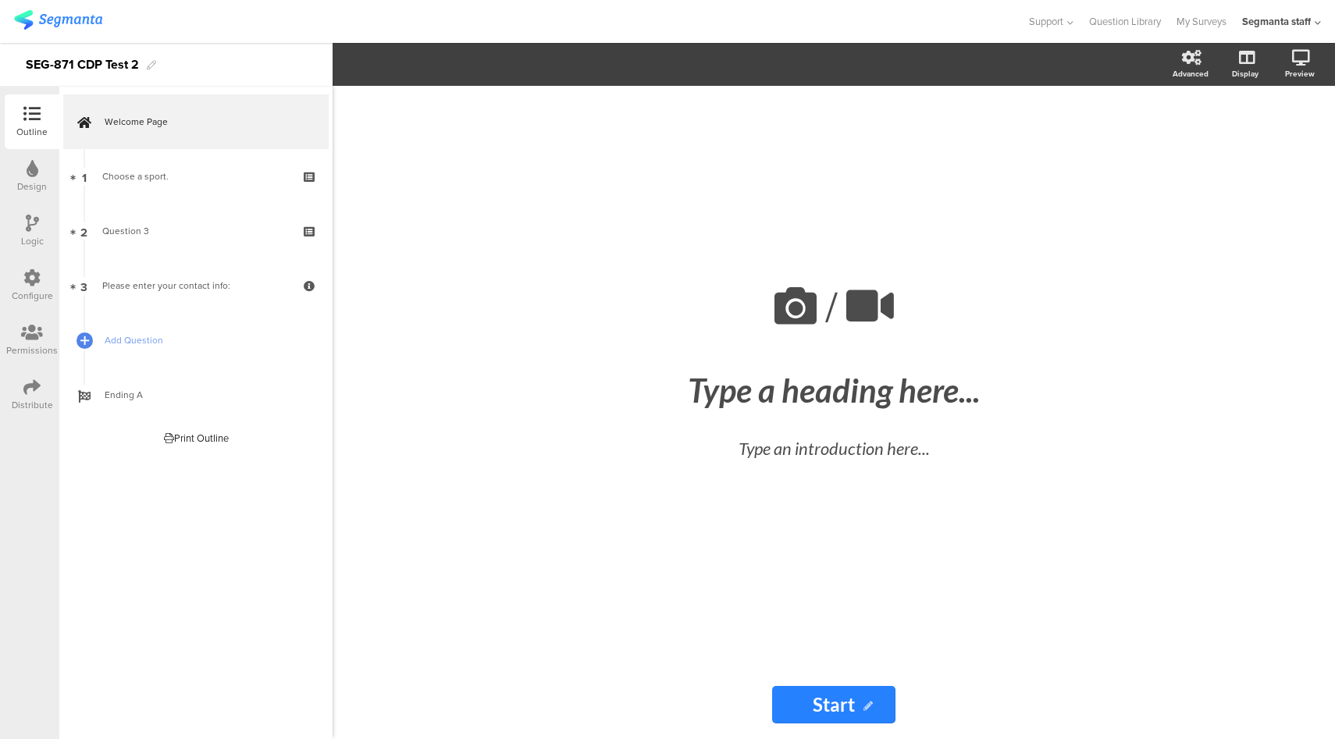
click at [26, 297] on div "Configure" at bounding box center [32, 296] width 41 height 14
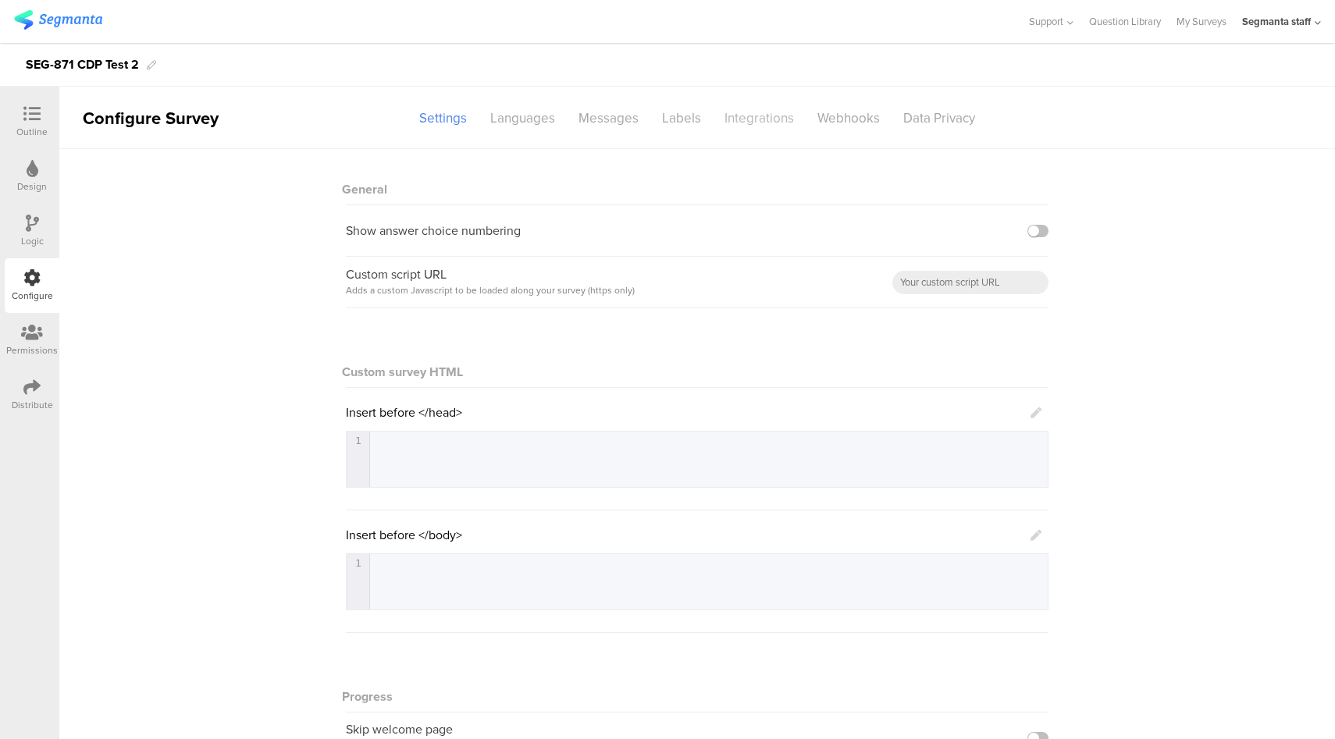
click at [766, 123] on div "Integrations" at bounding box center [759, 118] width 93 height 27
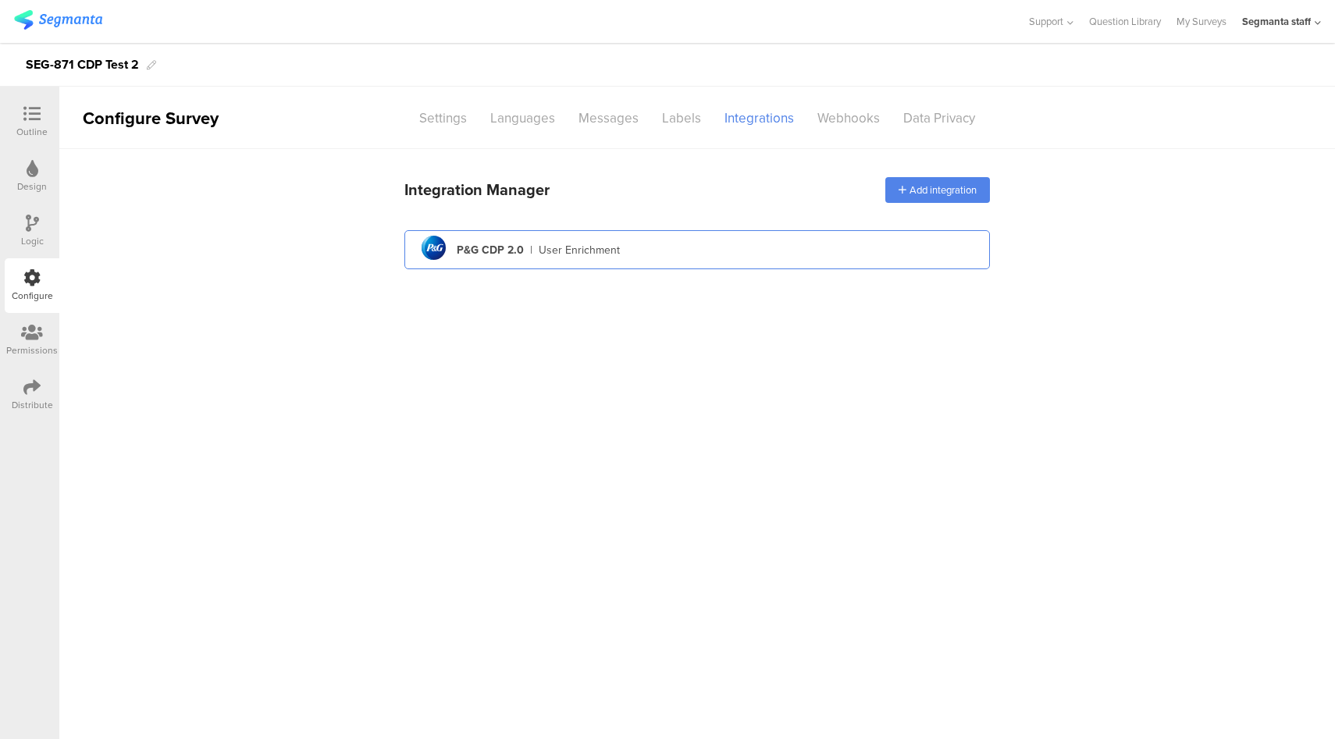
click at [728, 245] on div "pg logo P&G CDP 2.0 | User Enrichment" at bounding box center [697, 250] width 560 height 38
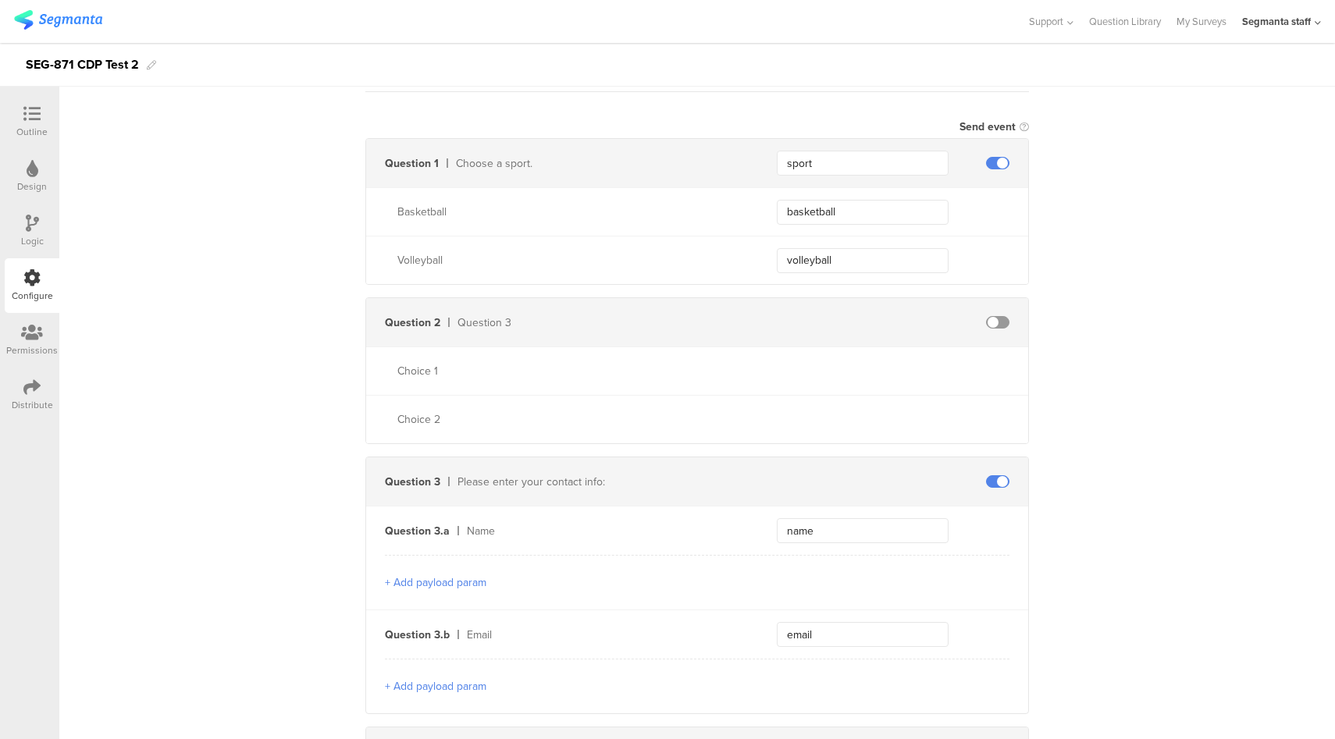
scroll to position [569, 0]
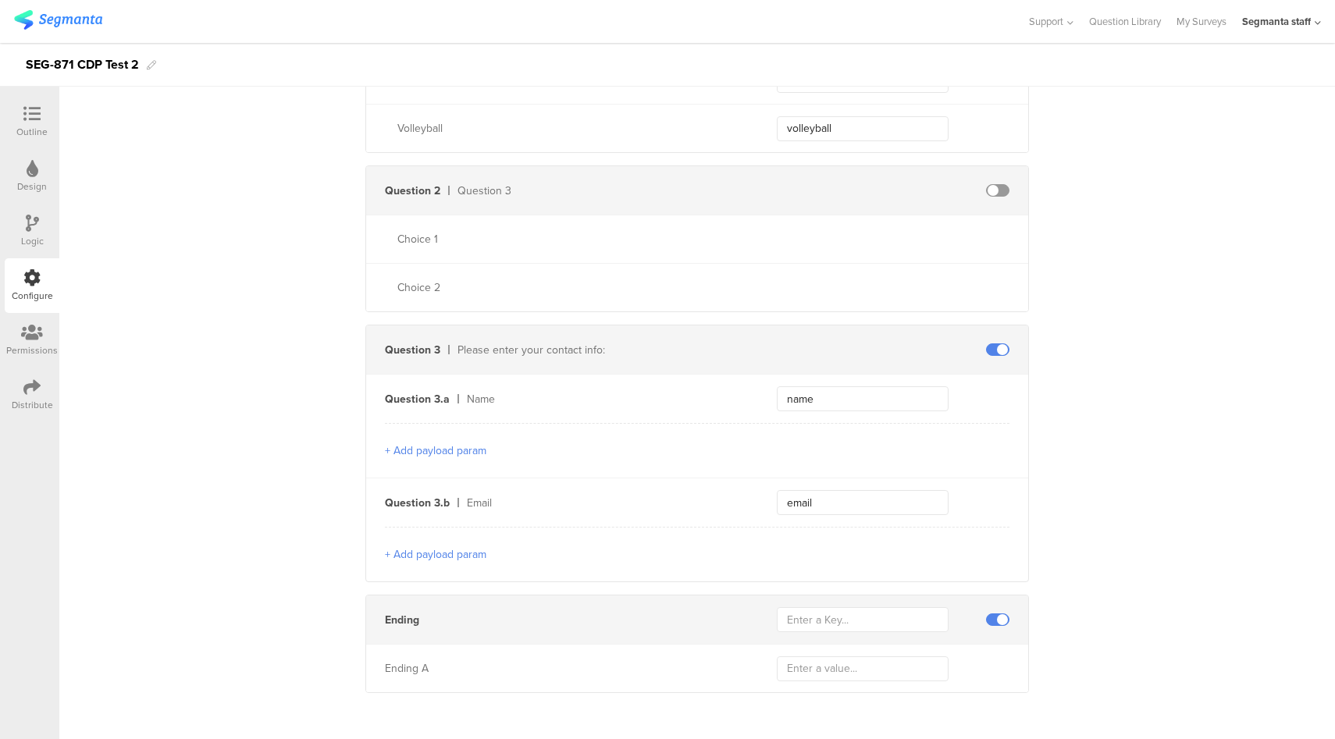
click at [44, 386] on div "Distribute" at bounding box center [32, 395] width 55 height 55
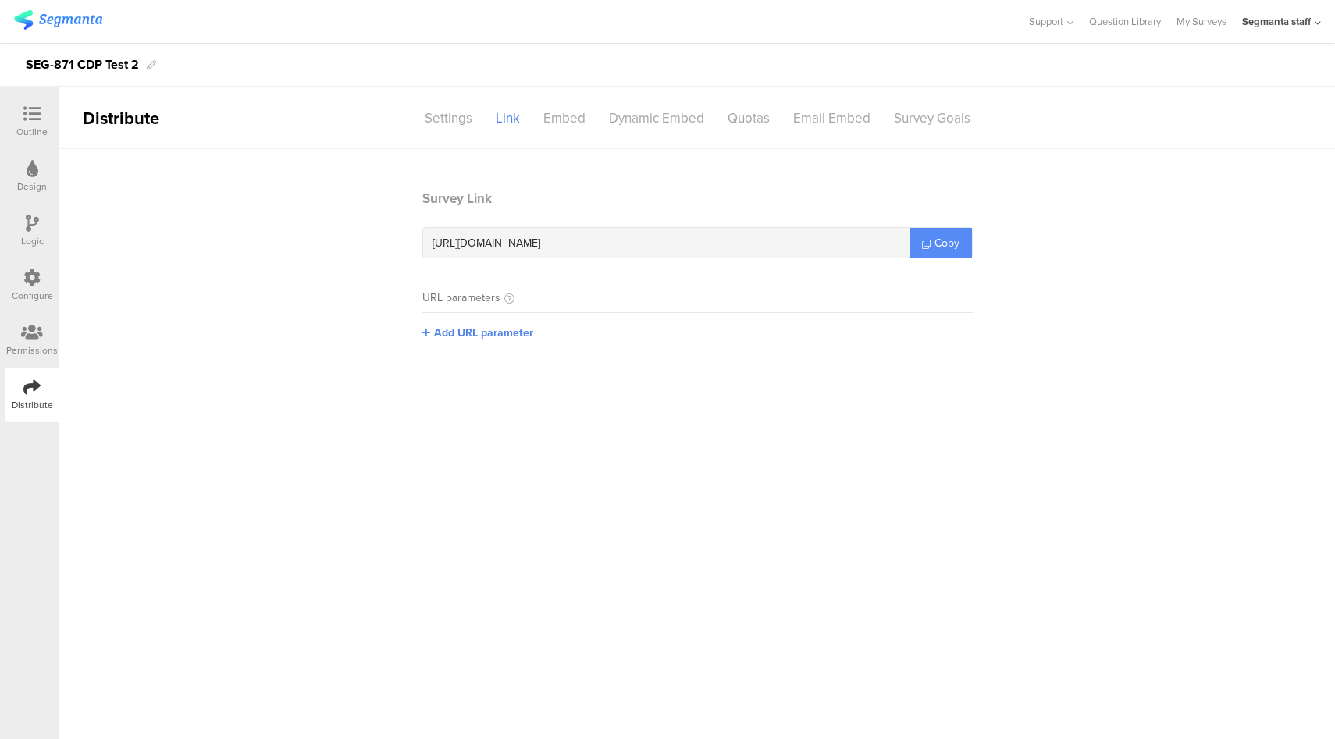
click at [961, 247] on link "Copy" at bounding box center [940, 243] width 62 height 30
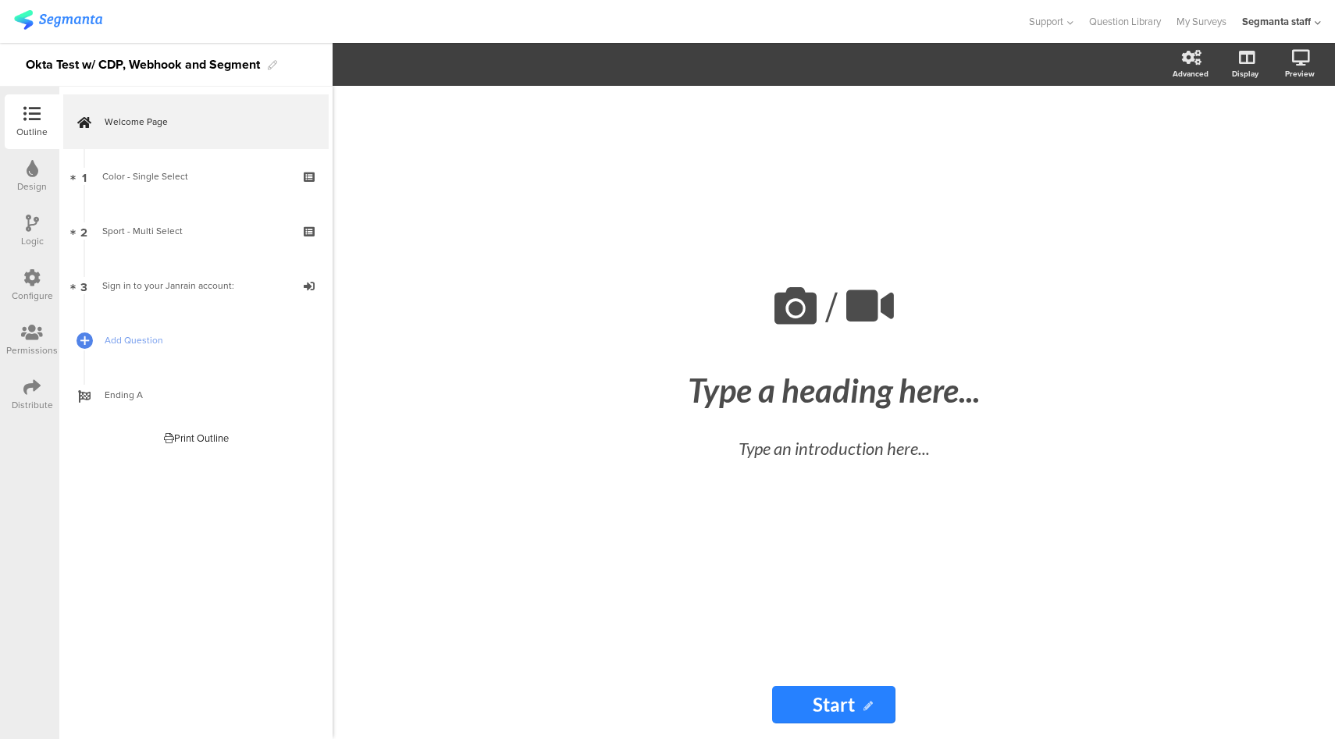
click at [26, 389] on icon at bounding box center [31, 387] width 17 height 17
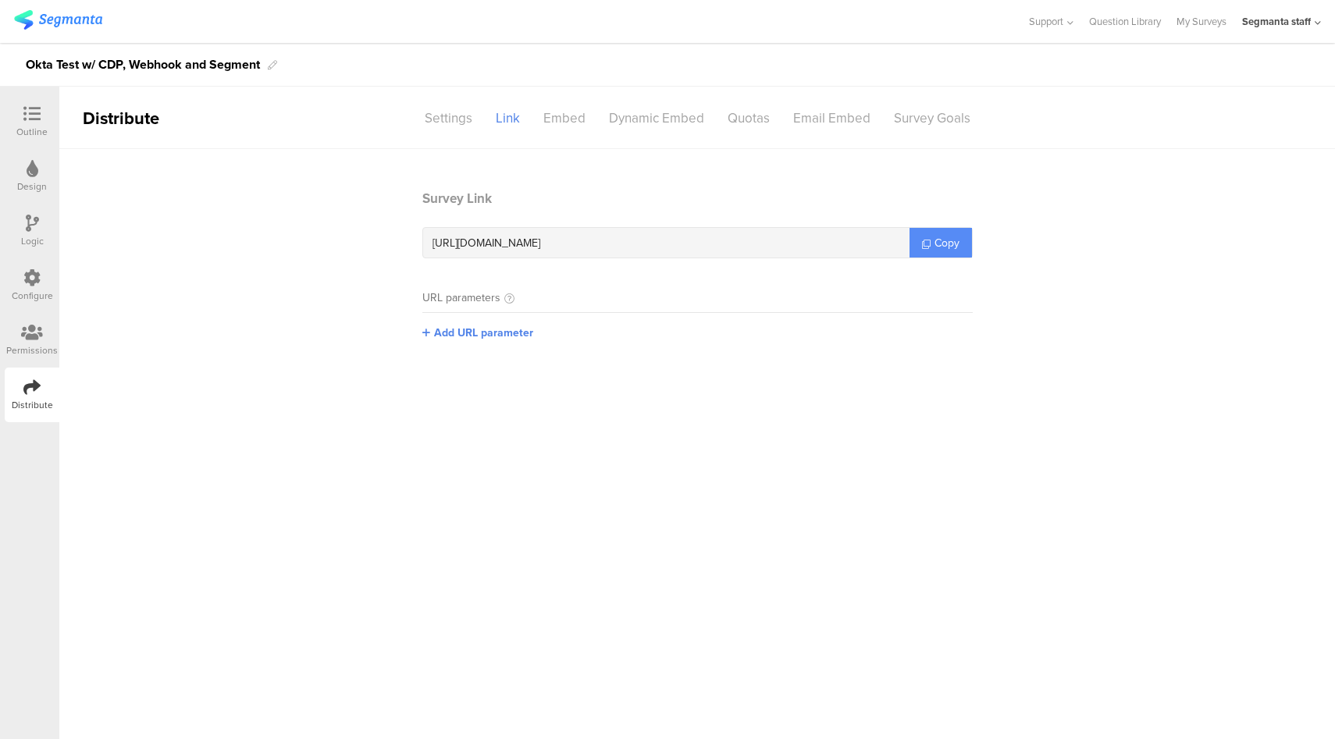
click at [947, 247] on span "Copy" at bounding box center [946, 243] width 25 height 16
click at [39, 276] on icon at bounding box center [31, 277] width 17 height 17
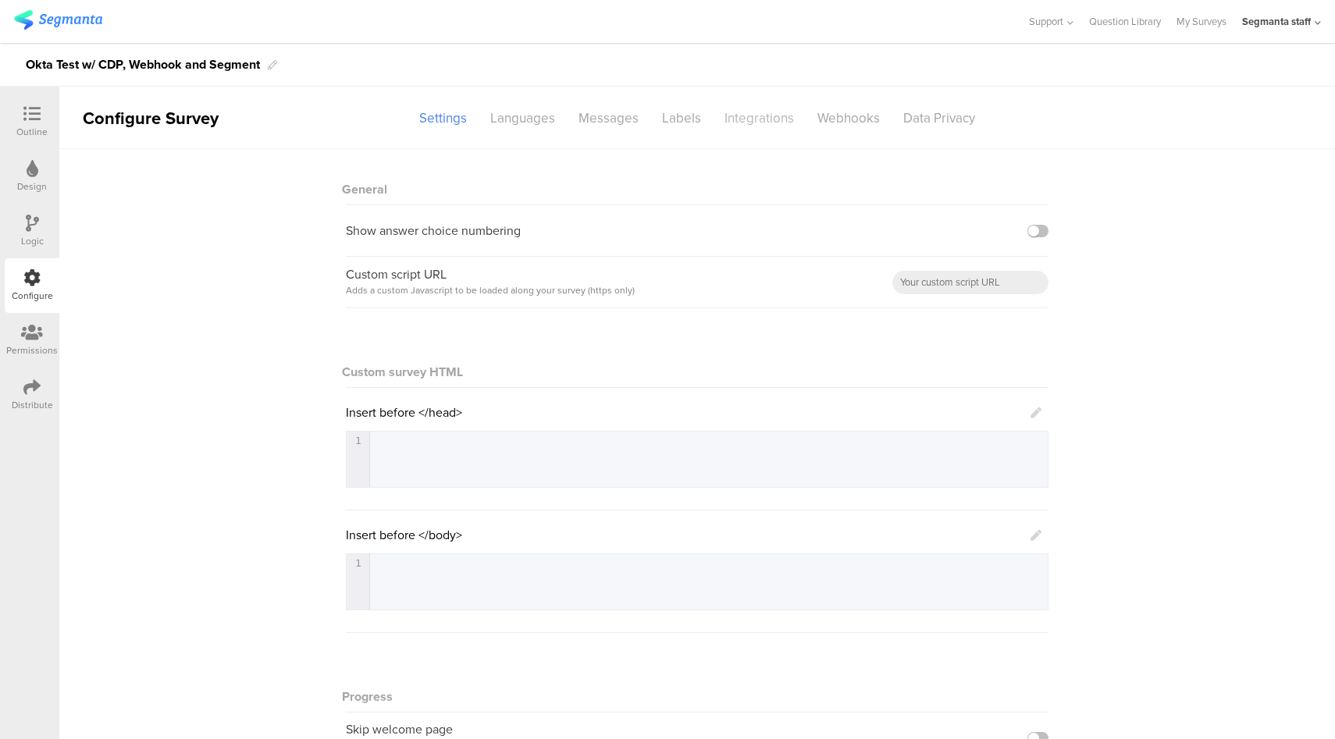
click at [736, 126] on div "Integrations" at bounding box center [759, 118] width 93 height 27
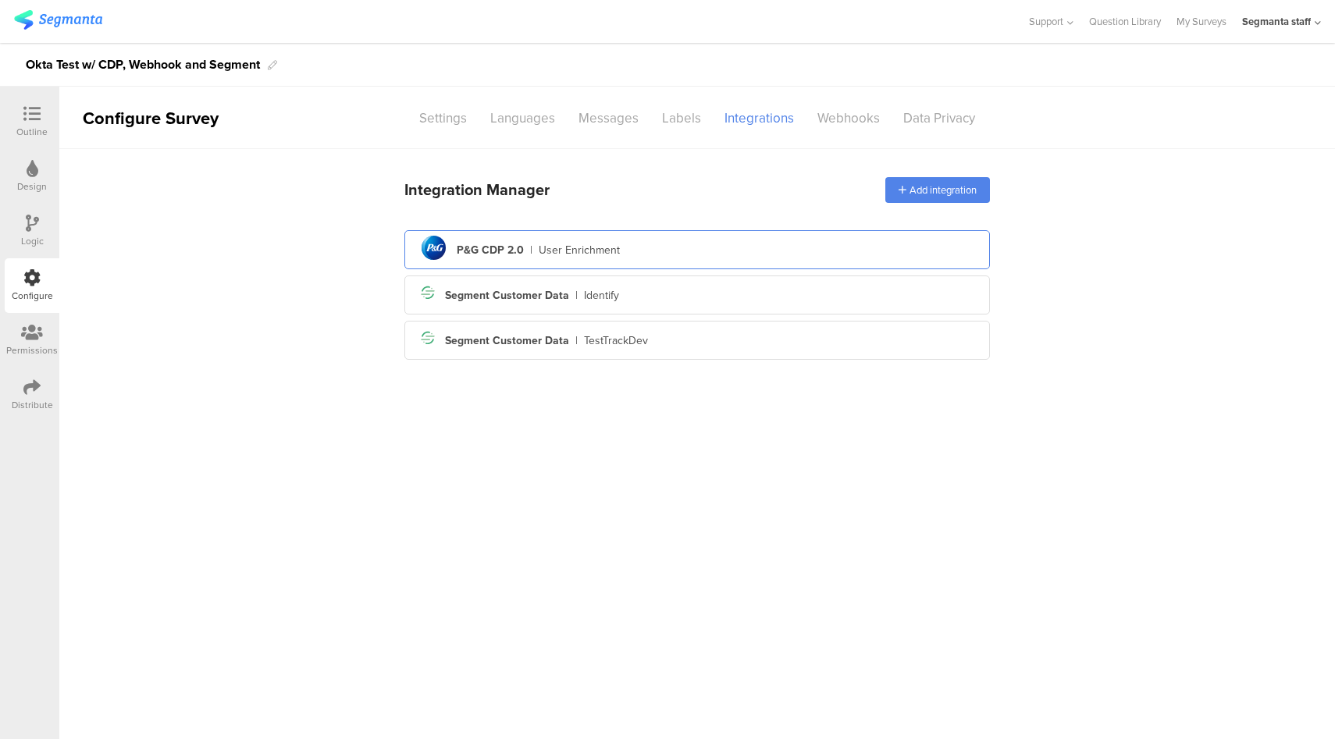
click at [631, 247] on div "pg logo P&G CDP 2.0 | User Enrichment" at bounding box center [697, 250] width 560 height 38
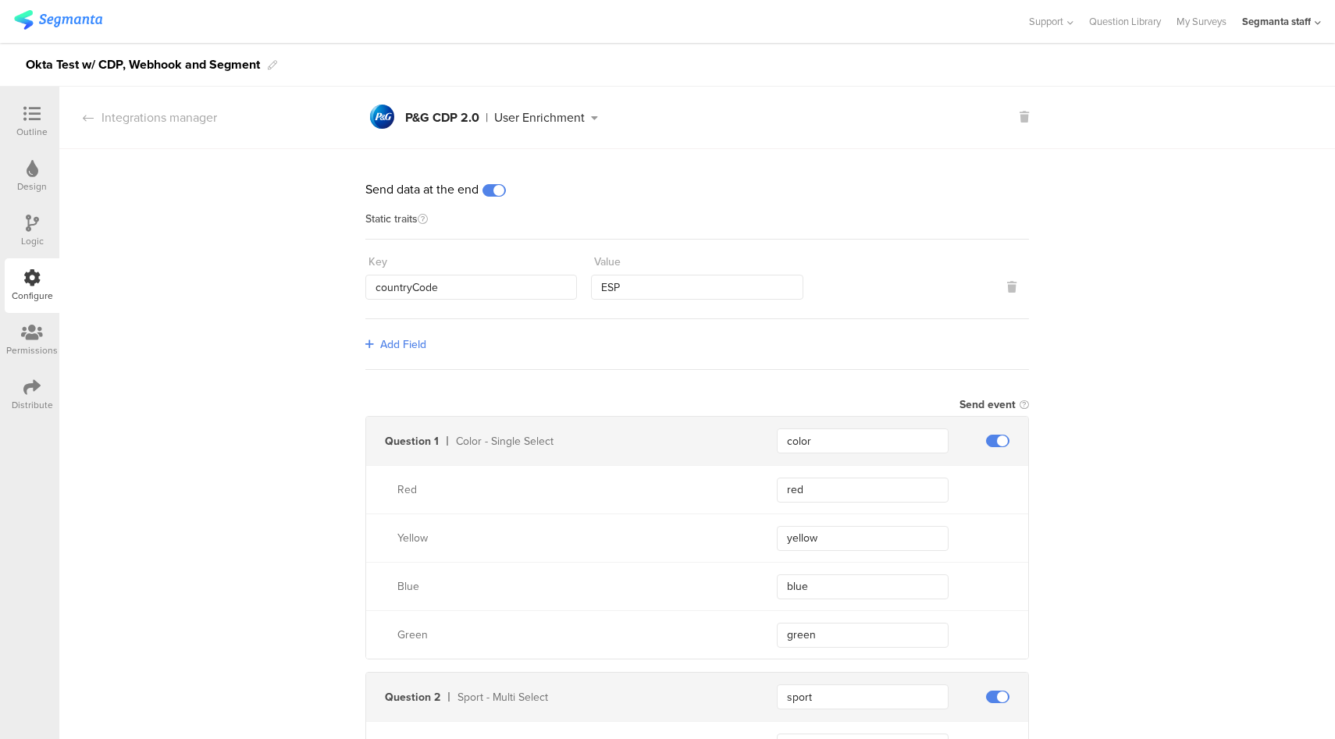
click at [494, 196] on span at bounding box center [493, 190] width 23 height 12
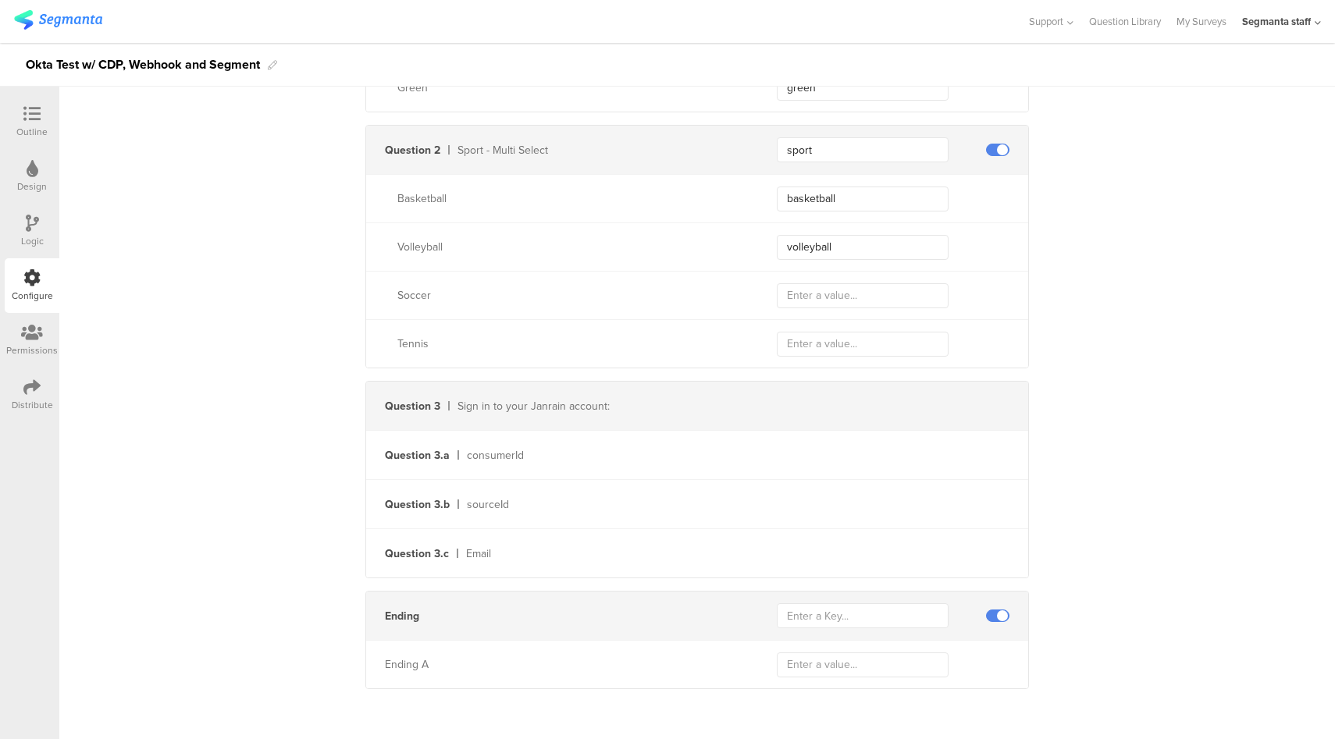
click at [994, 617] on span at bounding box center [997, 616] width 23 height 12
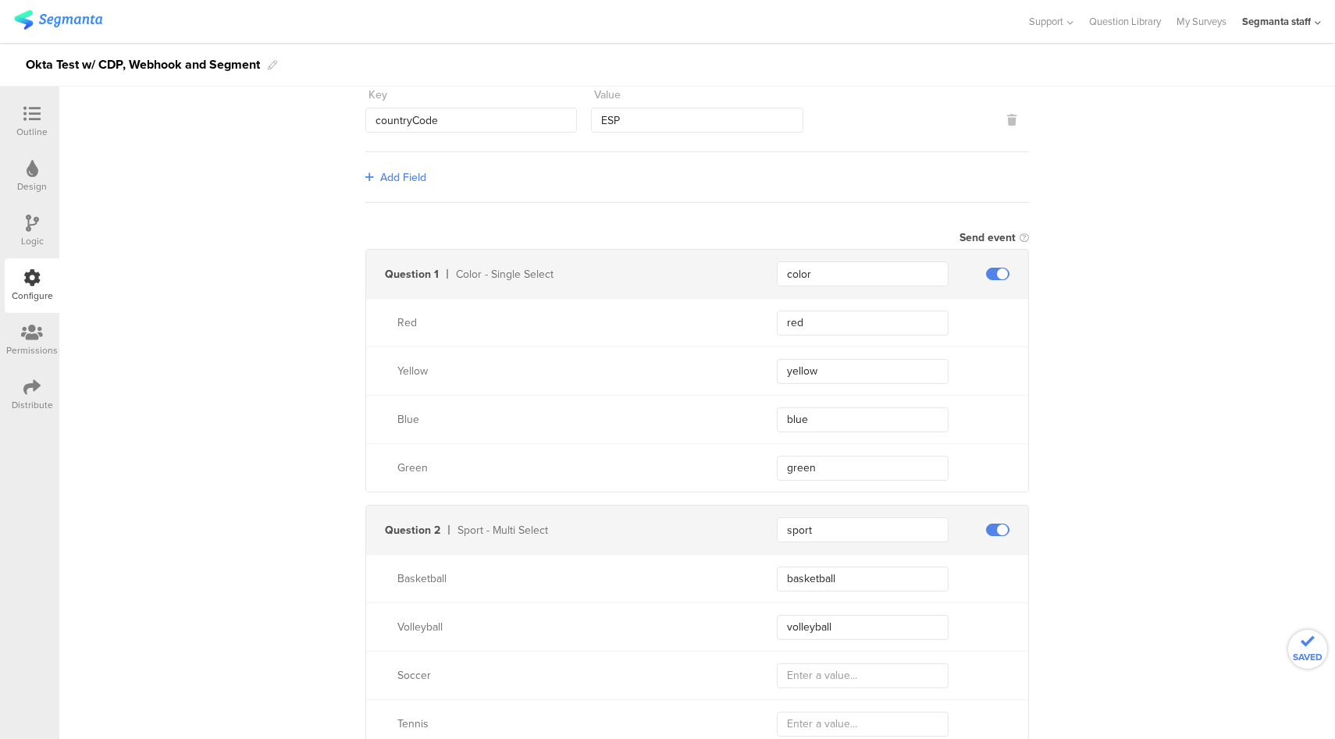
scroll to position [0, 0]
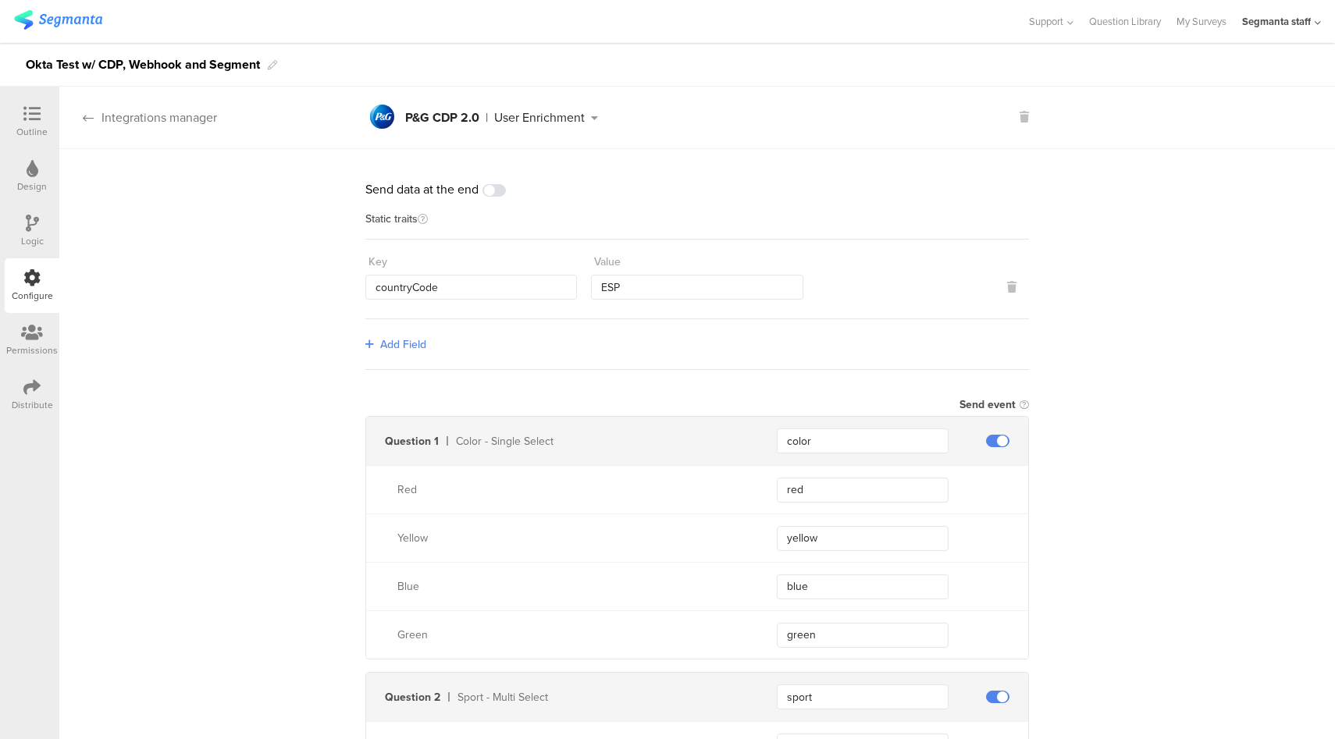
click at [175, 119] on div "Integrations manager" at bounding box center [138, 117] width 158 height 18
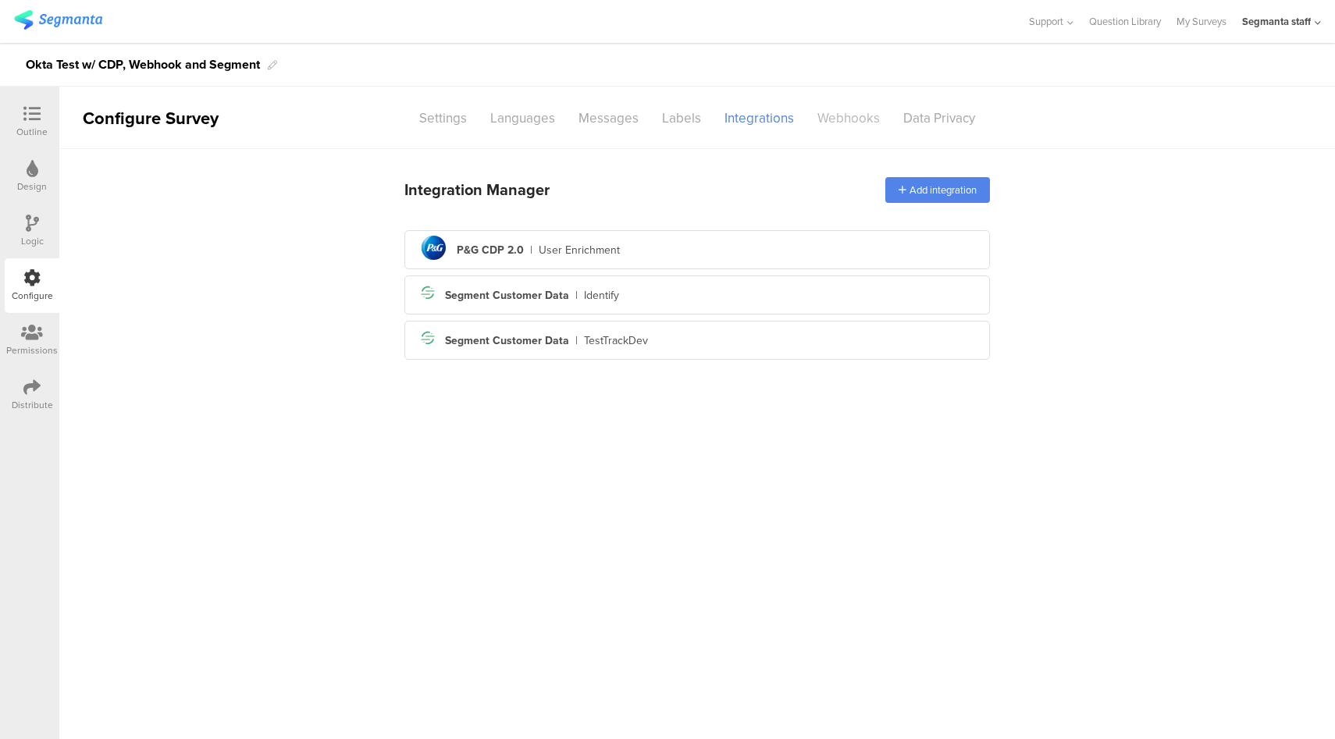
click at [845, 114] on div "Webhooks" at bounding box center [848, 118] width 86 height 27
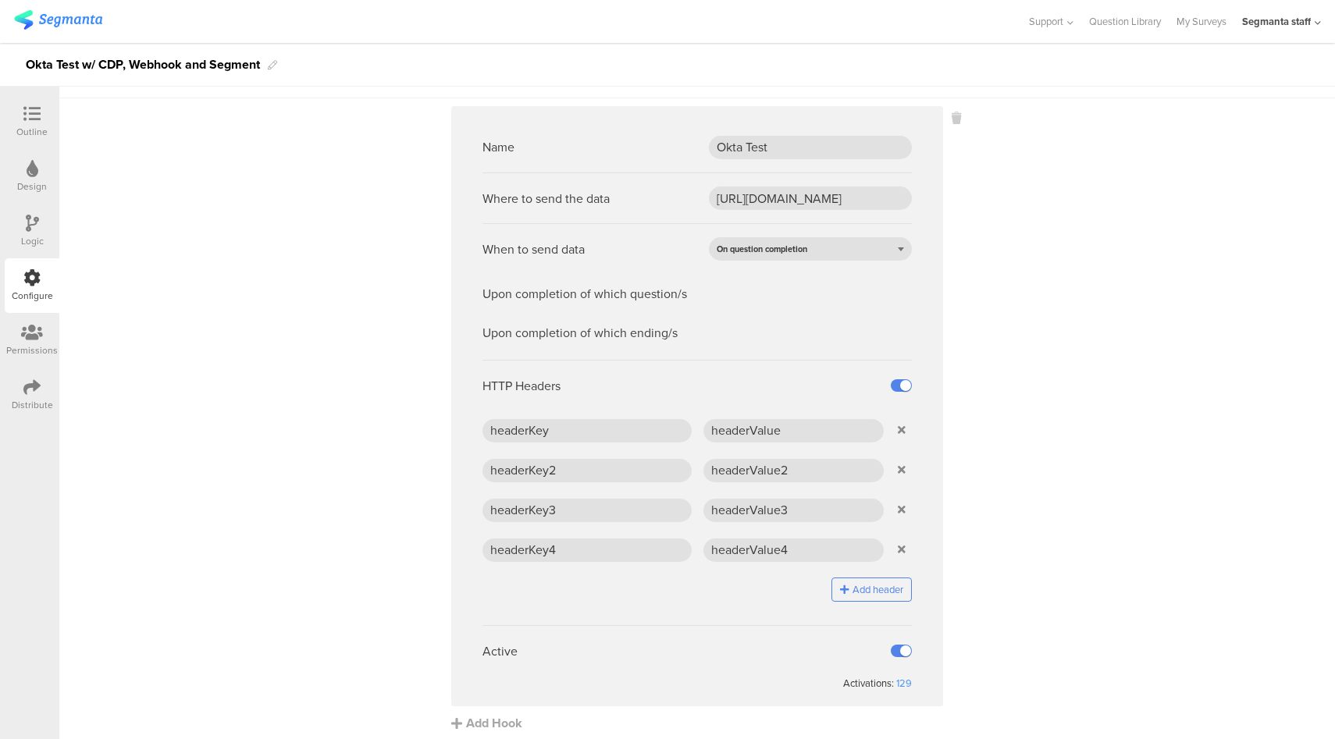
scroll to position [55, 0]
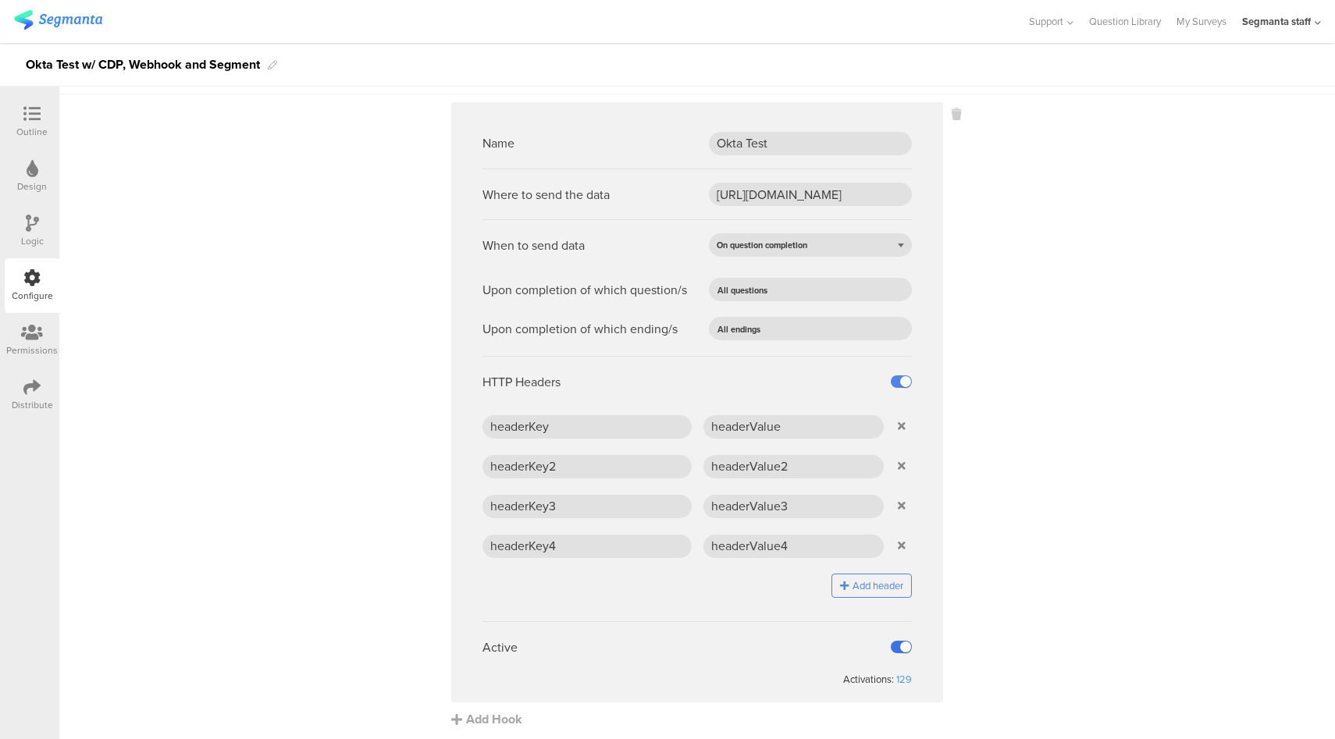
click at [895, 648] on label at bounding box center [900, 647] width 21 height 12
click at [0, 0] on input "checkbox" at bounding box center [0, 0] width 0 height 0
click at [25, 109] on icon at bounding box center [31, 113] width 17 height 17
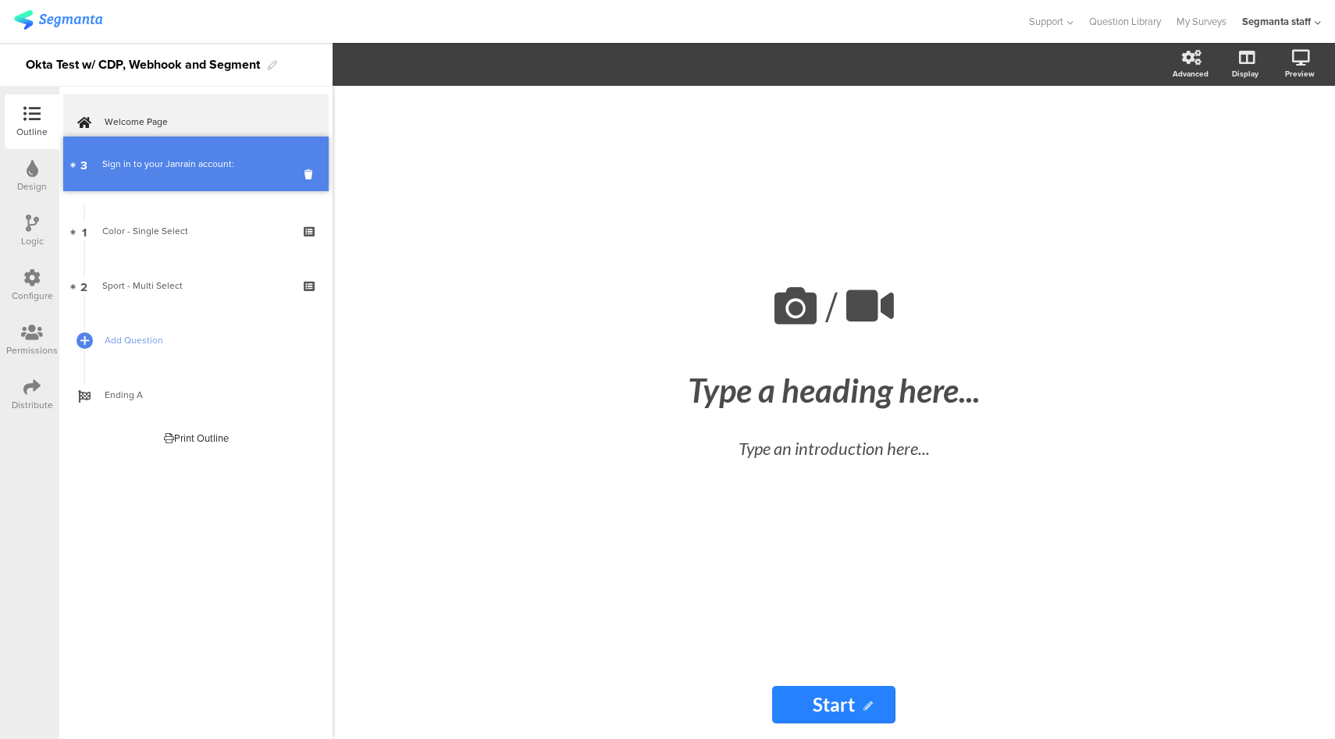
drag, startPoint x: 200, startPoint y: 293, endPoint x: 218, endPoint y: 174, distance: 120.7
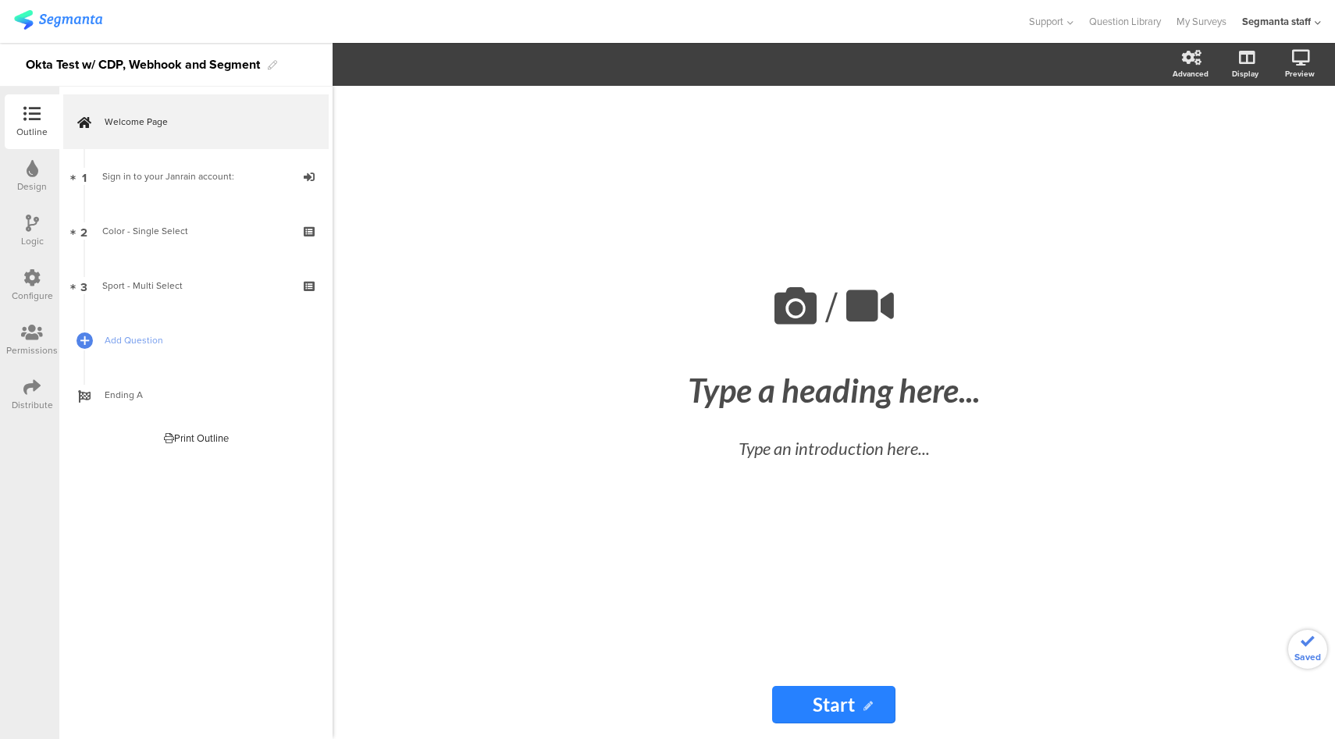
click at [22, 281] on div "Configure" at bounding box center [32, 285] width 55 height 55
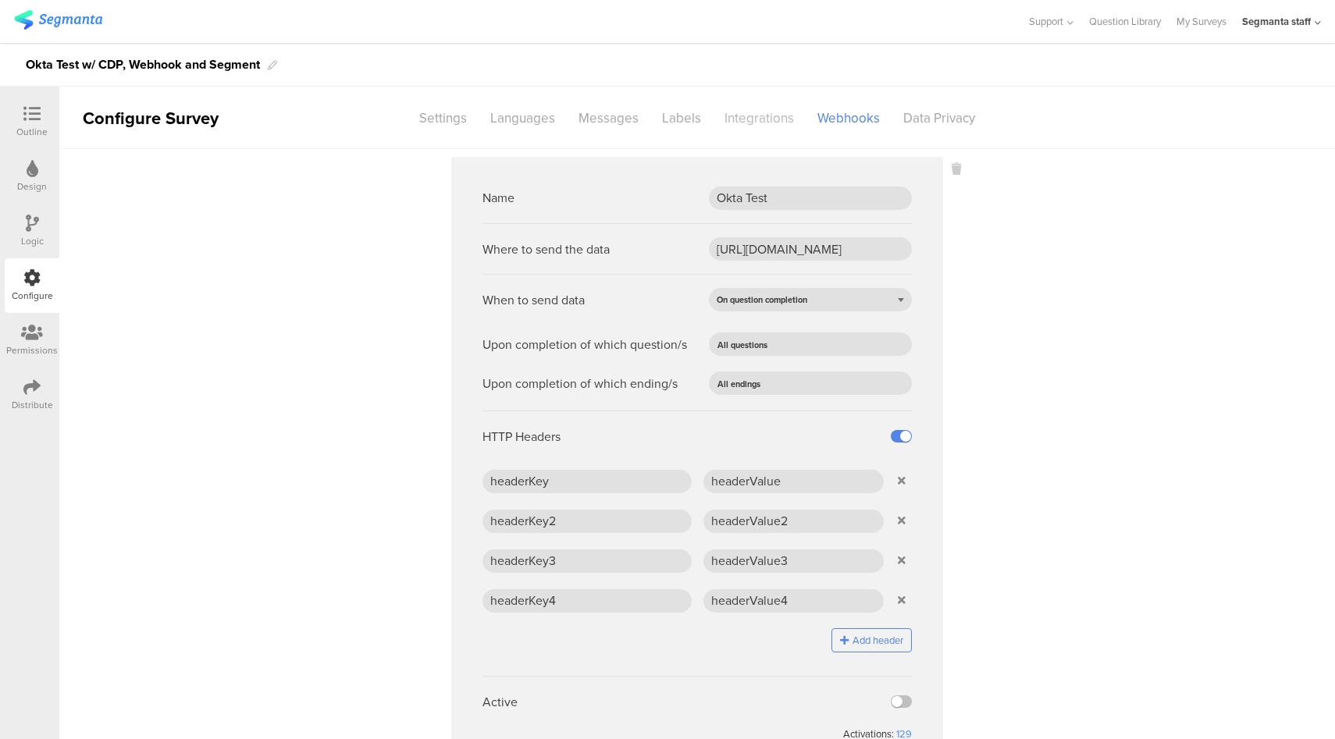
click at [765, 121] on div "Integrations" at bounding box center [759, 118] width 93 height 27
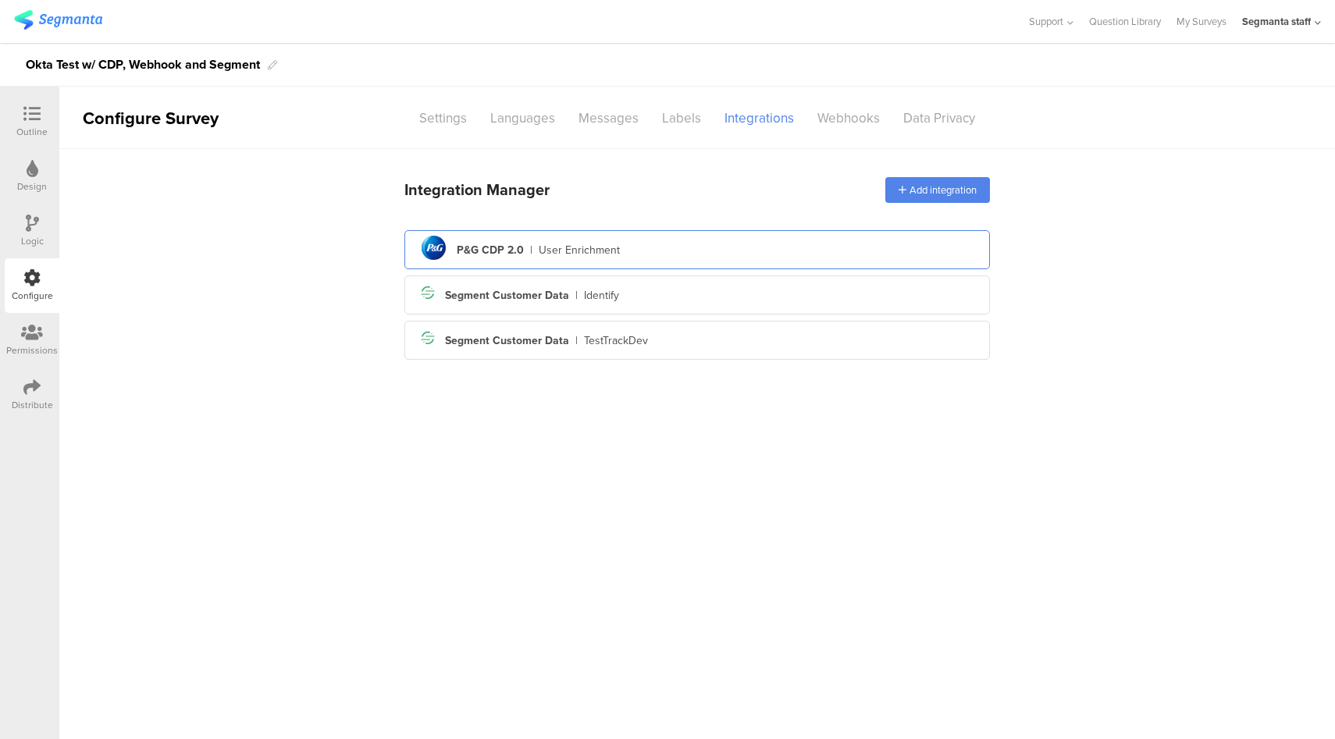
click at [698, 236] on div "pg logo P&G CDP 2.0 | User Enrichment" at bounding box center [697, 250] width 560 height 38
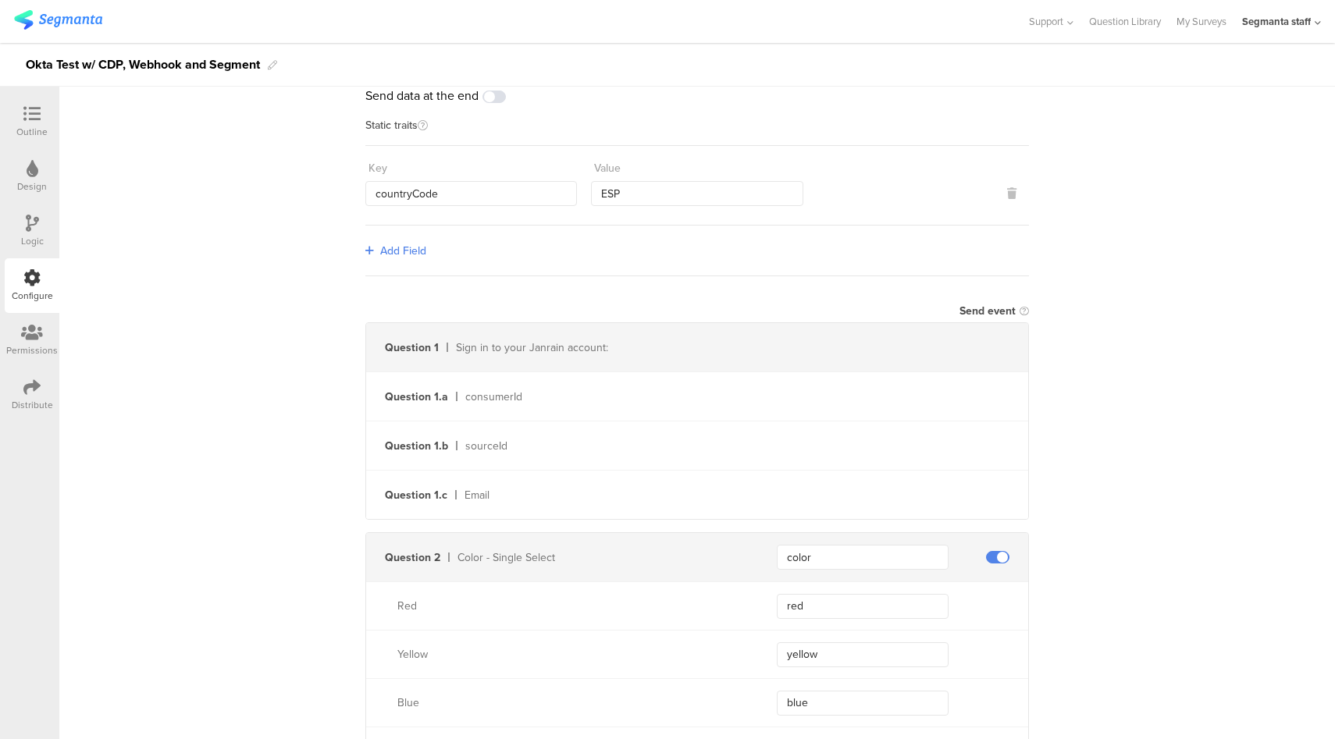
scroll to position [87, 0]
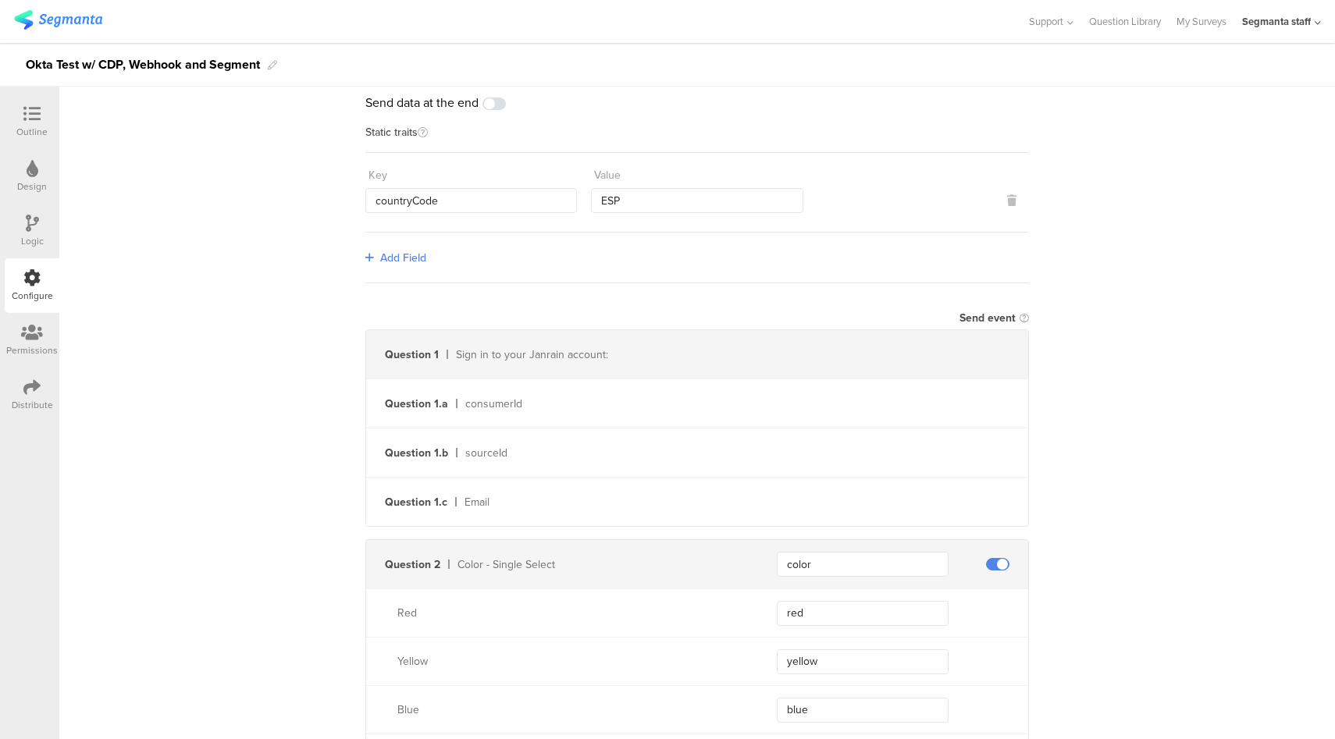
click at [27, 123] on div at bounding box center [31, 115] width 31 height 20
